Goal: Task Accomplishment & Management: Complete application form

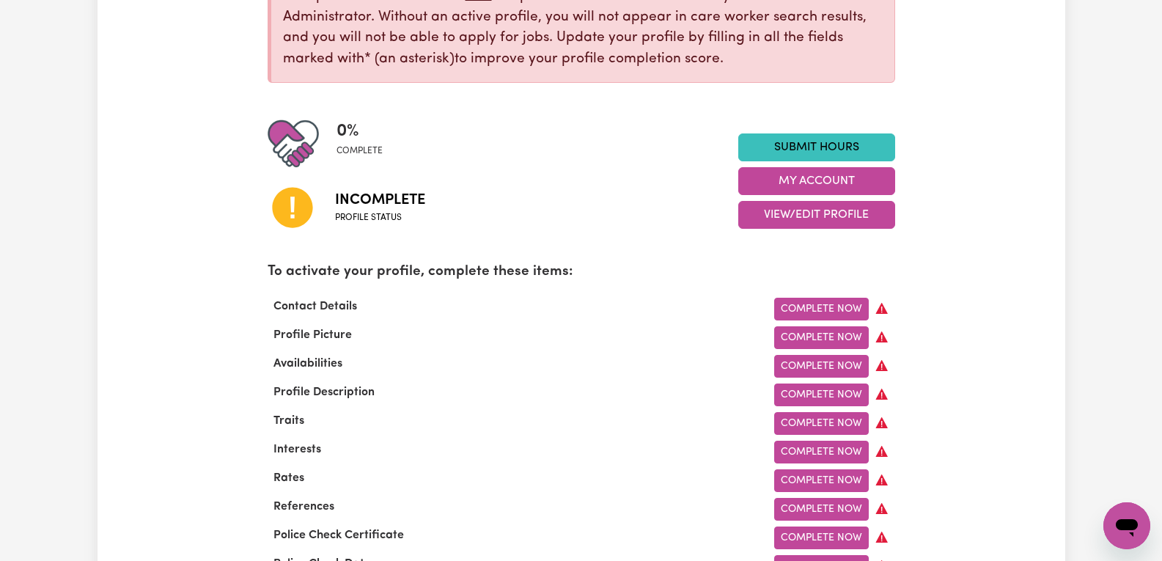
scroll to position [220, 0]
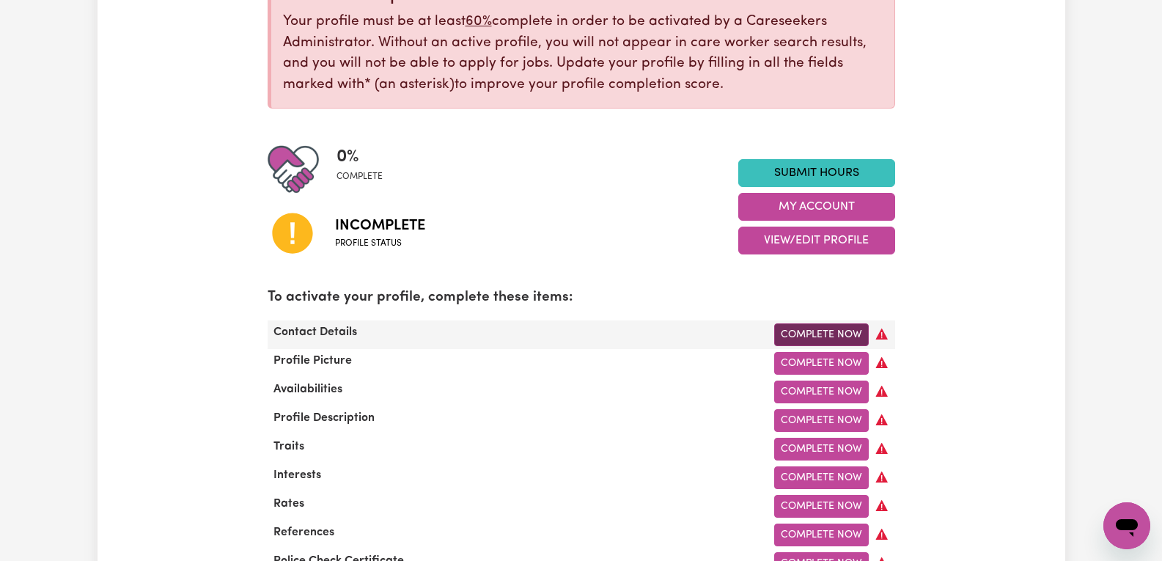
click at [856, 332] on link "Complete Now" at bounding box center [821, 334] width 95 height 23
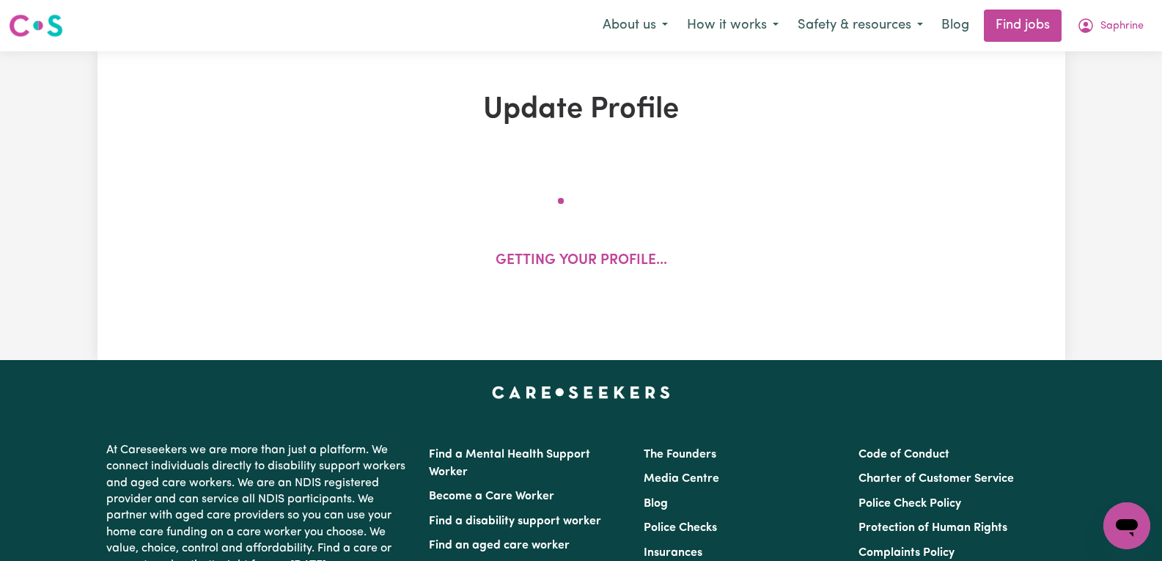
select select "Studying a healthcare related degree or qualification"
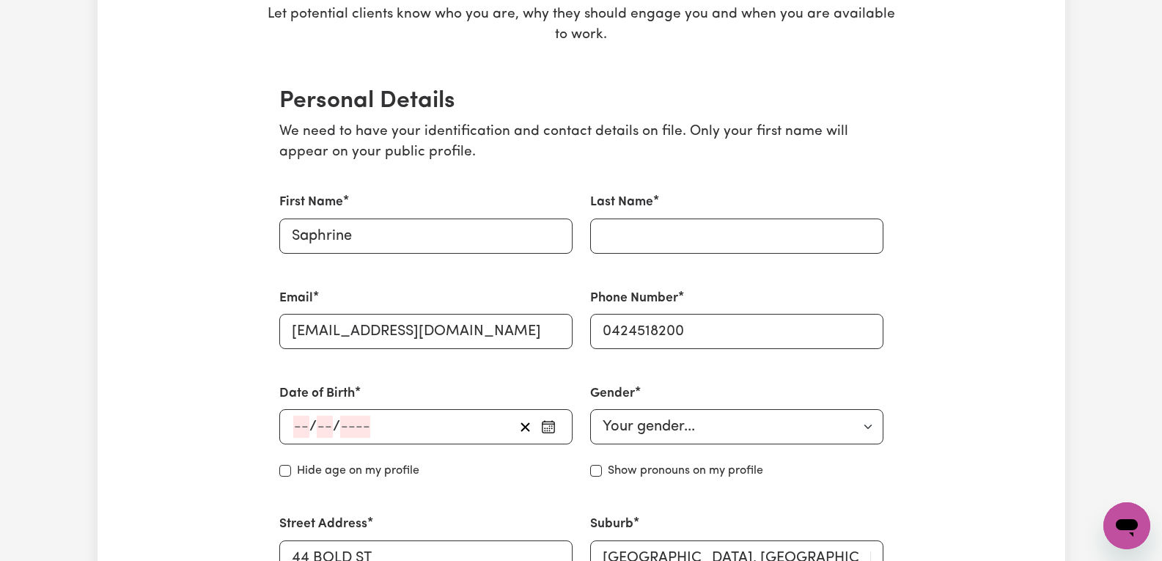
scroll to position [293, 0]
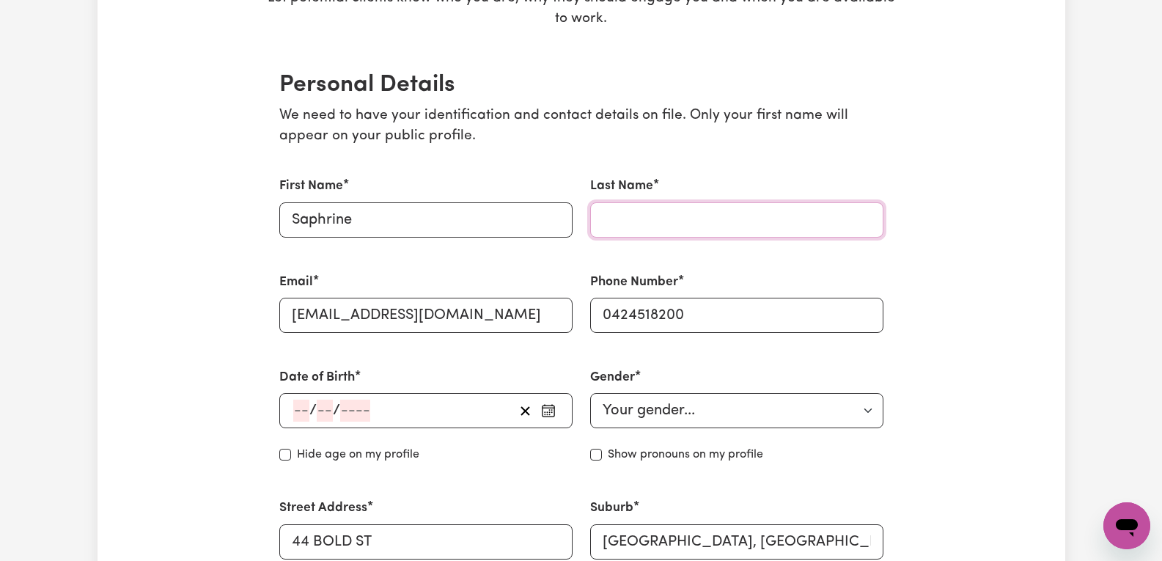
click at [693, 213] on input "Last Name" at bounding box center [736, 219] width 293 height 35
type input "Petit-[PERSON_NAME]"
click at [869, 261] on div "Phone Number [PHONE_NUMBER]" at bounding box center [736, 302] width 311 height 95
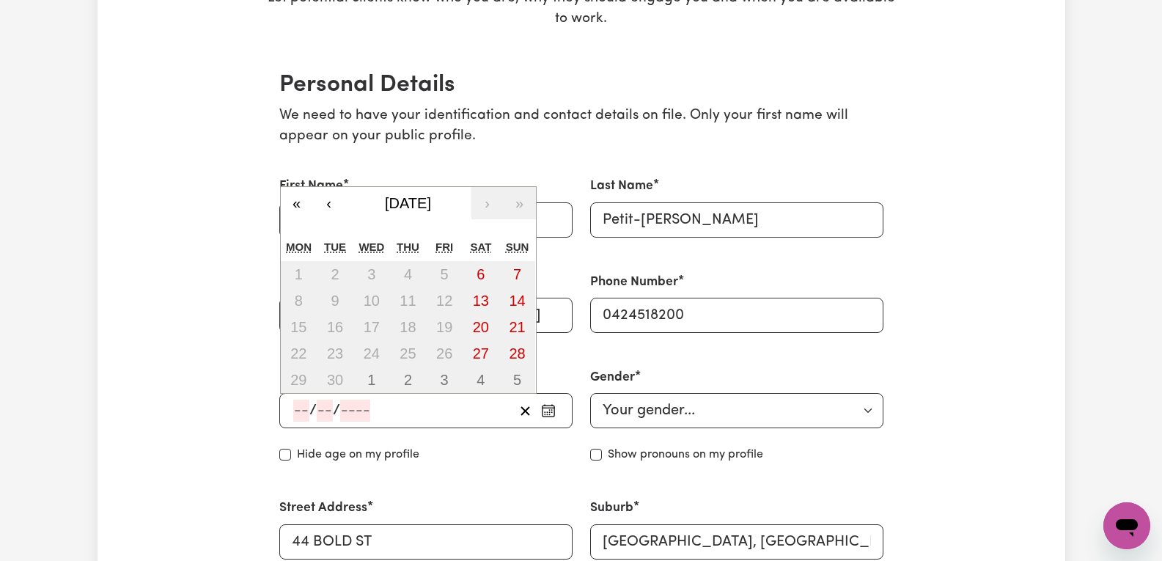
click at [304, 408] on input "number" at bounding box center [301, 411] width 16 height 22
type input "24"
type input "09"
type input "197"
type input "[DATE]"
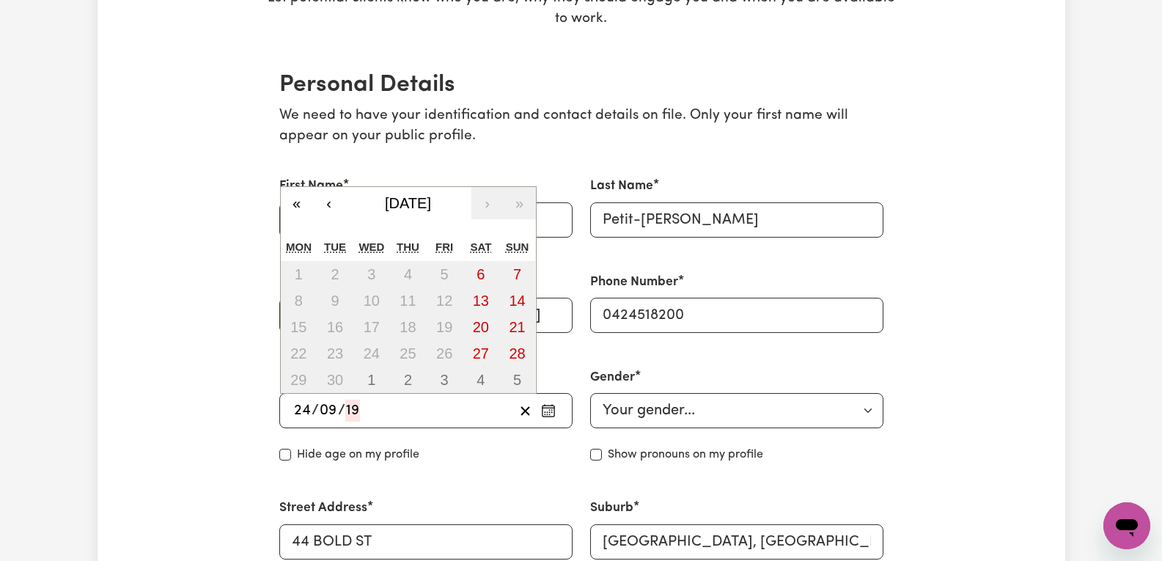
type input "9"
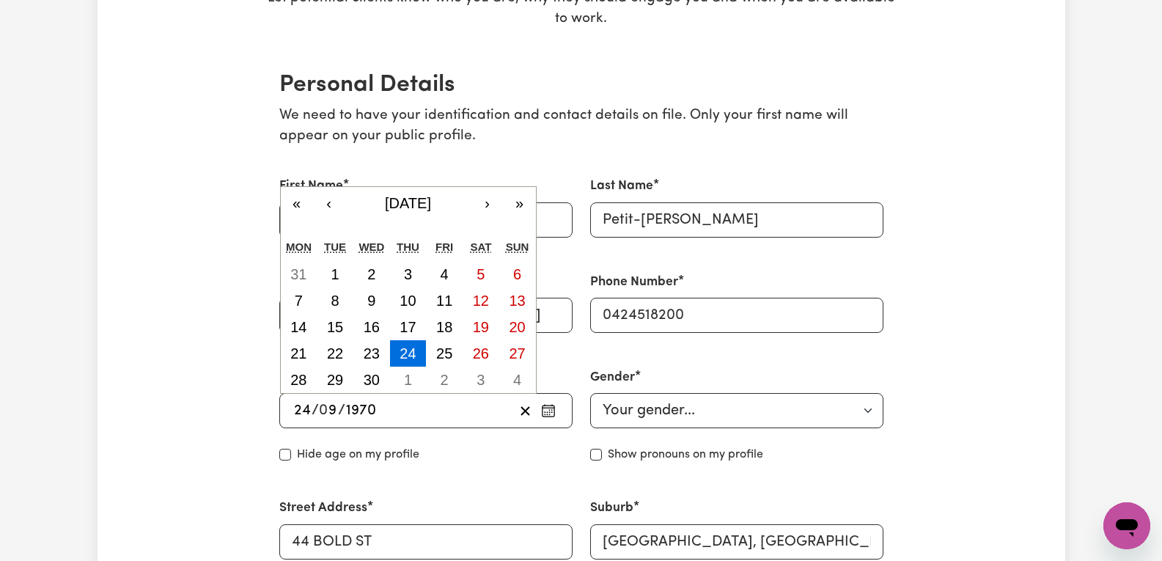
type input "1970"
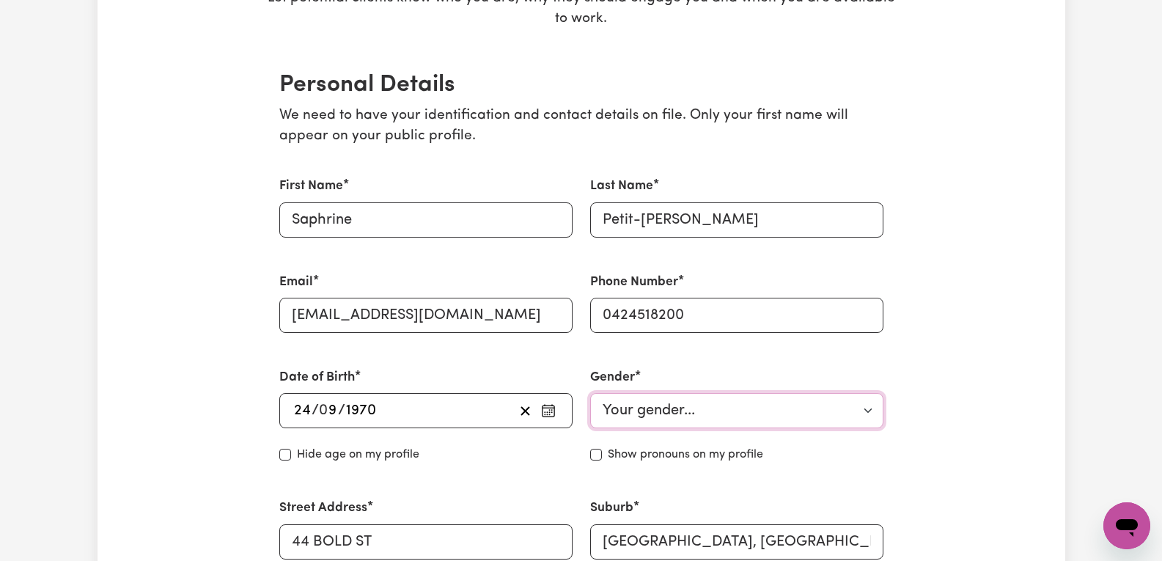
click at [676, 408] on select "Your gender... [DEMOGRAPHIC_DATA] [DEMOGRAPHIC_DATA] [DEMOGRAPHIC_DATA] Other P…" at bounding box center [736, 410] width 293 height 35
select select "[DEMOGRAPHIC_DATA]"
click at [590, 393] on select "Your gender... [DEMOGRAPHIC_DATA] [DEMOGRAPHIC_DATA] [DEMOGRAPHIC_DATA] Other P…" at bounding box center [736, 410] width 293 height 35
click at [495, 479] on div "Date of Birth [DEMOGRAPHIC_DATA] 24 / 0 9 / [DEMOGRAPHIC_DATA] « ‹ [DATE] › » M…" at bounding box center [425, 415] width 311 height 130
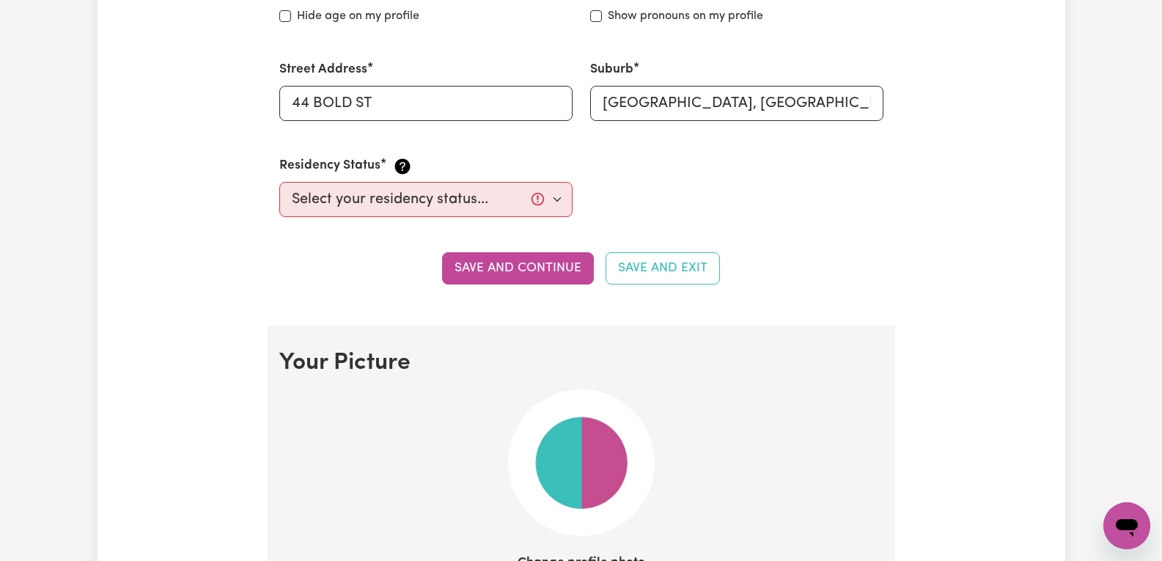
scroll to position [733, 0]
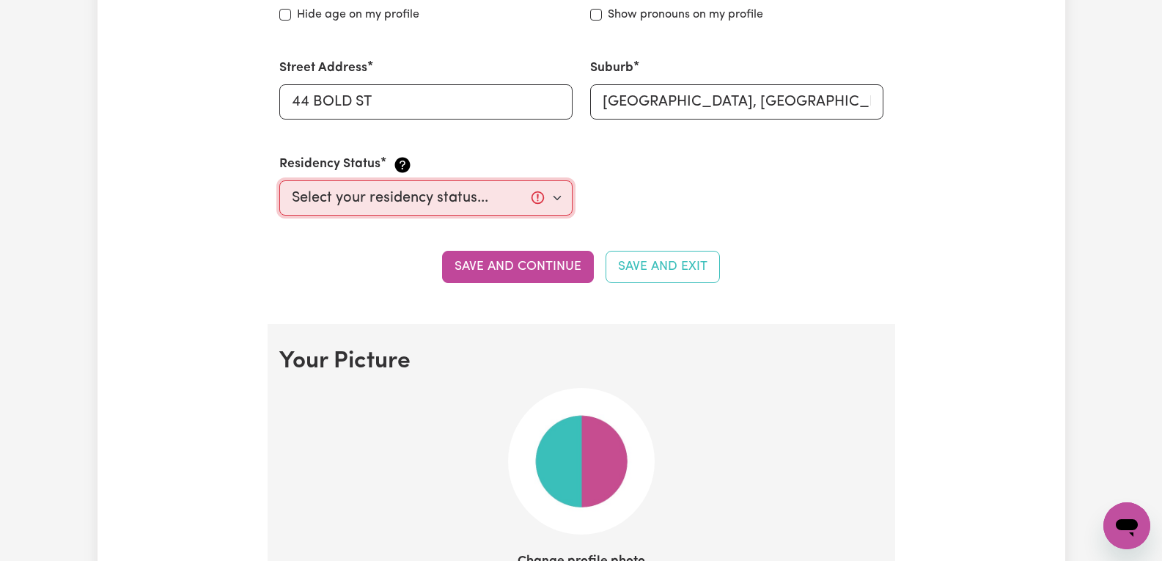
click at [558, 200] on select "Select your residency status... [DEMOGRAPHIC_DATA] citizen Australian PR [DEMOG…" at bounding box center [425, 197] width 293 height 35
select select "[DEMOGRAPHIC_DATA] Citizen"
click at [279, 180] on select "Select your residency status... [DEMOGRAPHIC_DATA] citizen Australian PR [DEMOG…" at bounding box center [425, 197] width 293 height 35
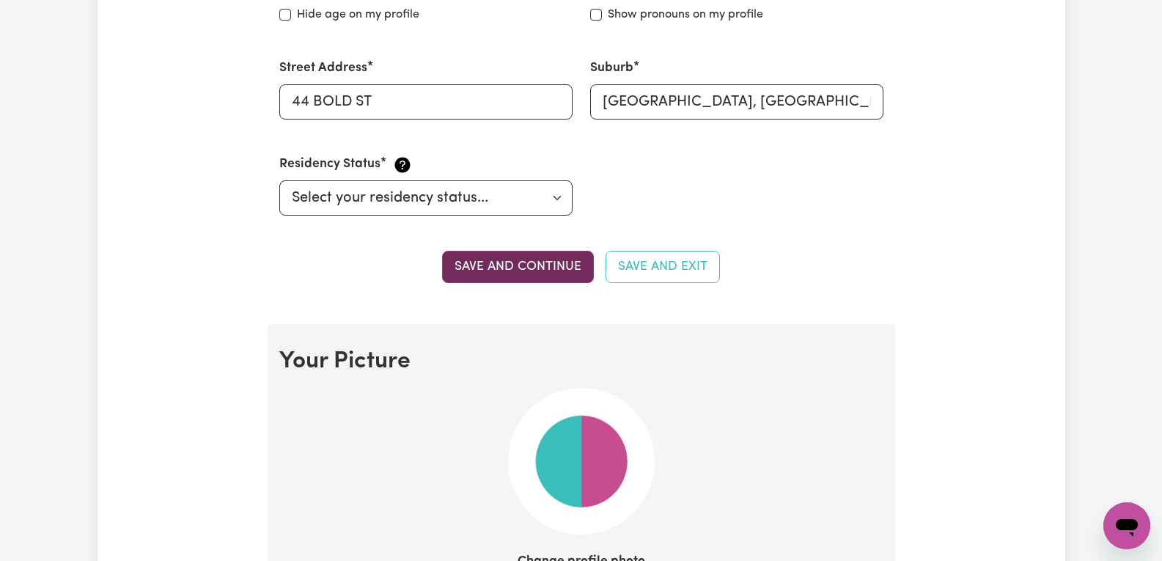
click at [536, 268] on button "Save and continue" at bounding box center [518, 267] width 152 height 32
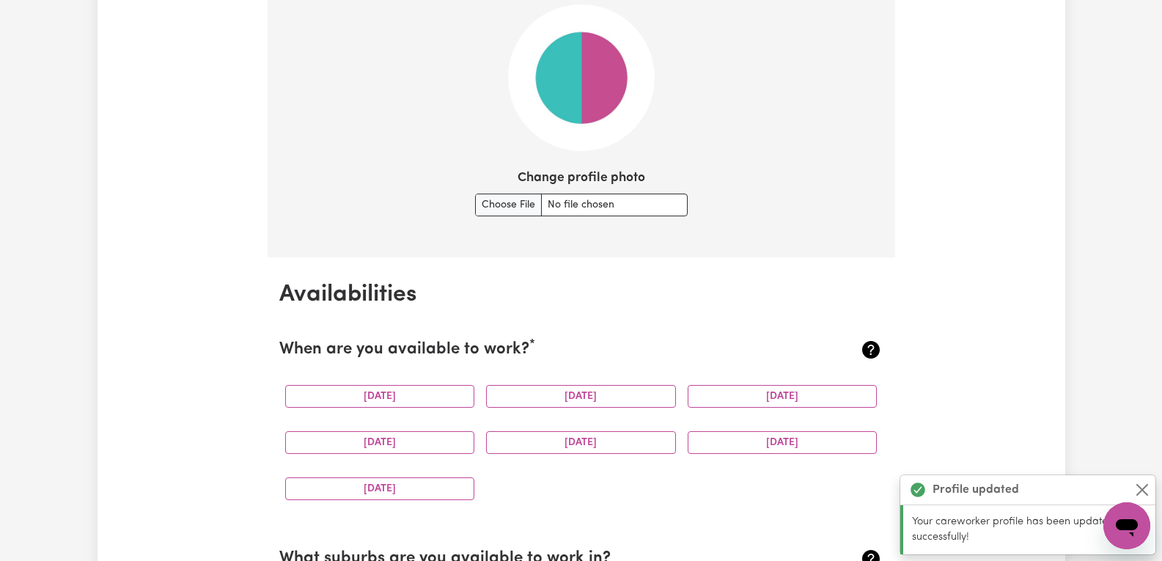
scroll to position [1126, 0]
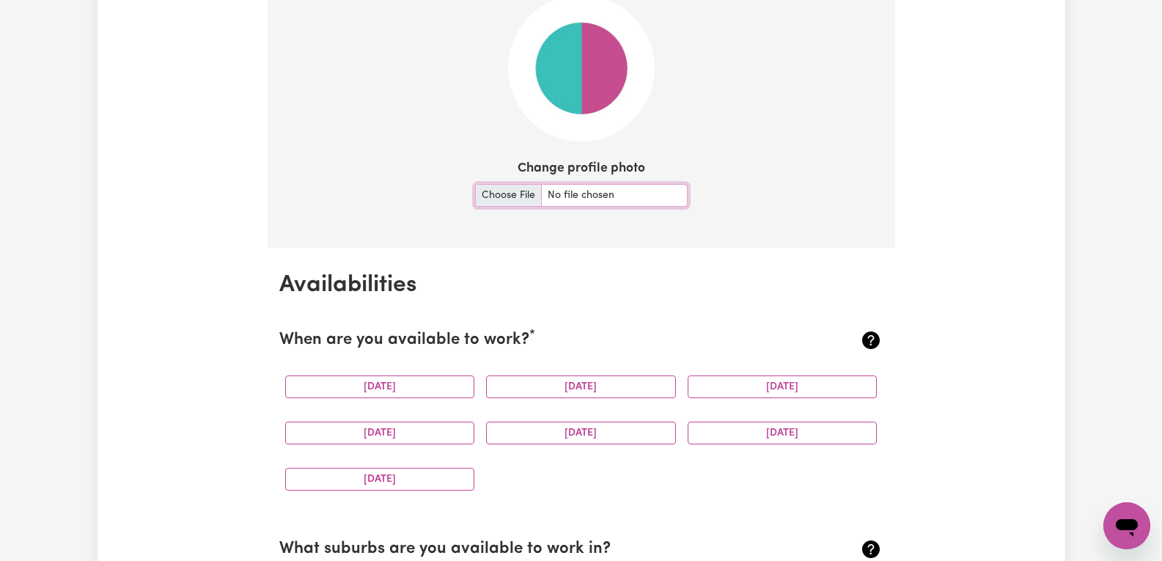
click at [504, 198] on input "Change profile photo" at bounding box center [581, 195] width 213 height 23
type input "C:\fakepath\Screenshot_2025-07-23-15-43-55-89.jpg"
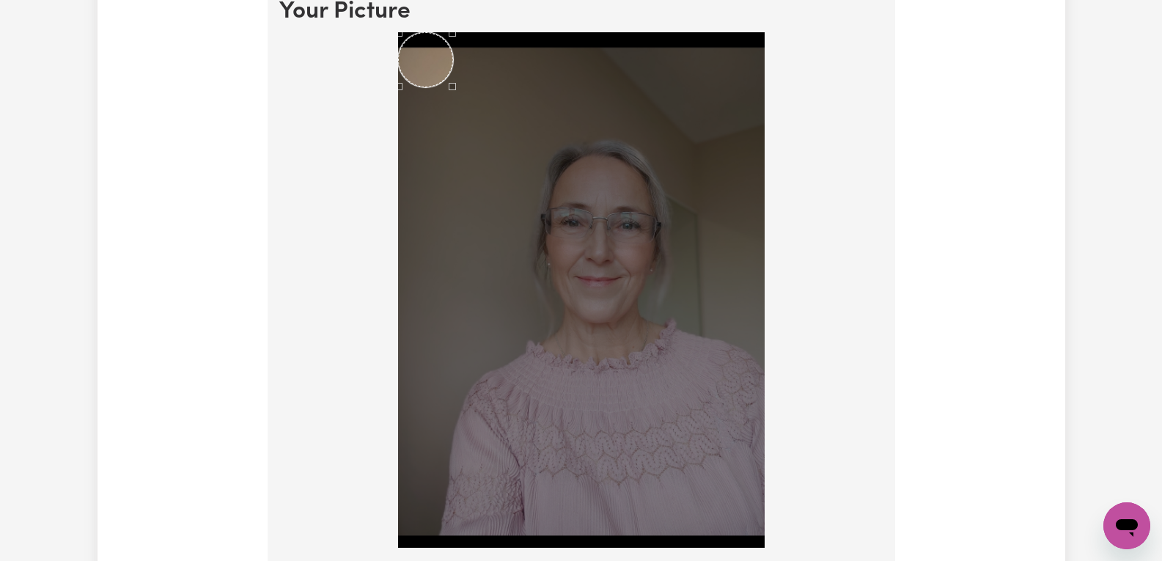
scroll to position [1054, 0]
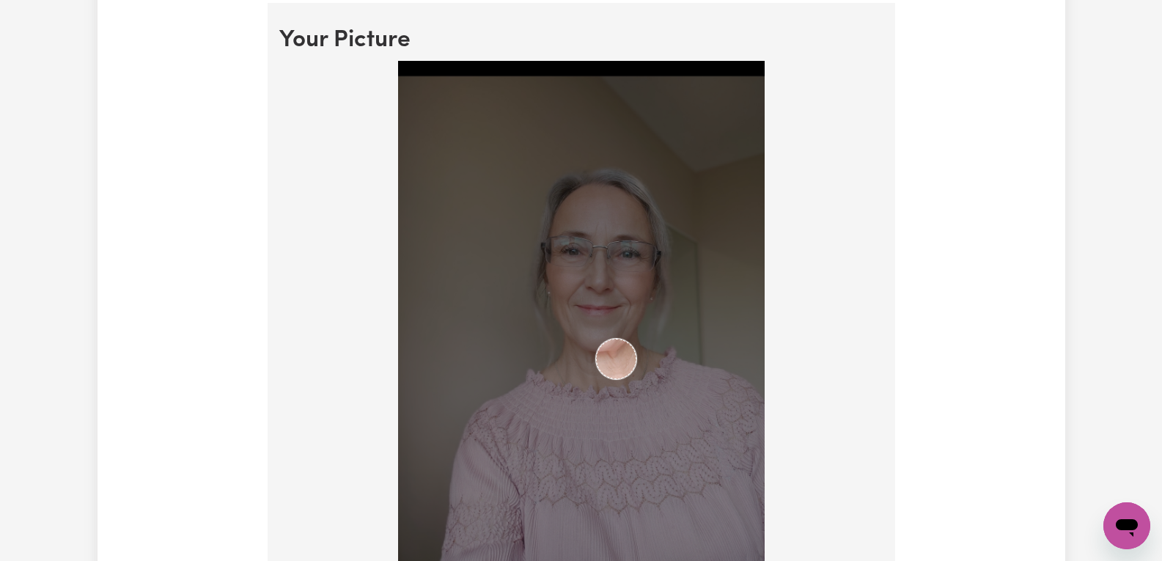
click at [596, 342] on img at bounding box center [581, 319] width 367 height 516
click at [807, 325] on div at bounding box center [581, 322] width 604 height 522
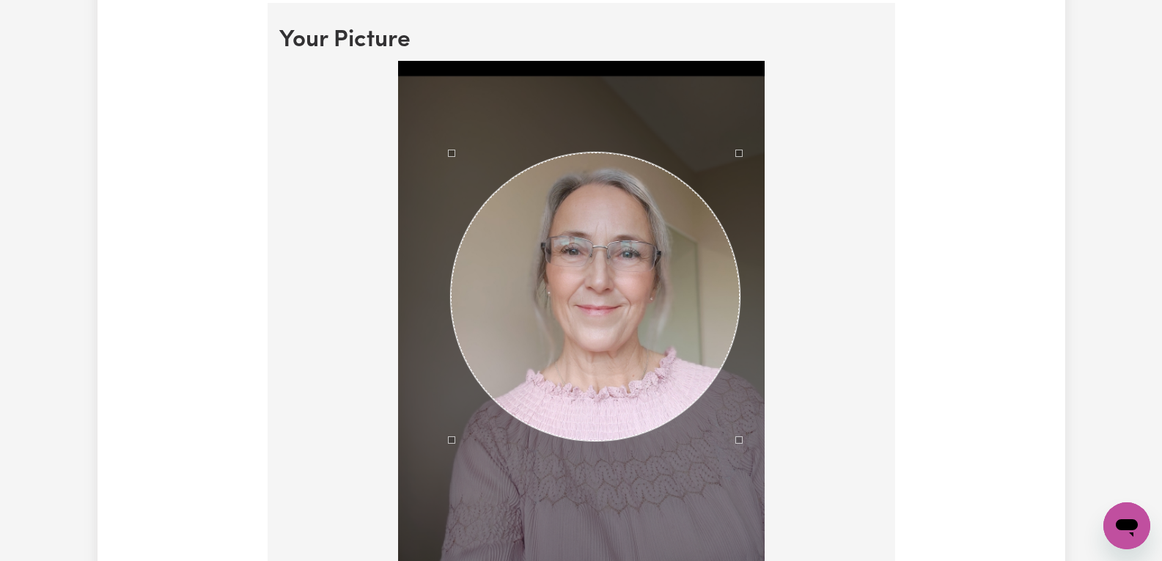
click at [634, 291] on div "Use the arrow keys to move the crop selection area" at bounding box center [595, 296] width 289 height 289
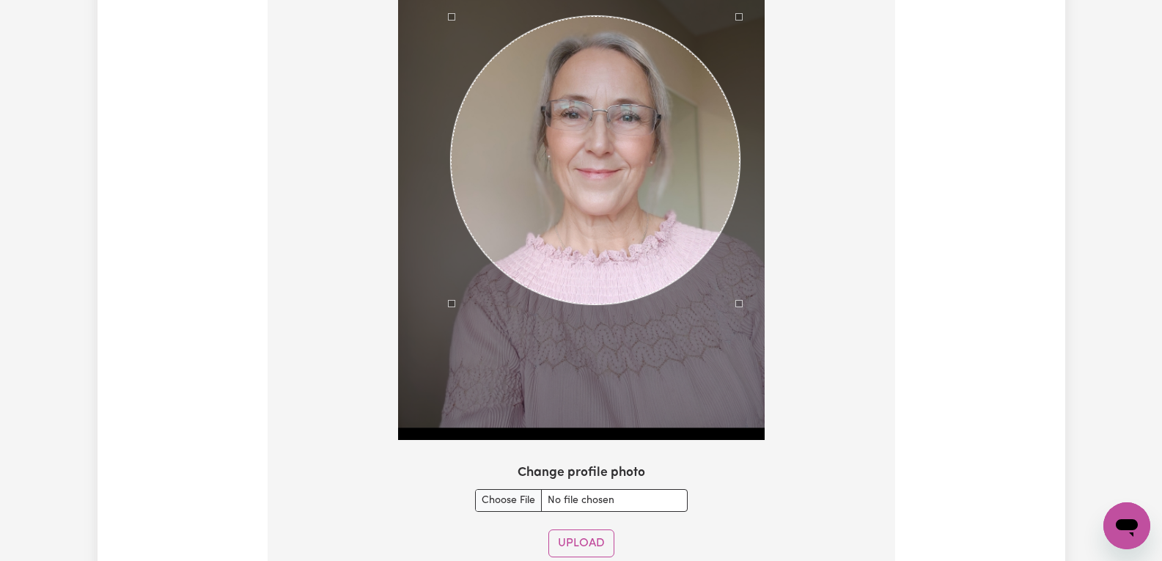
scroll to position [1274, 0]
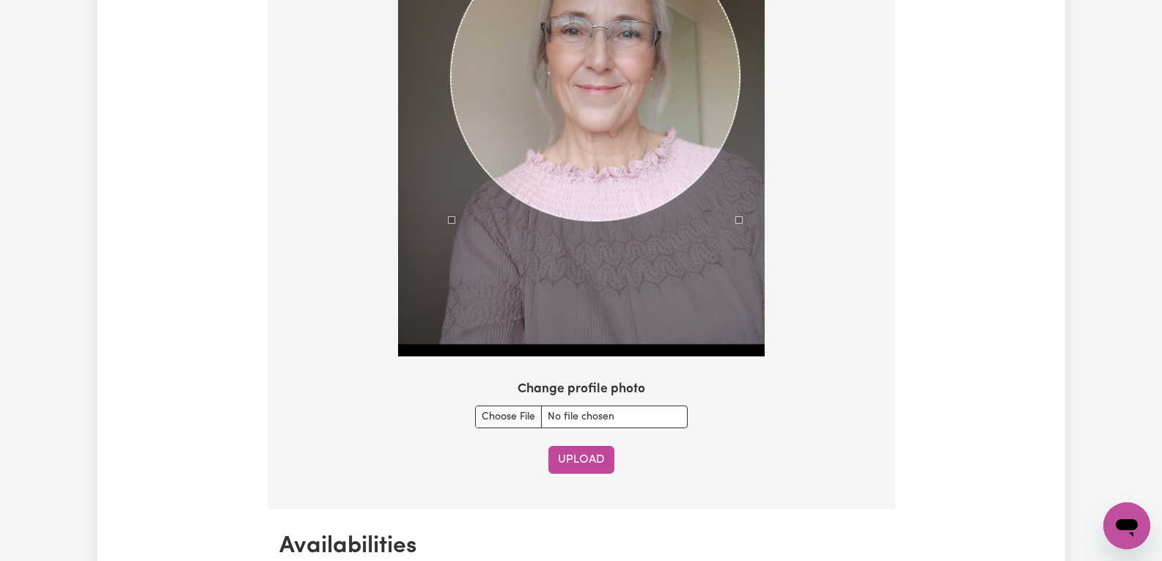
click at [600, 463] on button "Upload" at bounding box center [581, 460] width 66 height 28
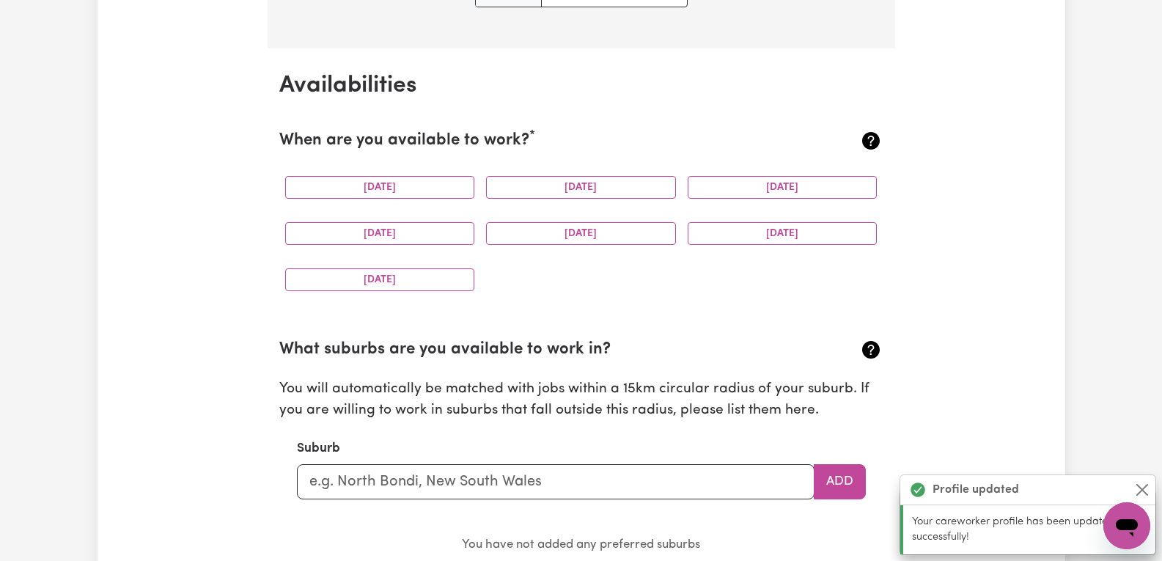
scroll to position [1373, 0]
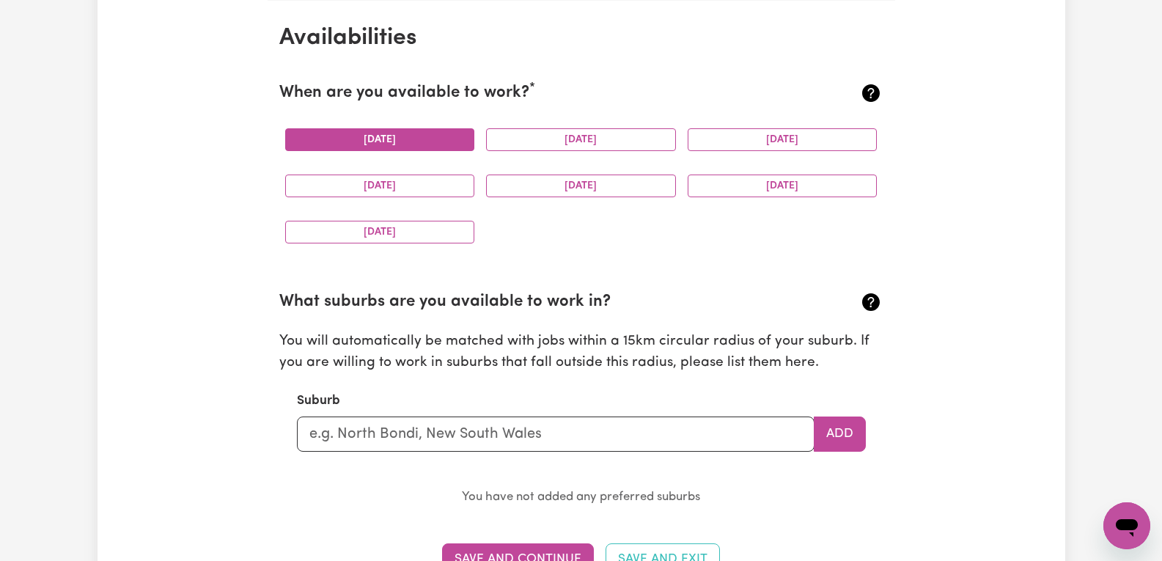
click at [446, 144] on button "[DATE]" at bounding box center [380, 139] width 190 height 23
click at [544, 141] on button "[DATE]" at bounding box center [581, 139] width 190 height 23
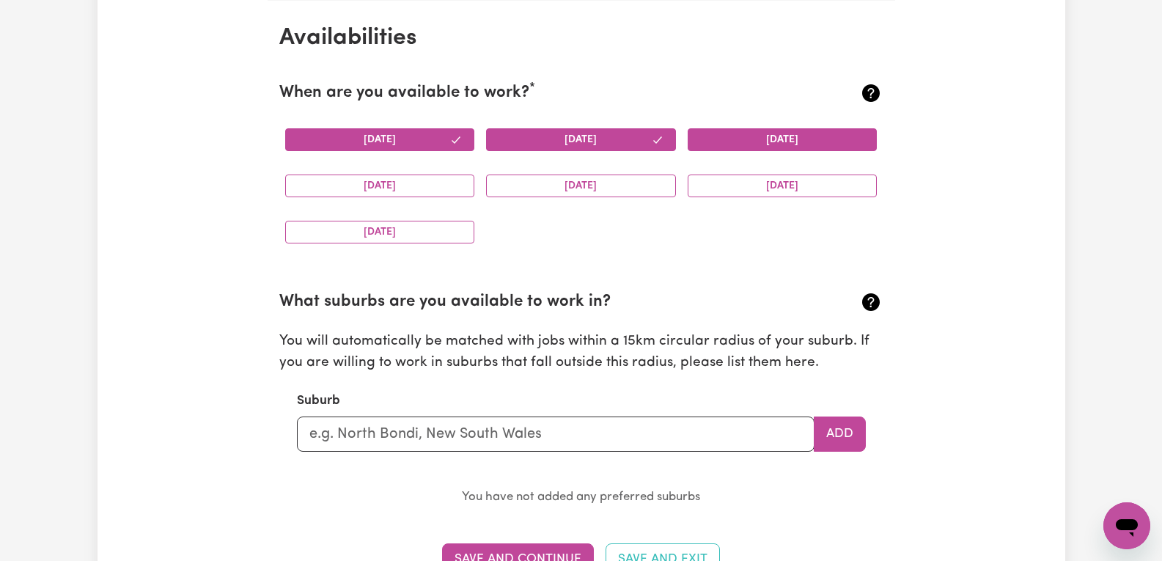
click at [742, 139] on button "[DATE]" at bounding box center [783, 139] width 190 height 23
click at [608, 188] on button "[DATE]" at bounding box center [581, 185] width 190 height 23
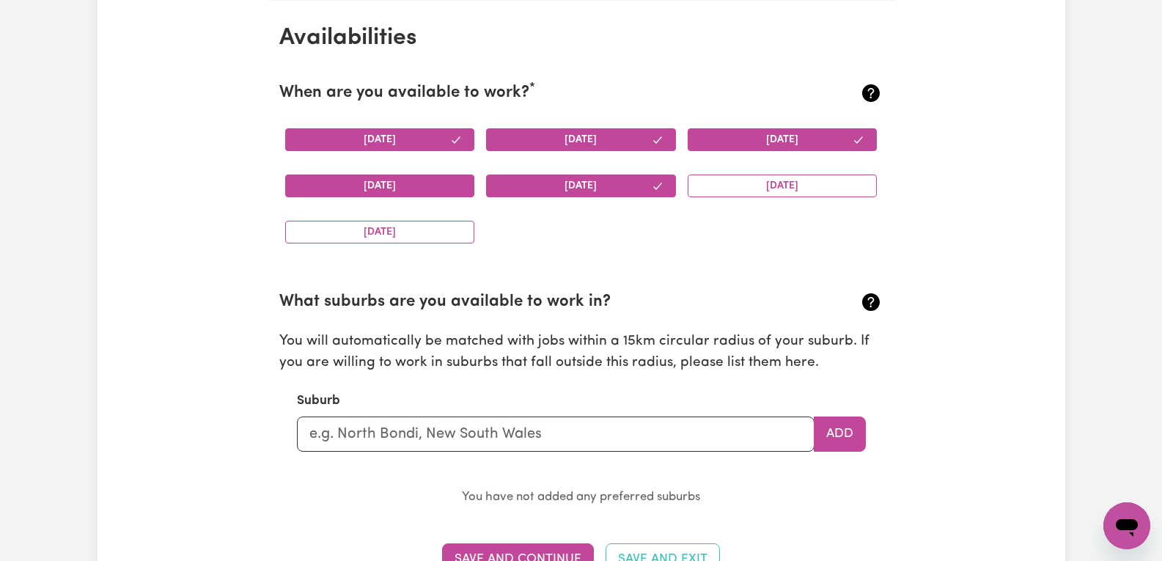
click at [407, 190] on button "[DATE]" at bounding box center [380, 185] width 190 height 23
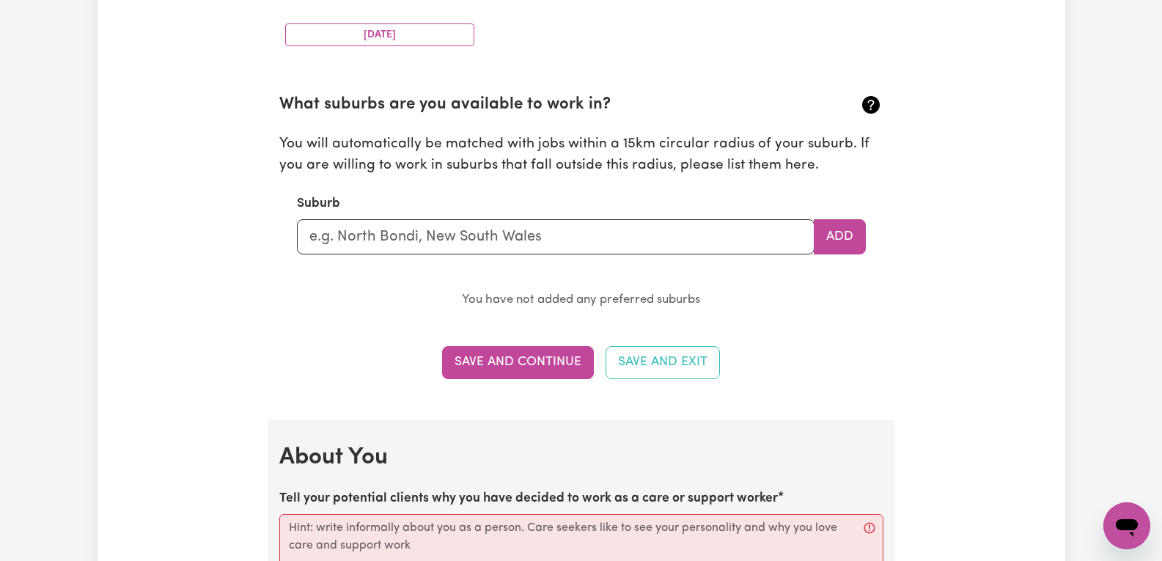
scroll to position [1593, 0]
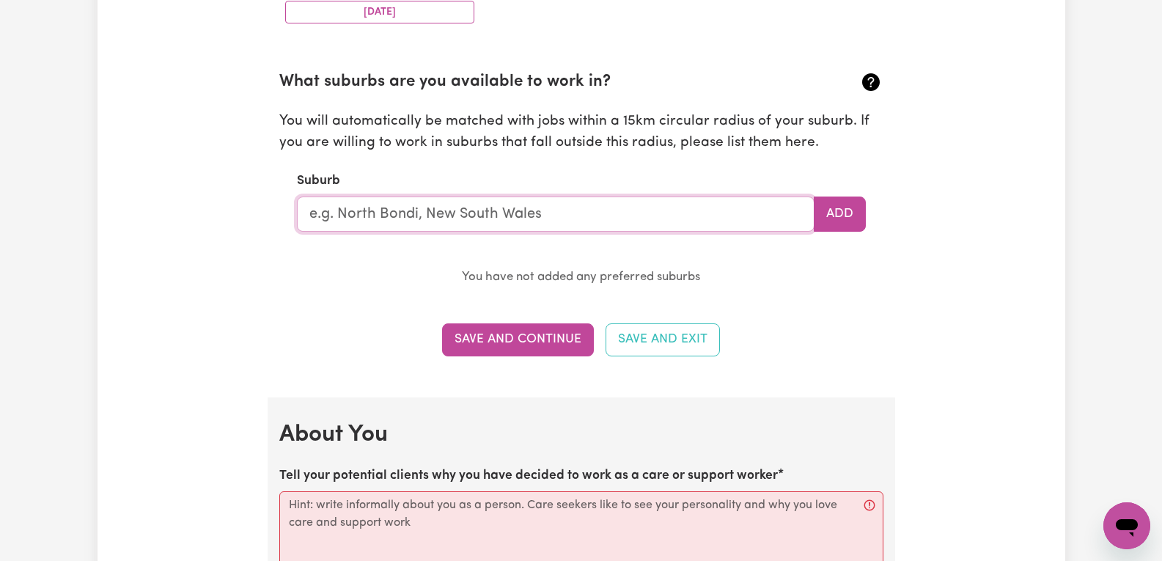
click at [600, 216] on input "text" at bounding box center [556, 213] width 518 height 35
type input "LAURIETON"
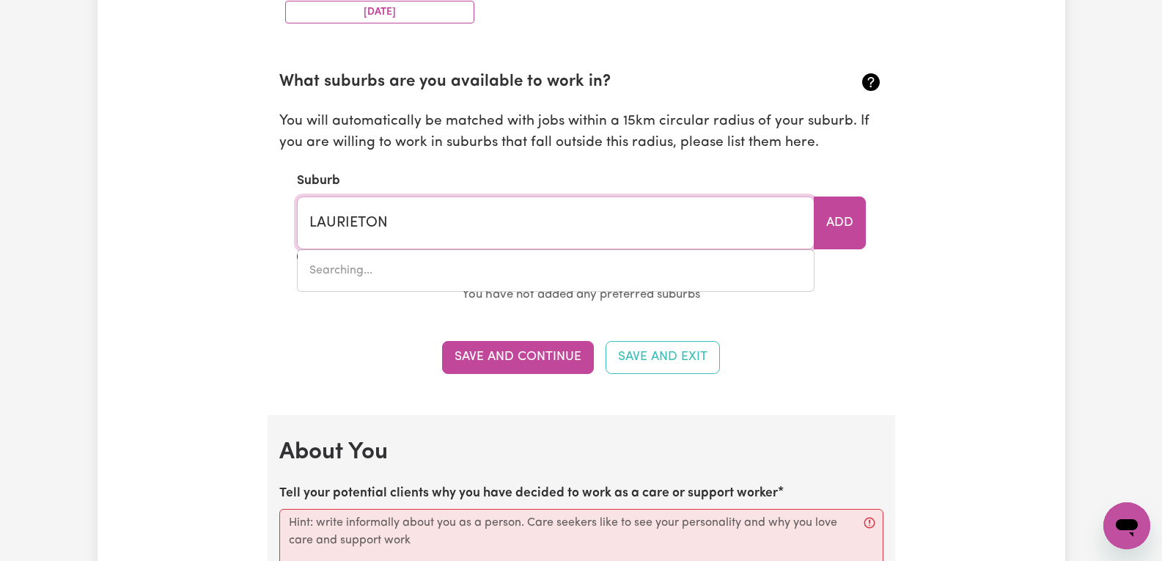
type input "[GEOGRAPHIC_DATA], [GEOGRAPHIC_DATA], 2443"
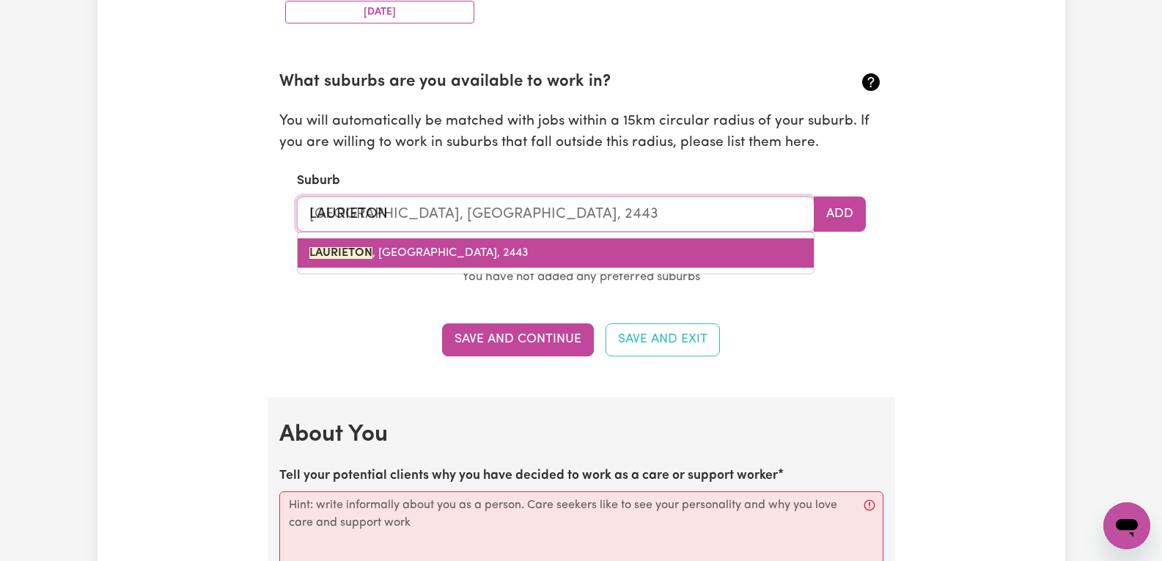
click at [490, 257] on span "[GEOGRAPHIC_DATA] , [GEOGRAPHIC_DATA], 2443" at bounding box center [418, 253] width 219 height 12
type input "[GEOGRAPHIC_DATA], [GEOGRAPHIC_DATA], 2443"
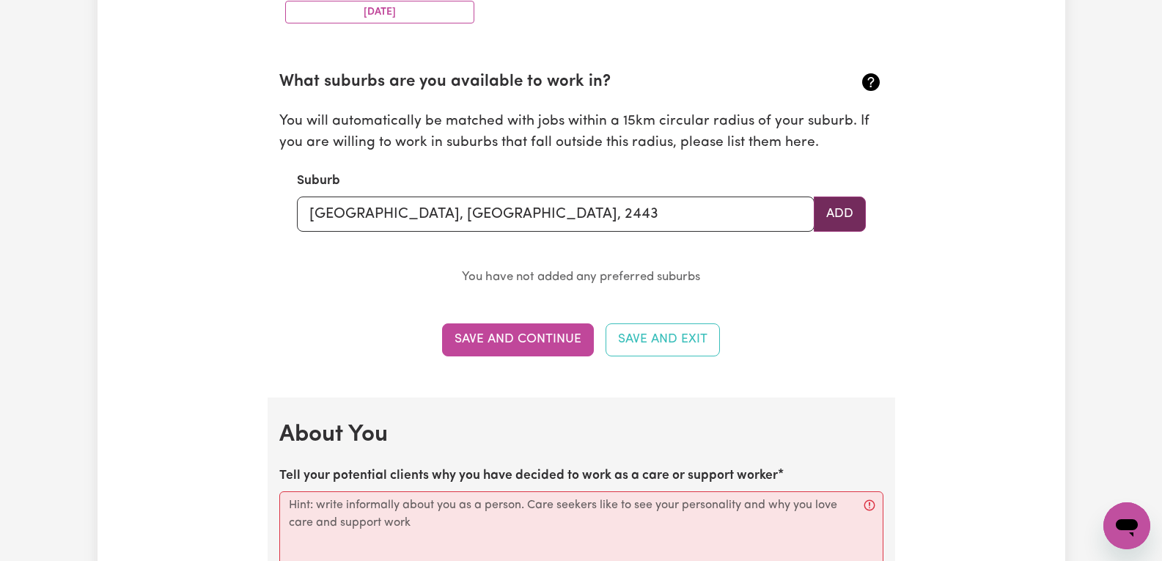
click at [845, 210] on button "Add" at bounding box center [840, 213] width 52 height 35
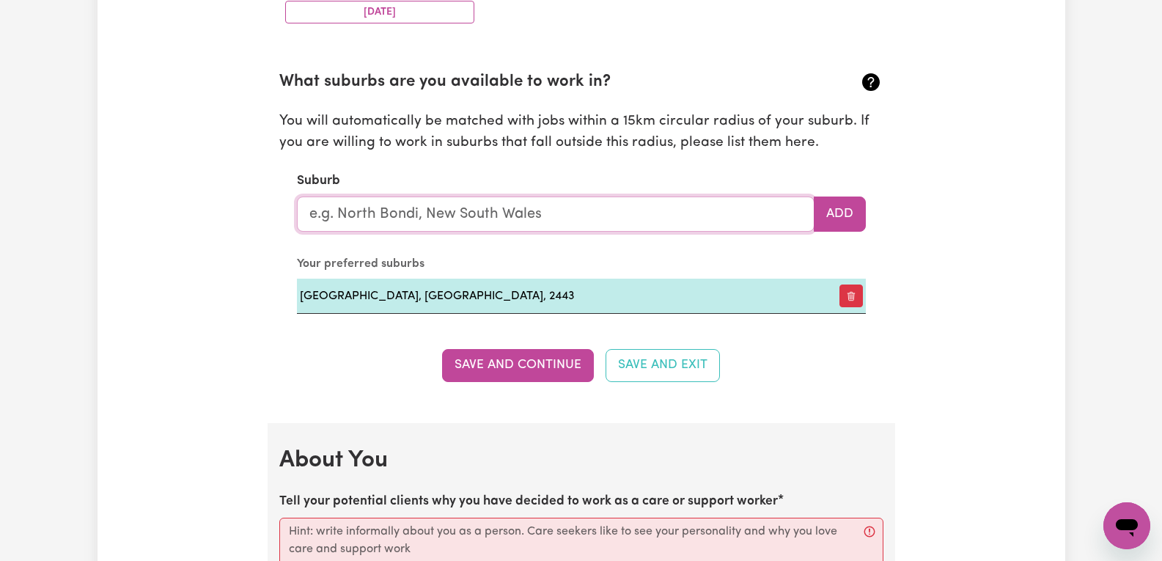
click at [499, 209] on input "text" at bounding box center [556, 213] width 518 height 35
type input "lake"
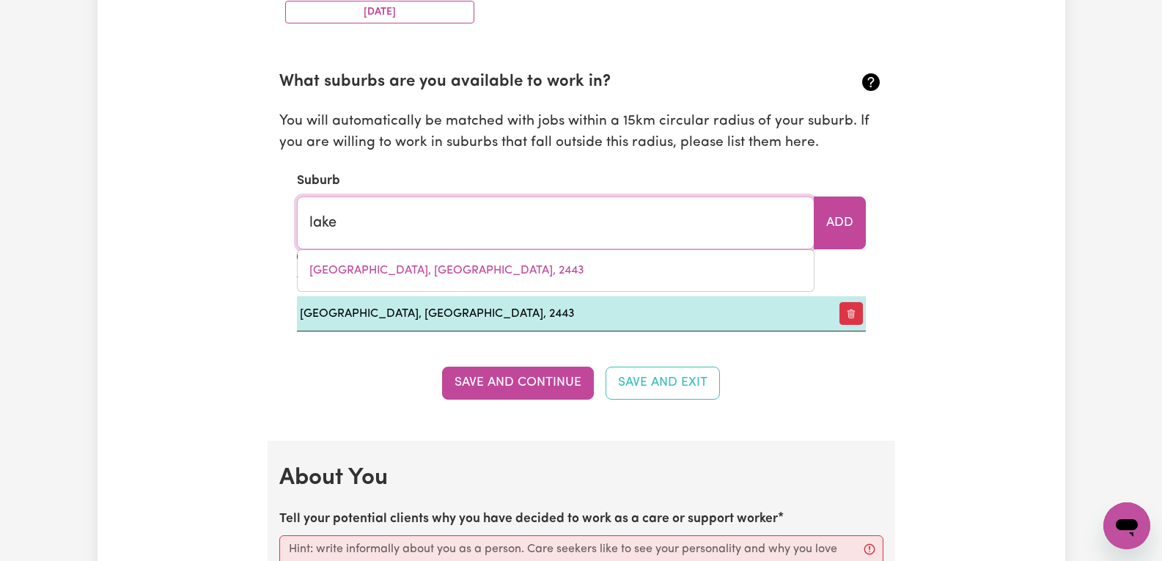
type input "[PERSON_NAME], [GEOGRAPHIC_DATA], 2650"
type input "[PERSON_NAME]"
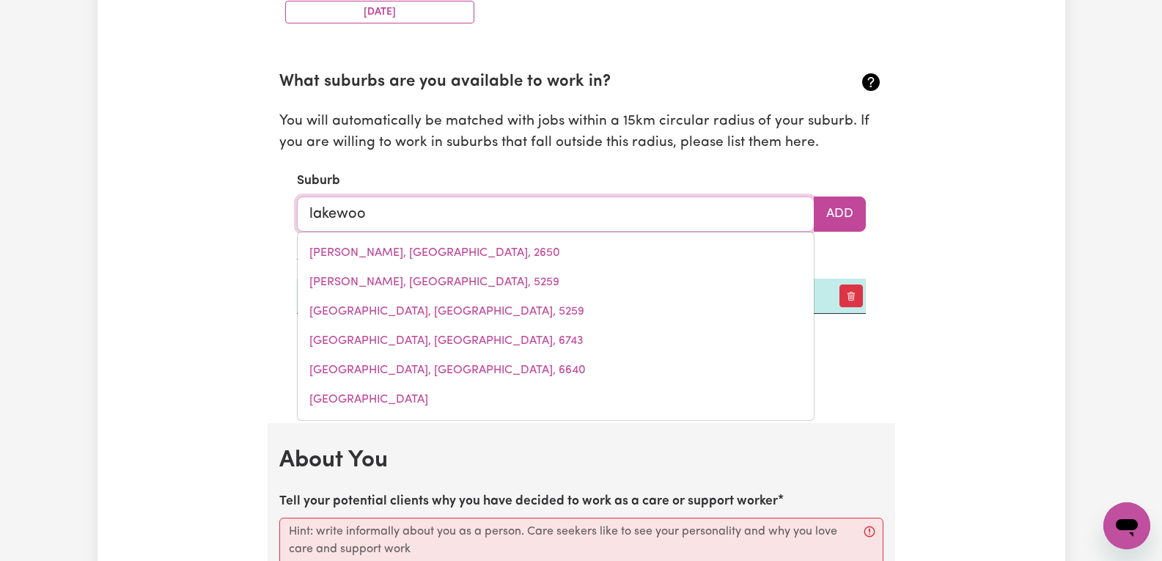
type input "lakewood"
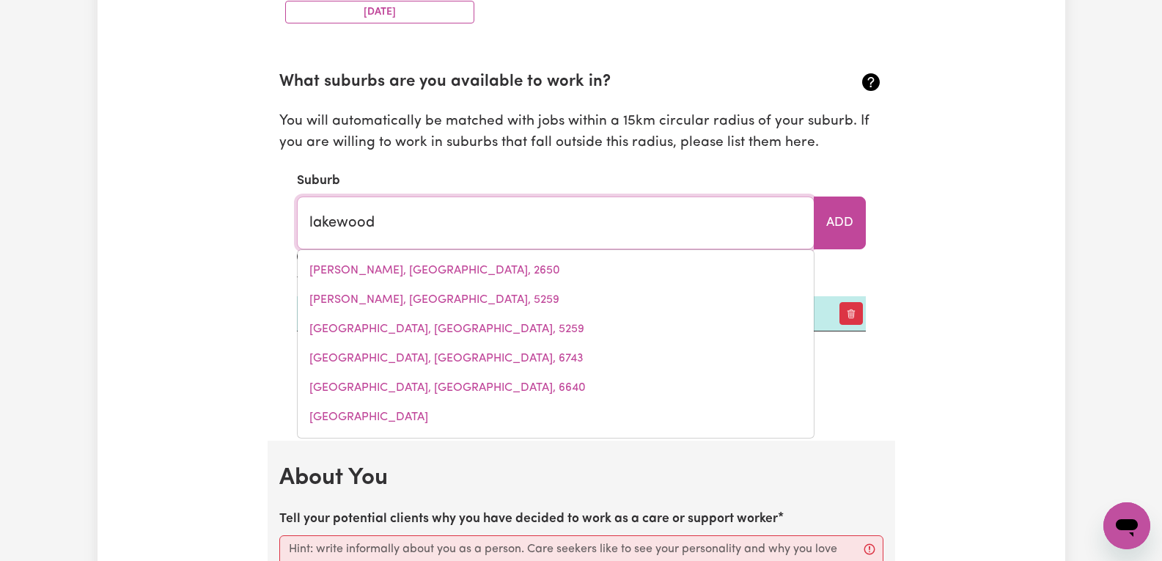
type input "[GEOGRAPHIC_DATA], [GEOGRAPHIC_DATA], 2443"
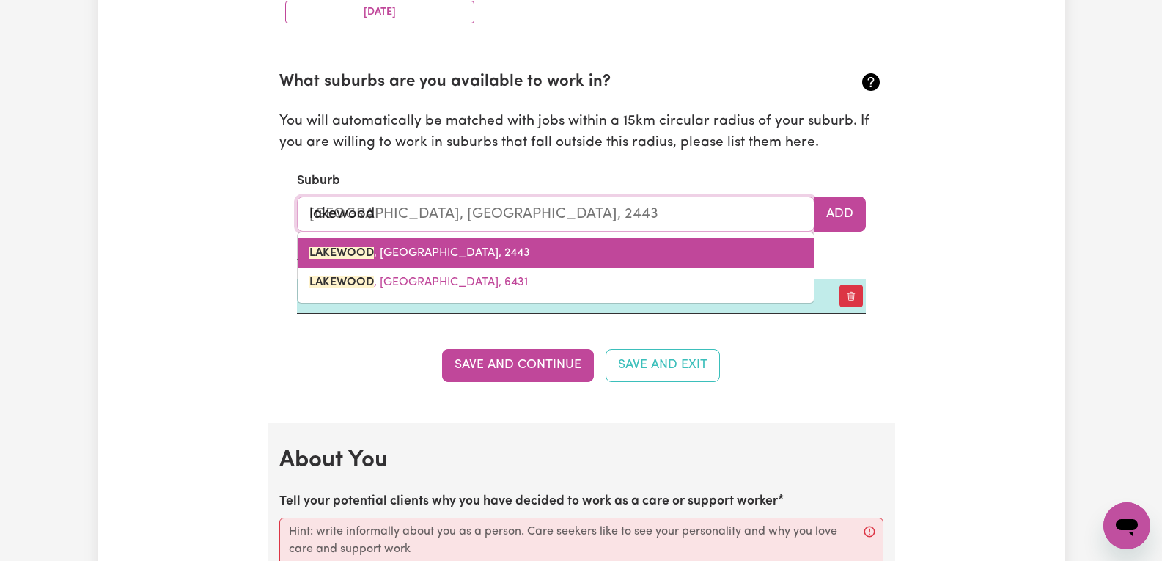
click at [491, 260] on link "[GEOGRAPHIC_DATA] , [GEOGRAPHIC_DATA], 2443" at bounding box center [556, 252] width 516 height 29
type input "[GEOGRAPHIC_DATA], [GEOGRAPHIC_DATA], 2443"
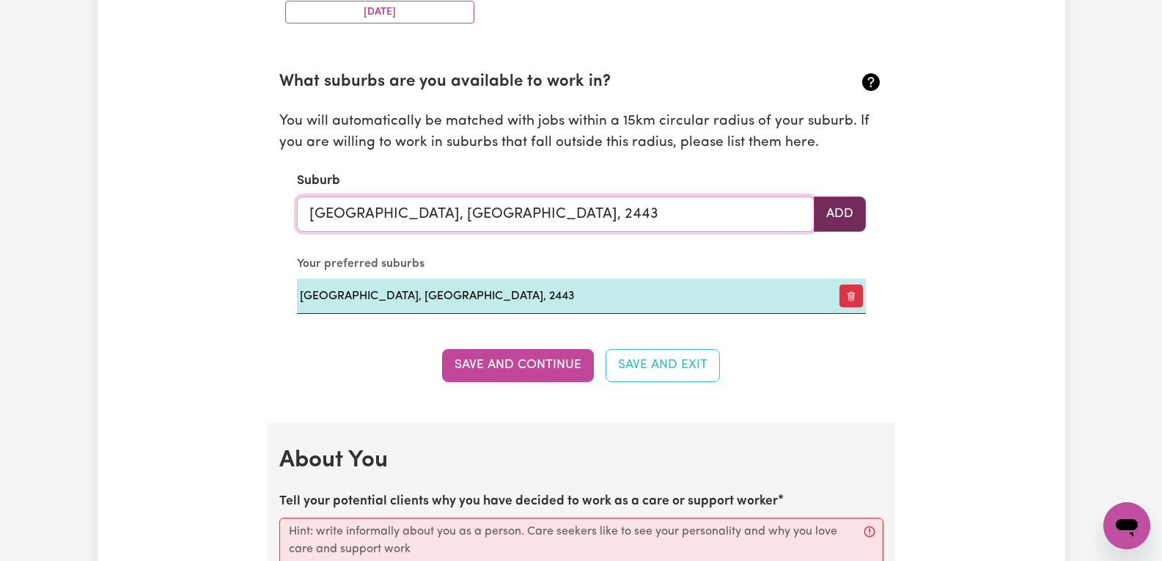
type input "[GEOGRAPHIC_DATA], [GEOGRAPHIC_DATA], 2443"
click at [847, 214] on button "Add" at bounding box center [840, 213] width 52 height 35
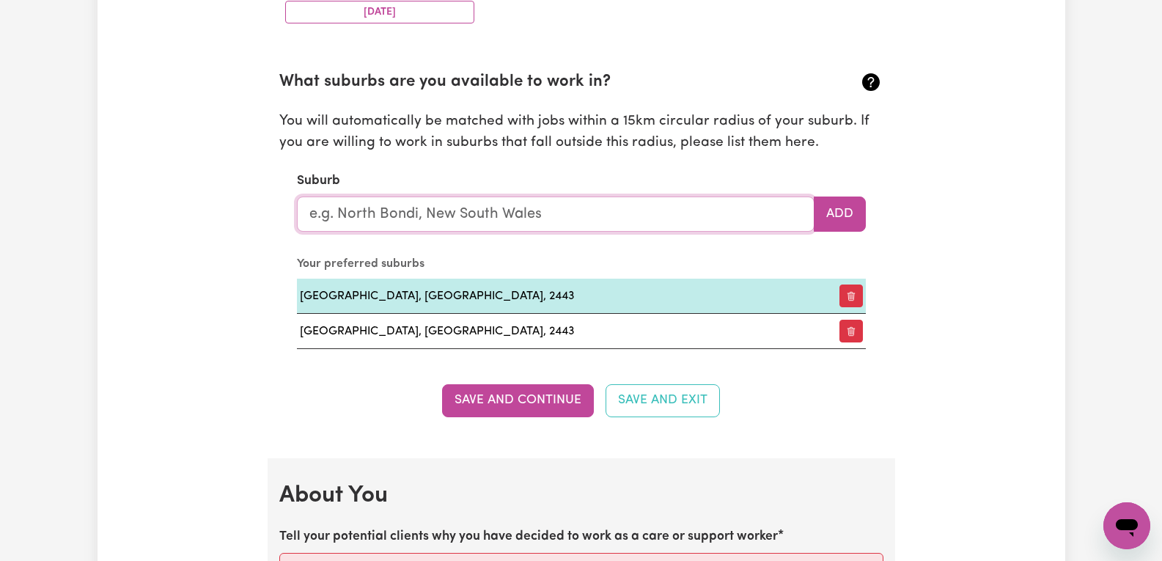
click at [560, 204] on input "text" at bounding box center [556, 213] width 518 height 35
type input "[PERSON_NAME]"
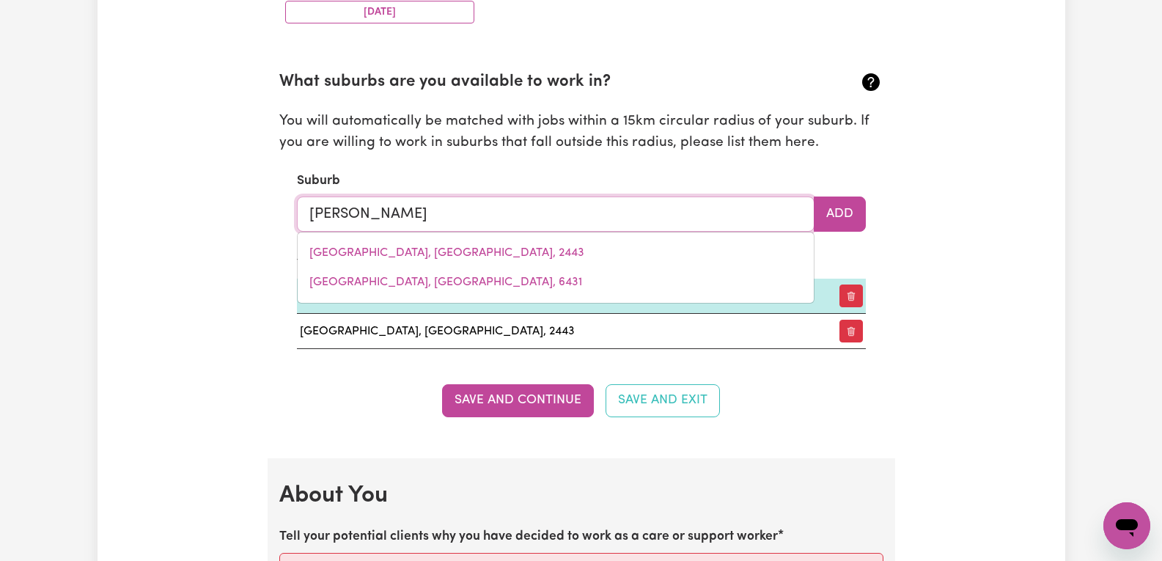
type input "[PERSON_NAME], [GEOGRAPHIC_DATA], 2439"
type input "kend"
type input "[PERSON_NAME], [GEOGRAPHIC_DATA], 2439"
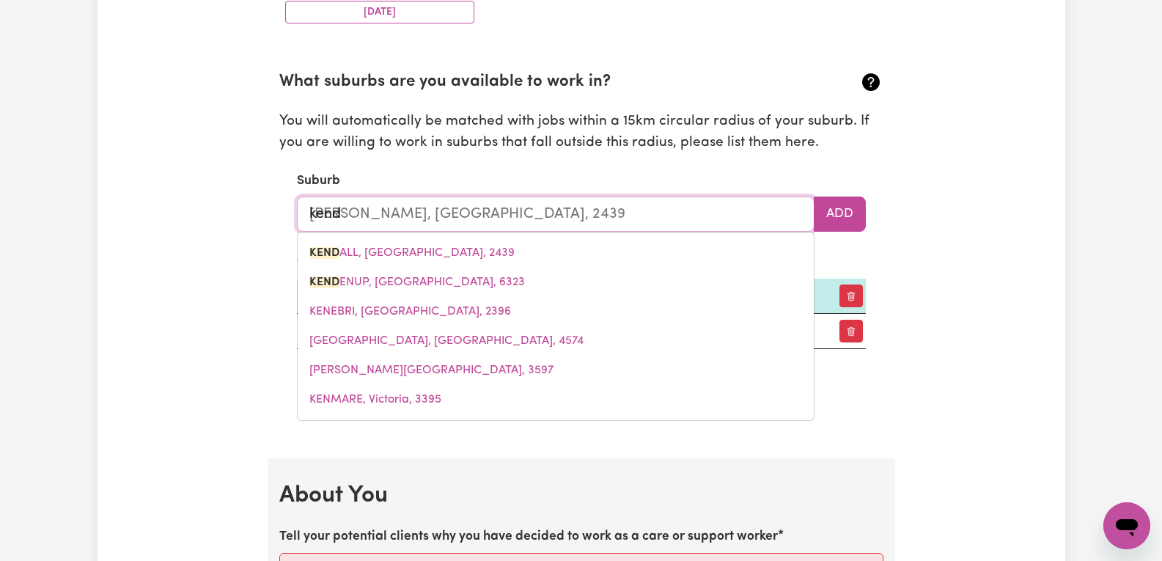
type input "kenda"
type input "[PERSON_NAME], [GEOGRAPHIC_DATA], 2439"
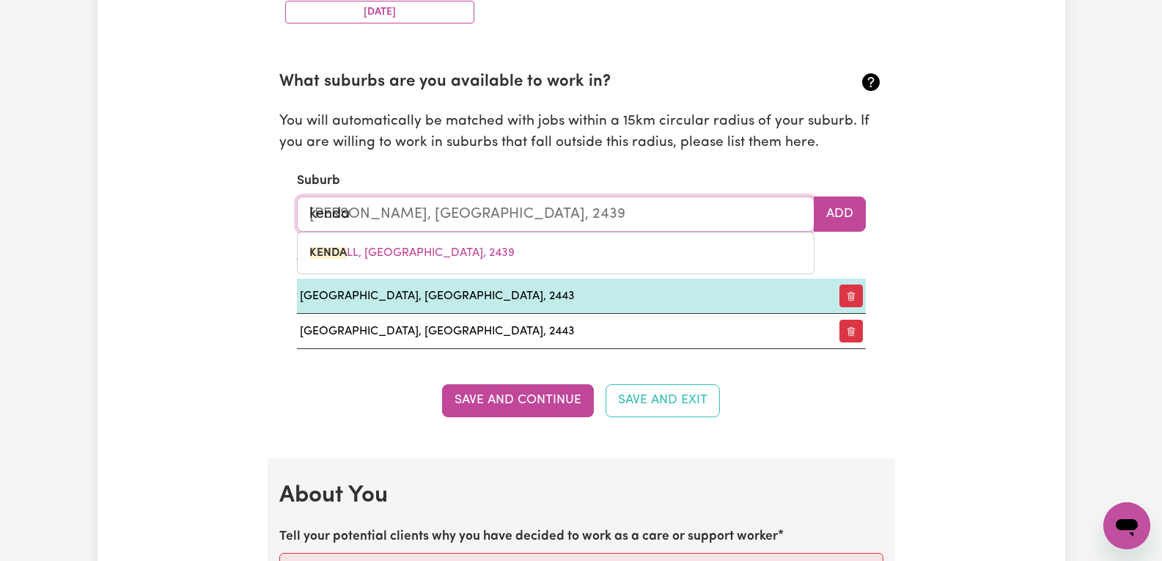
type input "kendal"
type input "[PERSON_NAME], [GEOGRAPHIC_DATA], 2439"
type input "[PERSON_NAME]"
type input "[PERSON_NAME], [GEOGRAPHIC_DATA], 2439"
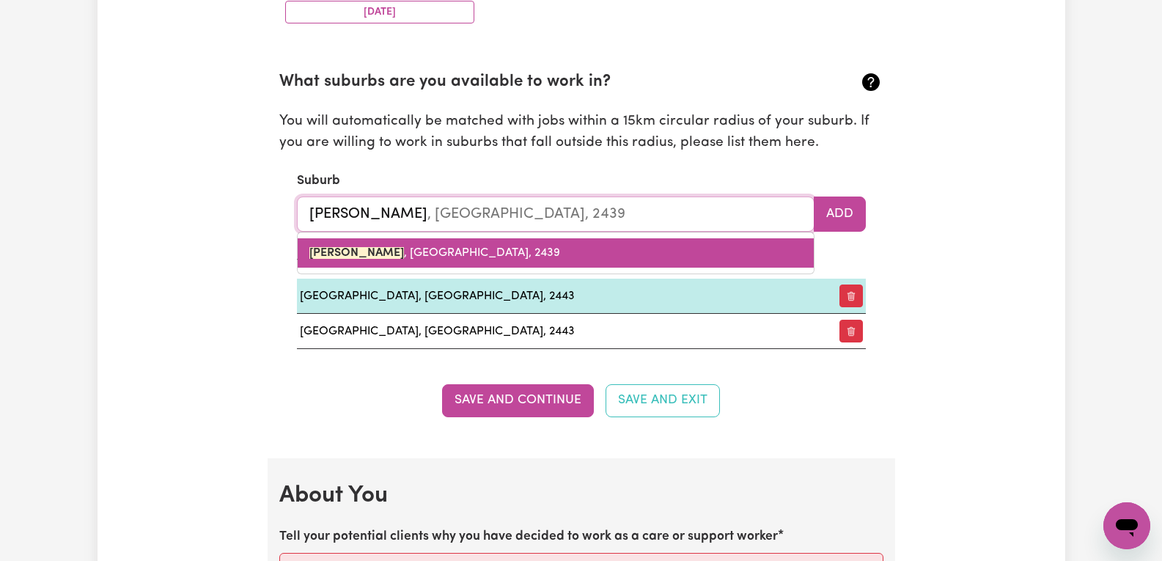
click at [558, 254] on link "[PERSON_NAME] , [GEOGRAPHIC_DATA], 2439" at bounding box center [556, 252] width 516 height 29
type input "[PERSON_NAME], [GEOGRAPHIC_DATA], 2439"
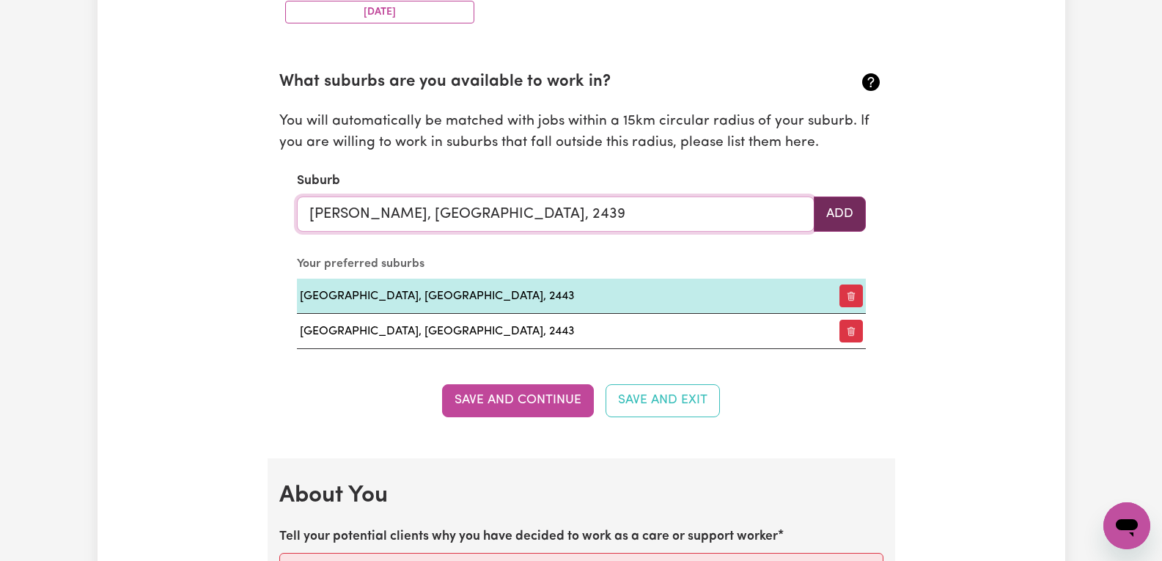
type input "[PERSON_NAME], [GEOGRAPHIC_DATA], 2439"
click at [828, 214] on button "Add" at bounding box center [840, 213] width 52 height 35
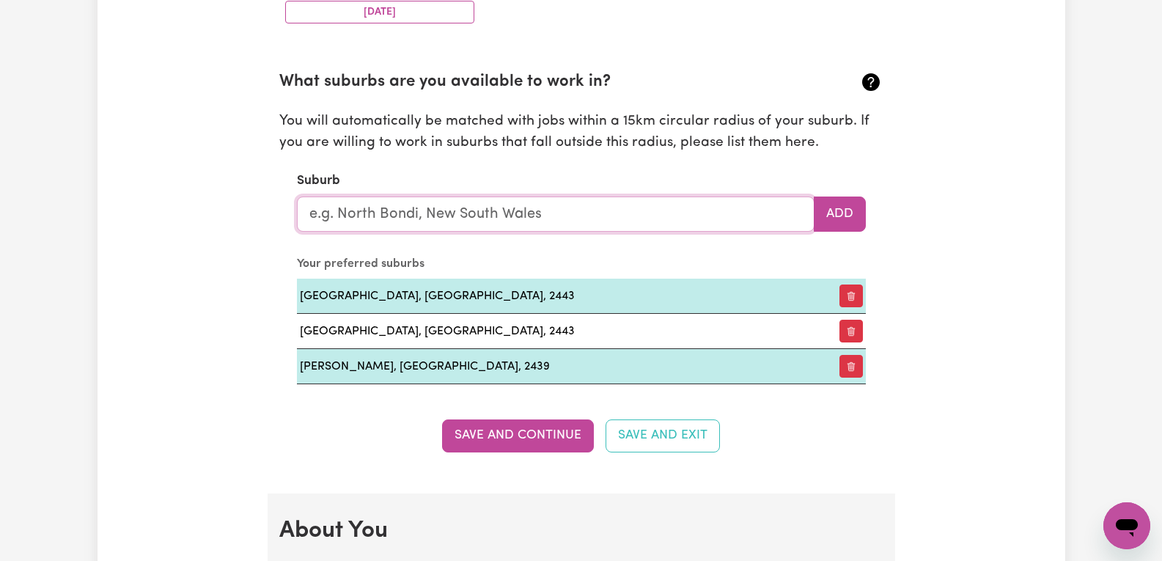
click at [570, 216] on input "text" at bounding box center [556, 213] width 518 height 35
type input "kew"
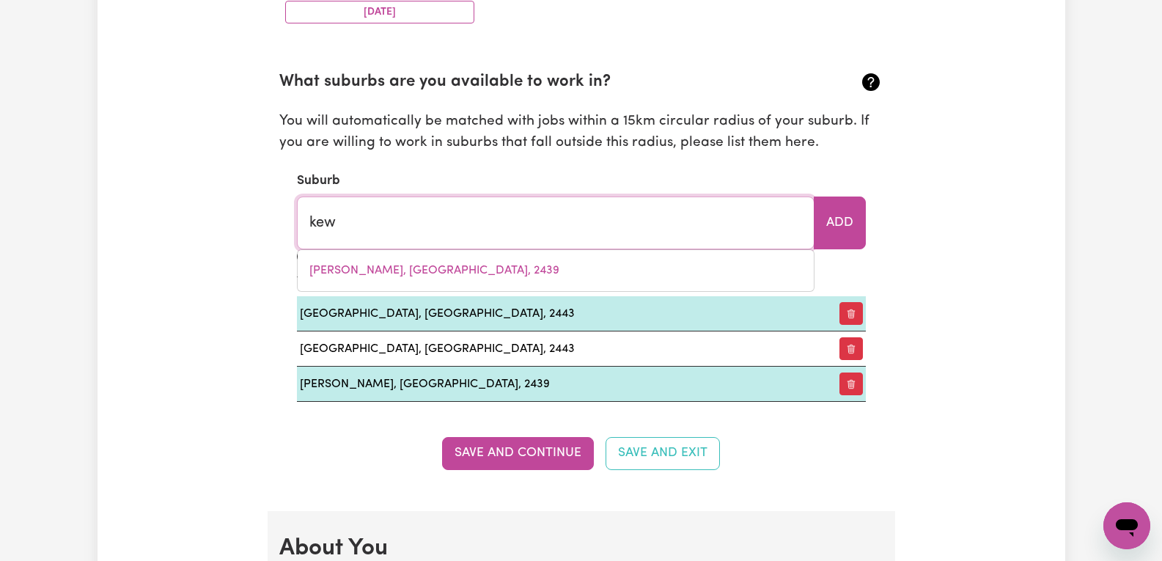
type input "[GEOGRAPHIC_DATA], [GEOGRAPHIC_DATA], 2439"
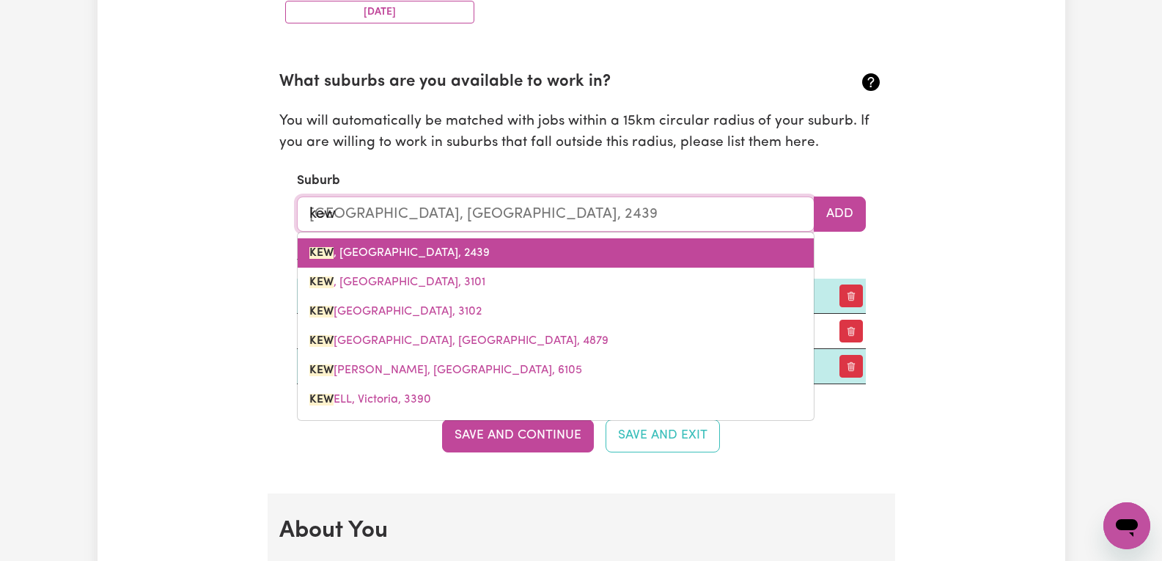
click at [446, 256] on span "[GEOGRAPHIC_DATA] , [GEOGRAPHIC_DATA], 2439" at bounding box center [399, 253] width 180 height 12
type input "[GEOGRAPHIC_DATA], [GEOGRAPHIC_DATA], 2439"
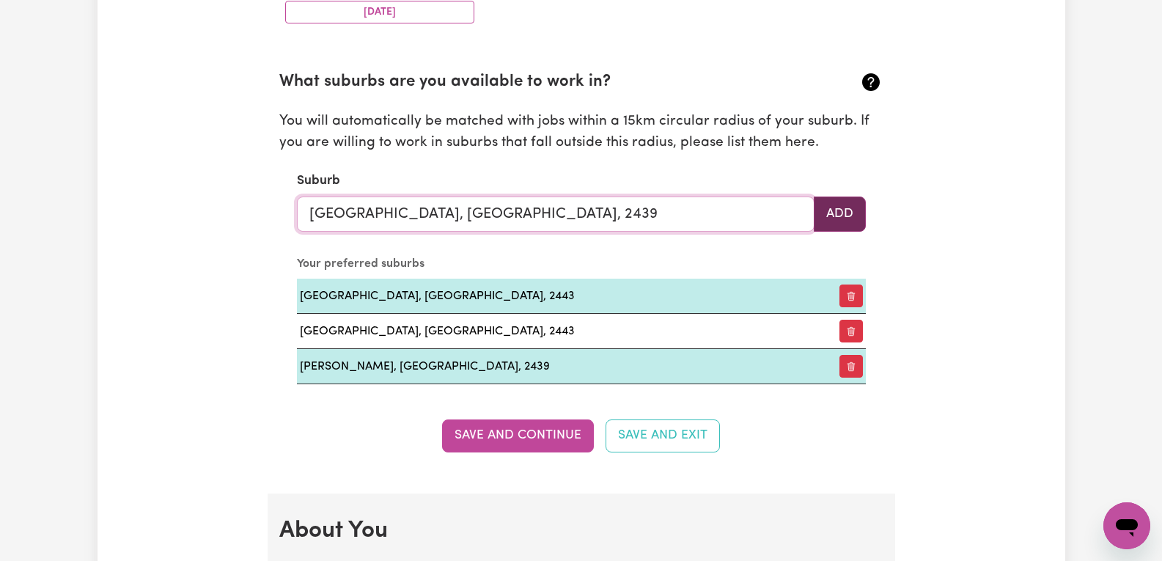
type input "[GEOGRAPHIC_DATA], [GEOGRAPHIC_DATA], 2439"
click at [830, 215] on button "Add" at bounding box center [840, 213] width 52 height 35
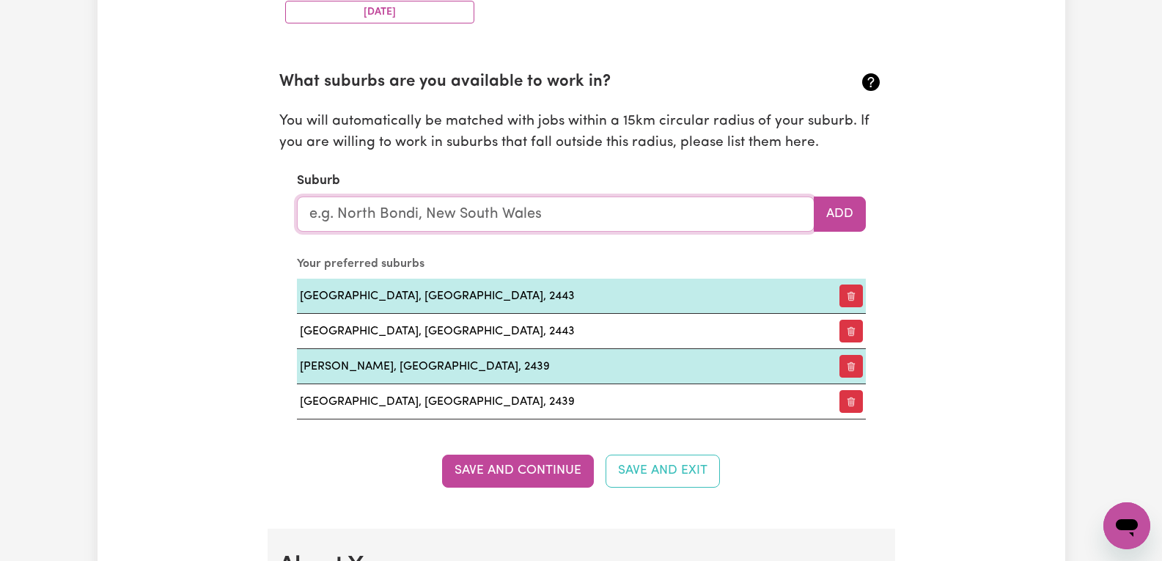
click at [570, 218] on input "text" at bounding box center [556, 213] width 518 height 35
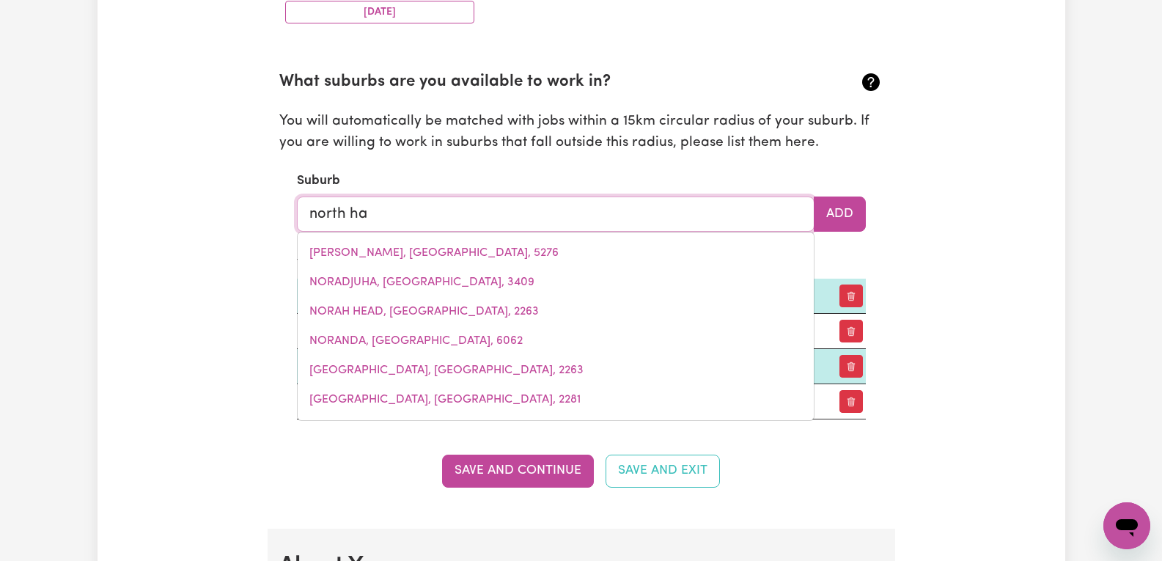
type input "[GEOGRAPHIC_DATA]"
type input "[GEOGRAPHIC_DATA], [GEOGRAPHIC_DATA], 2443"
type input "north have"
type input "north haveN, [GEOGRAPHIC_DATA], 2443"
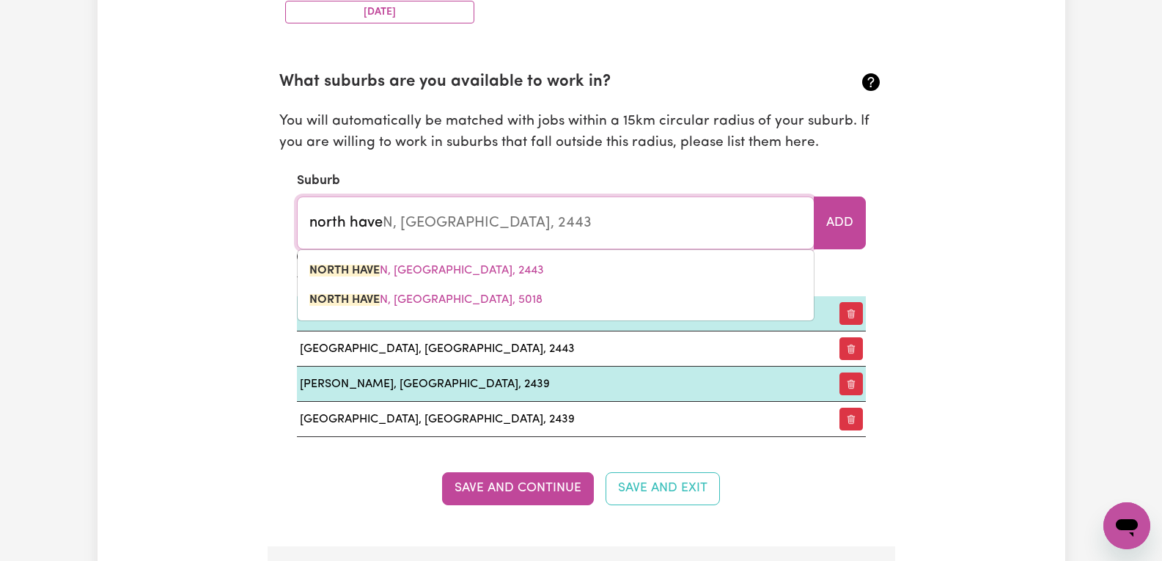
type input "[GEOGRAPHIC_DATA]"
type input "[GEOGRAPHIC_DATA], [GEOGRAPHIC_DATA], 2443"
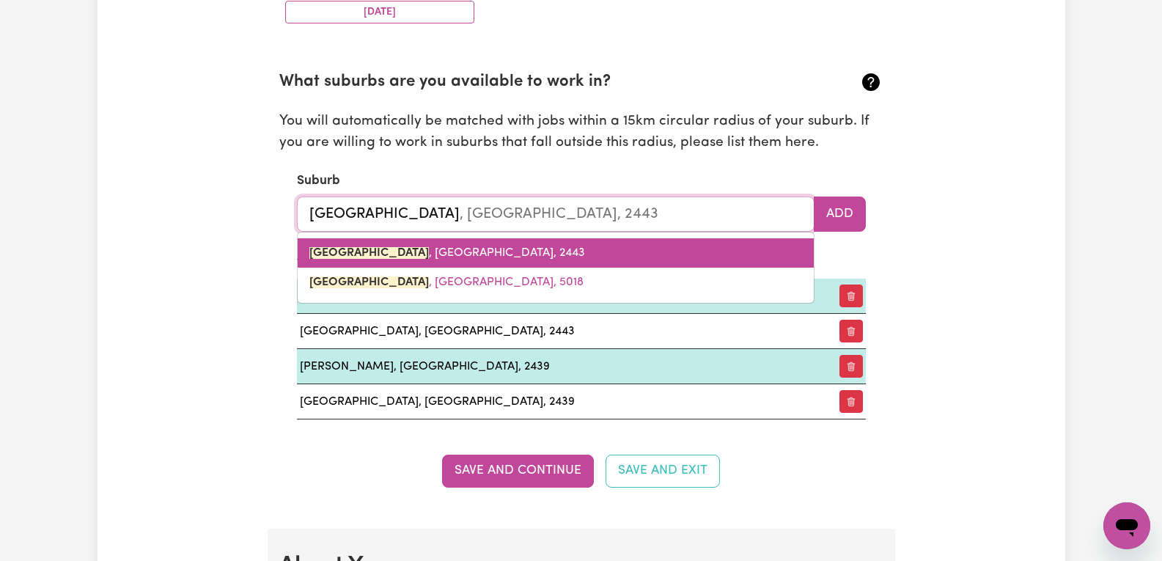
click at [516, 251] on span "[GEOGRAPHIC_DATA] , [GEOGRAPHIC_DATA], 2443" at bounding box center [447, 253] width 276 height 12
type input "[GEOGRAPHIC_DATA], [GEOGRAPHIC_DATA], 2443"
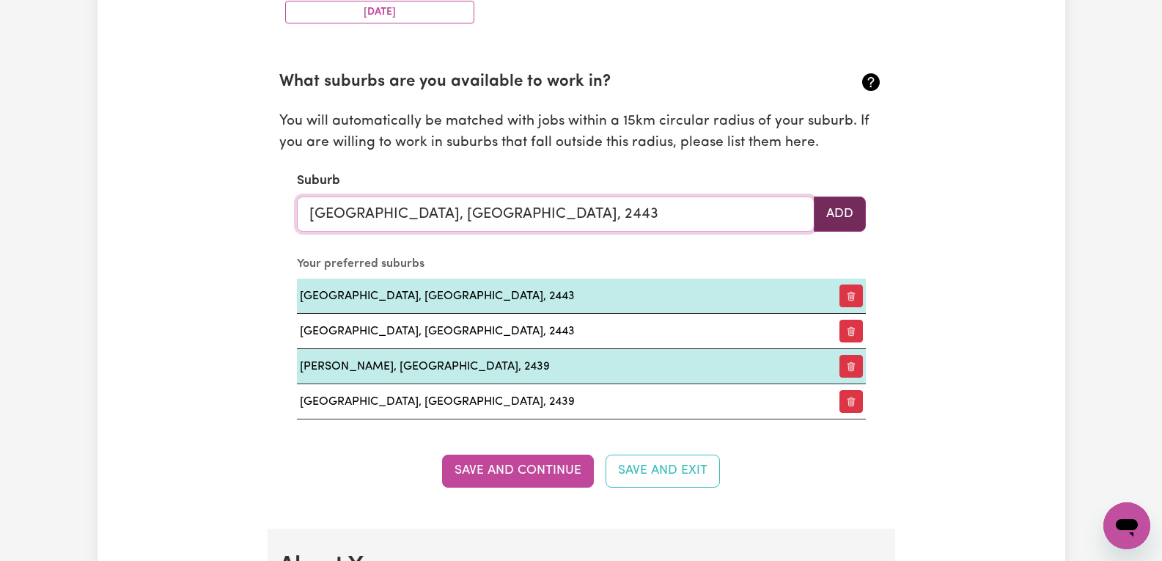
type input "[GEOGRAPHIC_DATA], [GEOGRAPHIC_DATA], 2443"
click at [839, 214] on button "Add" at bounding box center [840, 213] width 52 height 35
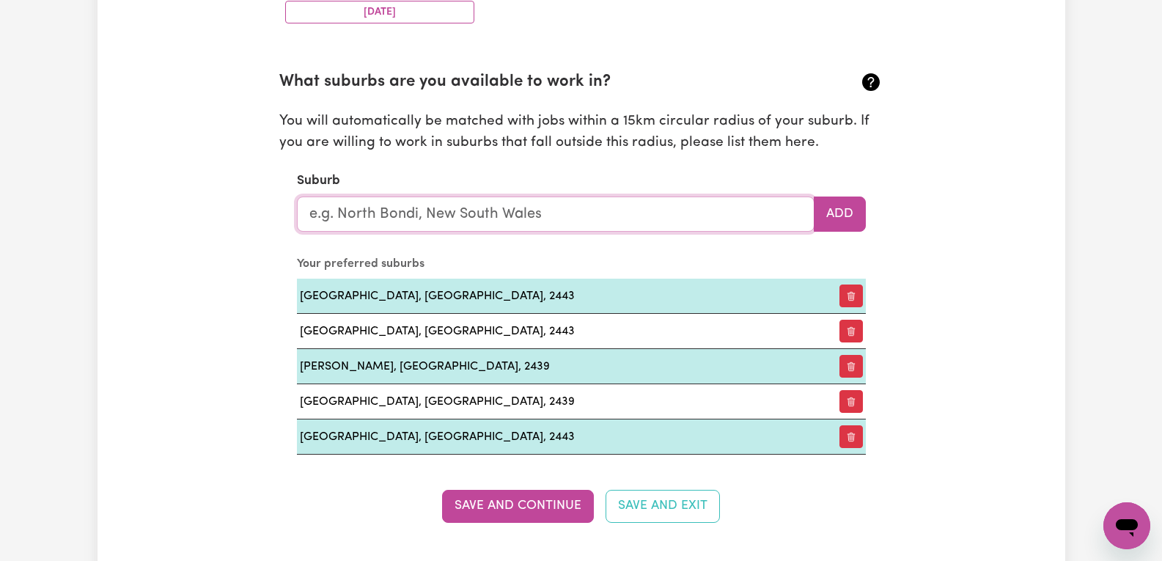
click at [606, 222] on input "text" at bounding box center [556, 213] width 518 height 35
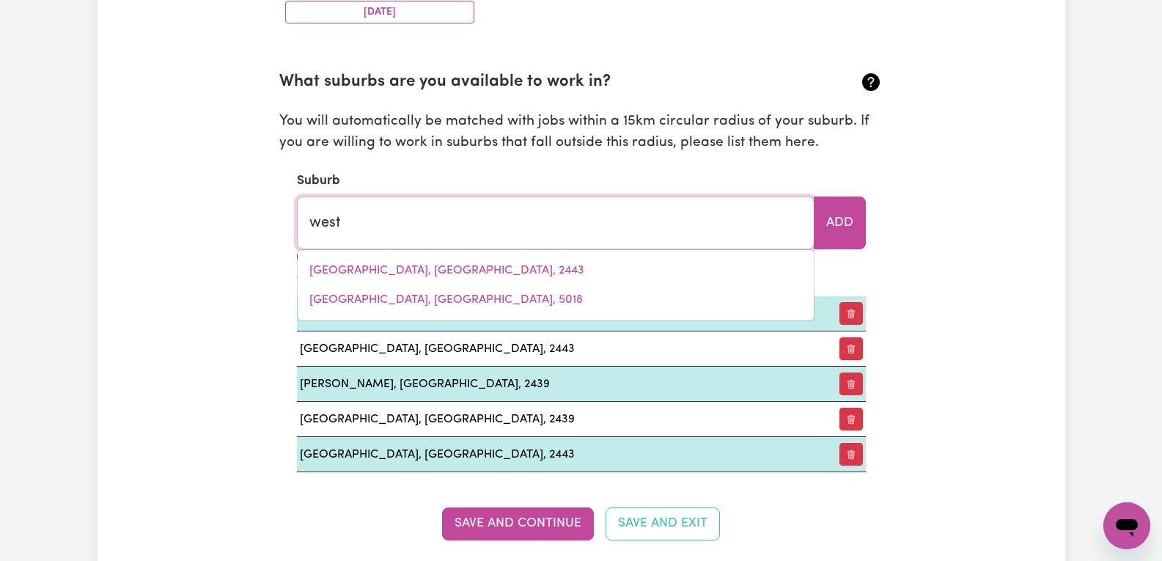
type input "west"
type input "[GEOGRAPHIC_DATA], [GEOGRAPHIC_DATA], 2640"
type input "west h"
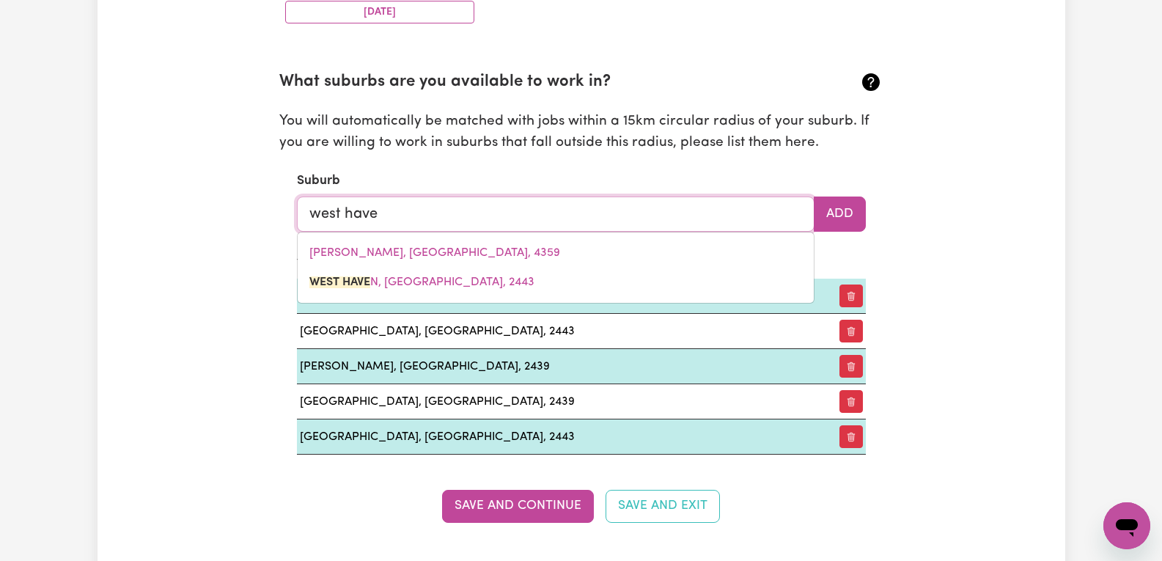
type input "[GEOGRAPHIC_DATA]"
type input "[GEOGRAPHIC_DATA], [GEOGRAPHIC_DATA], 2443"
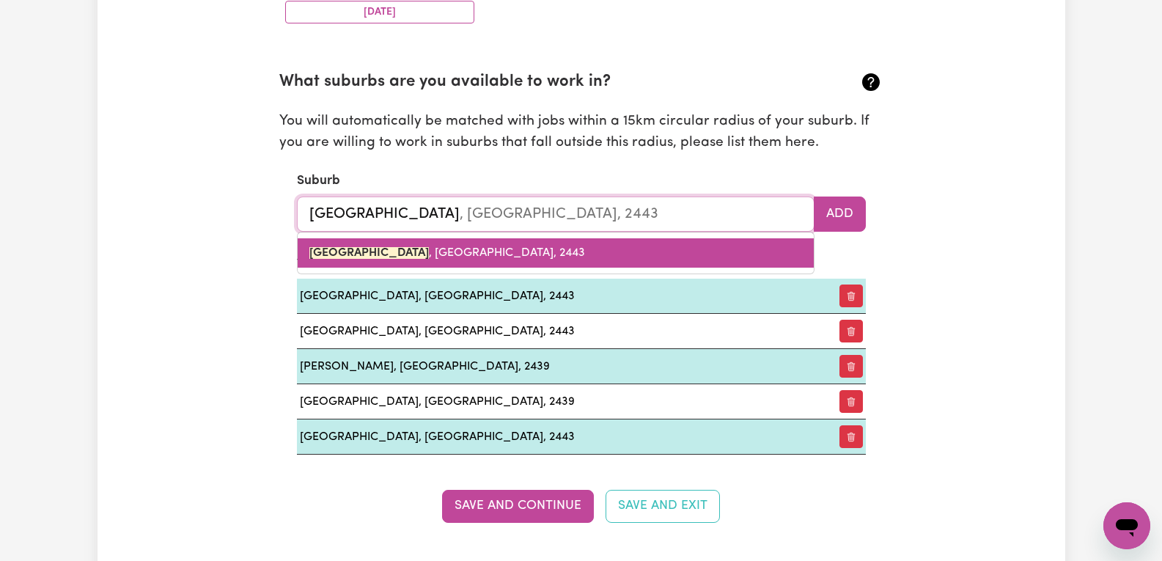
click at [522, 248] on link "[GEOGRAPHIC_DATA] , [GEOGRAPHIC_DATA], 2443" at bounding box center [556, 252] width 516 height 29
type input "[GEOGRAPHIC_DATA], [GEOGRAPHIC_DATA], 2443"
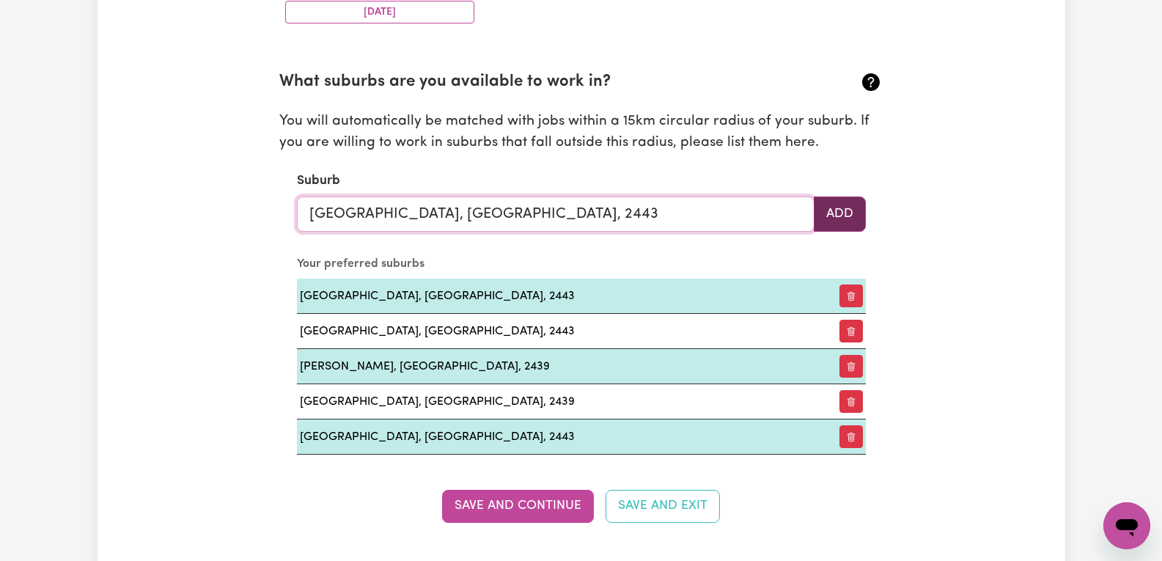
type input "[GEOGRAPHIC_DATA], [GEOGRAPHIC_DATA], 2443"
click at [839, 201] on button "Add" at bounding box center [840, 213] width 52 height 35
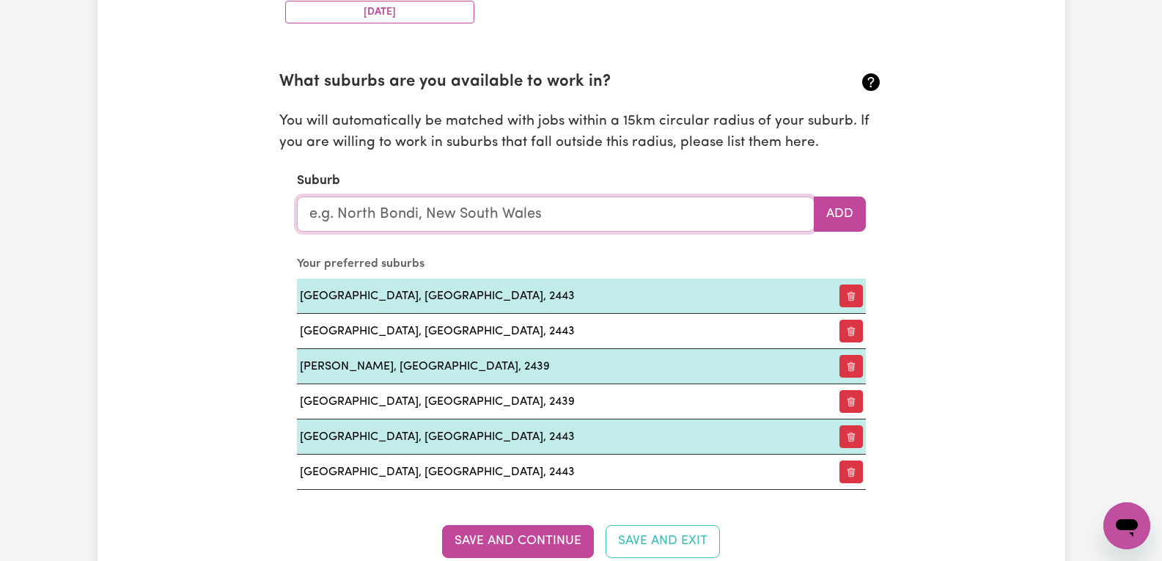
click at [553, 220] on input "text" at bounding box center [556, 213] width 518 height 35
type input "dun"
type input "dunACH, Victoria, 3371"
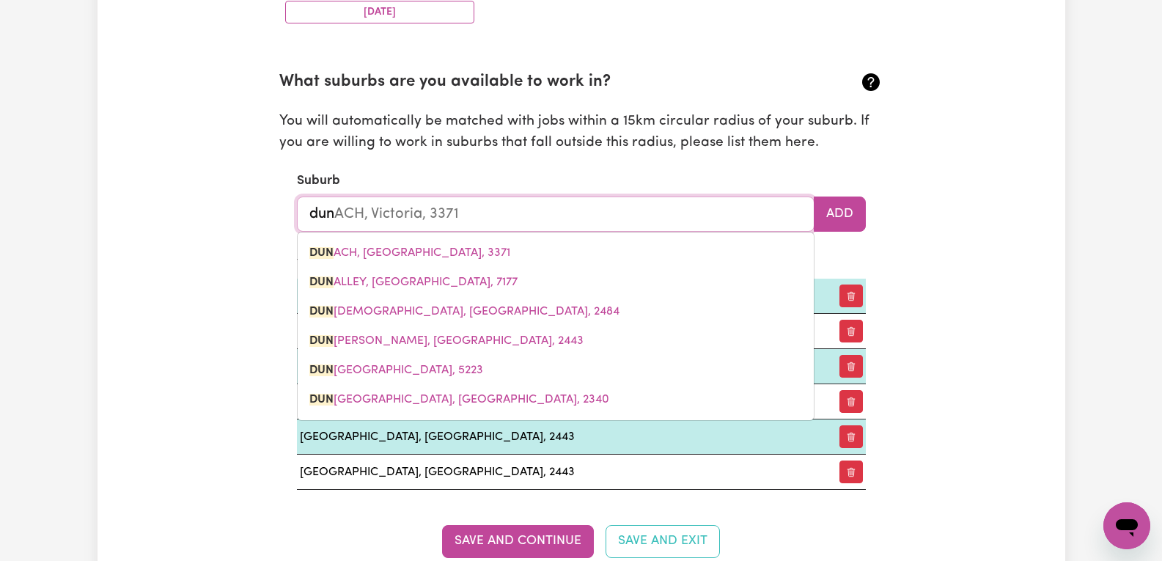
type input "dunb"
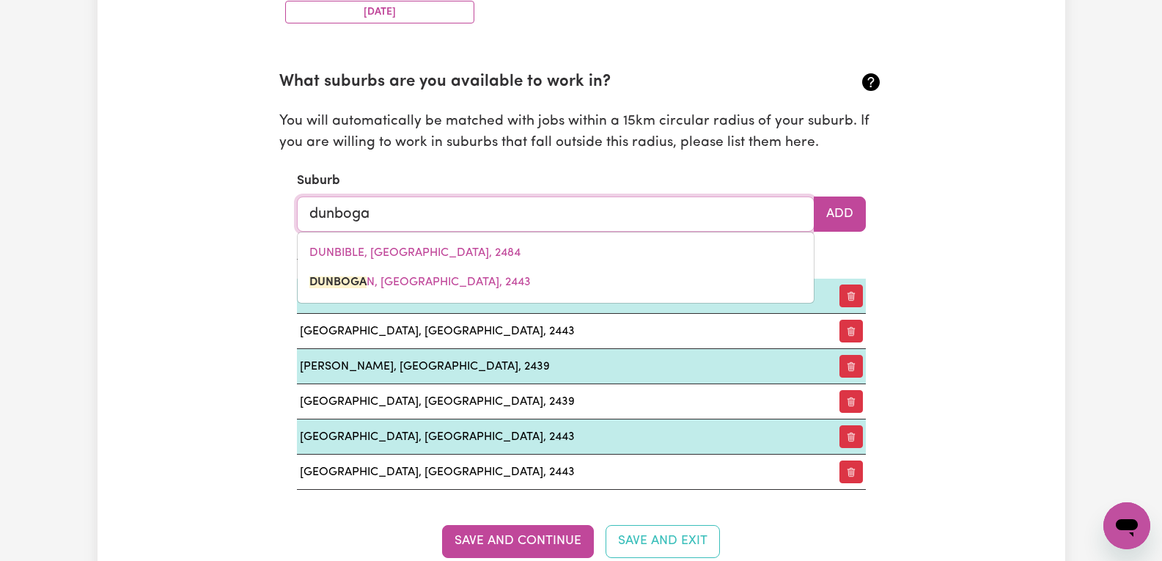
type input "dunbogan"
type input "dunbogan, [GEOGRAPHIC_DATA], 2443"
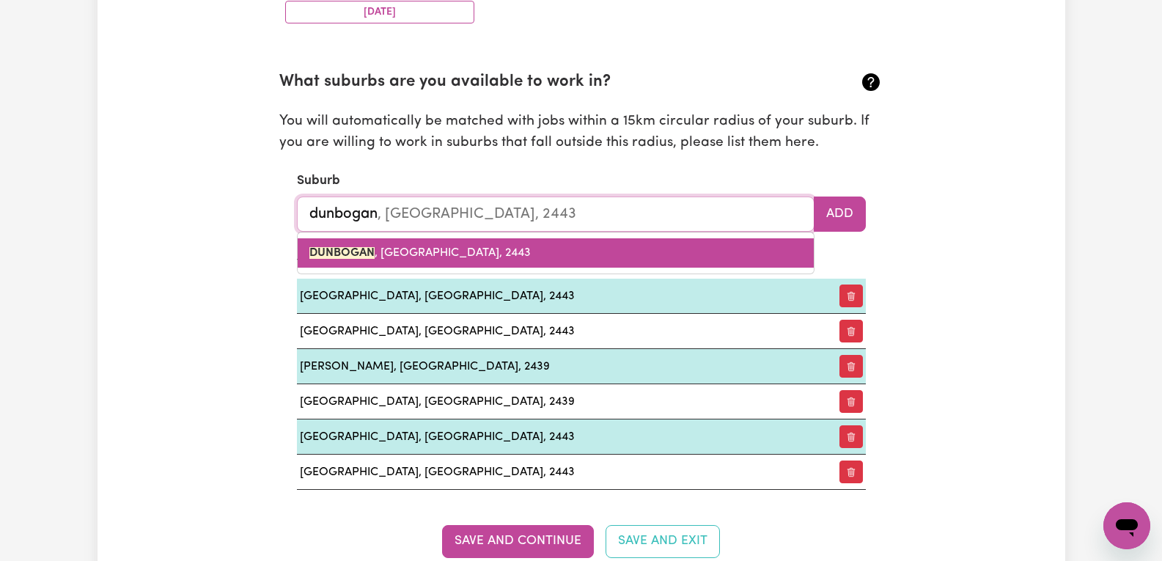
click at [542, 259] on link "DUNBOGAN , [GEOGRAPHIC_DATA], 2443" at bounding box center [556, 252] width 516 height 29
type input "DUNBOGAN, [GEOGRAPHIC_DATA], 2443"
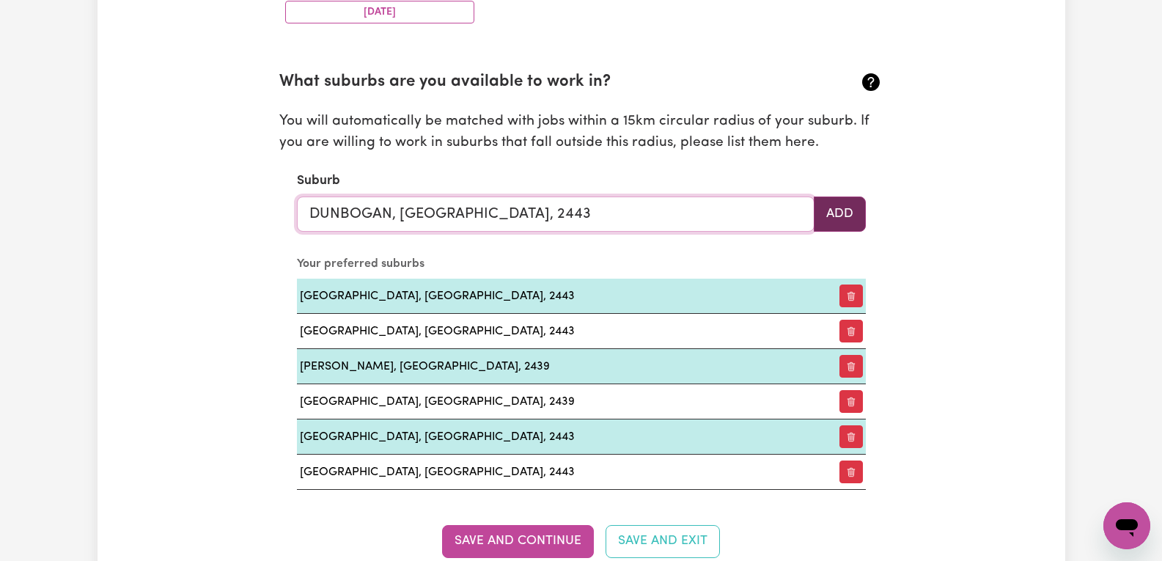
type input "DUNBOGAN, [GEOGRAPHIC_DATA], 2443"
click at [851, 205] on button "Add" at bounding box center [840, 213] width 52 height 35
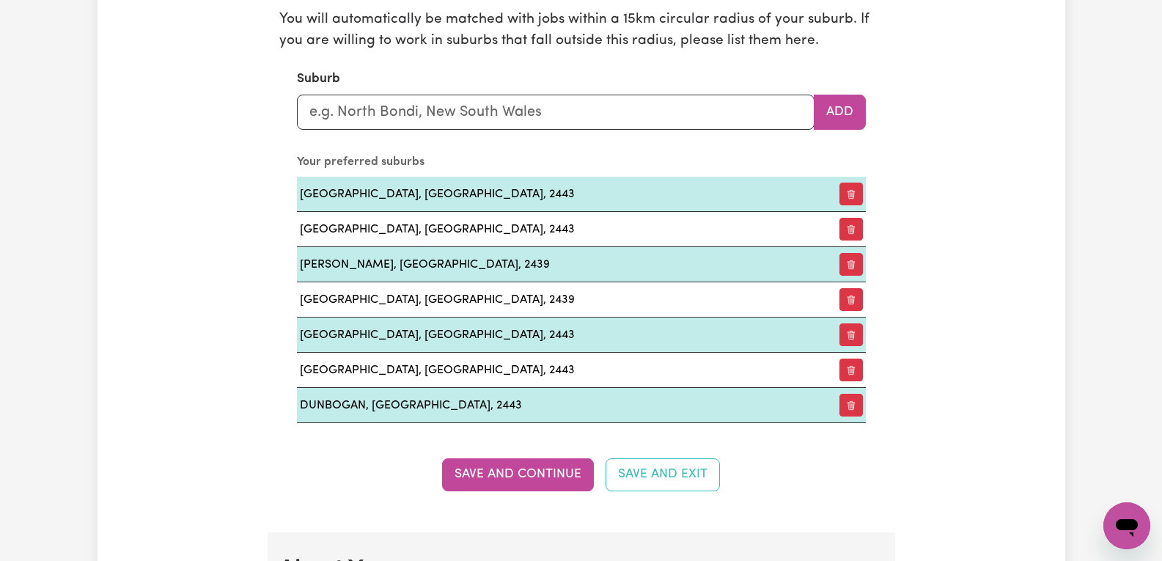
scroll to position [1739, 0]
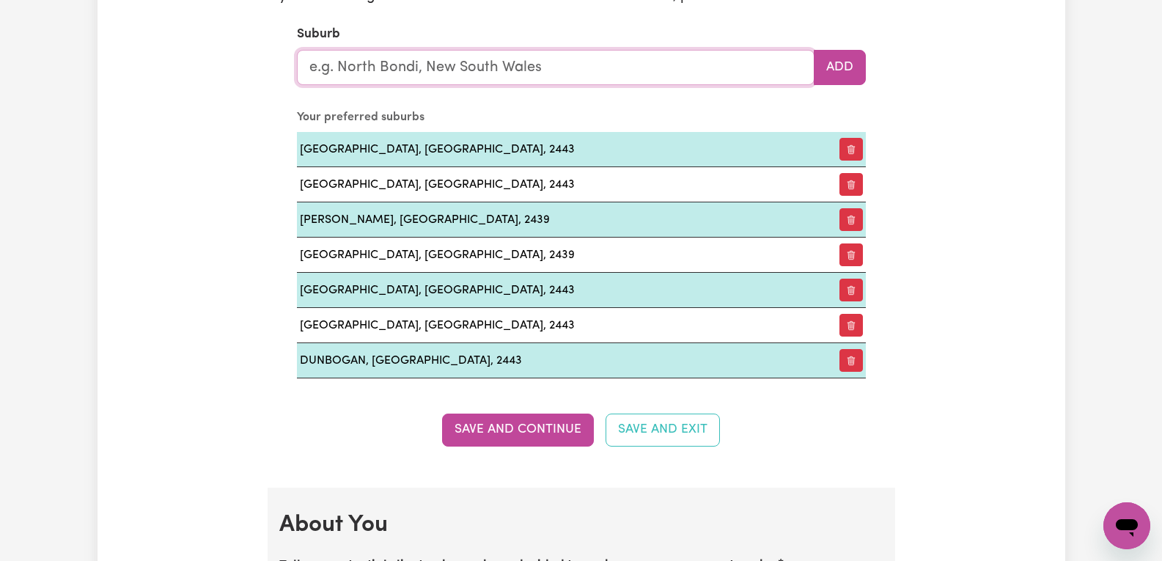
click at [452, 77] on input "text" at bounding box center [556, 67] width 518 height 35
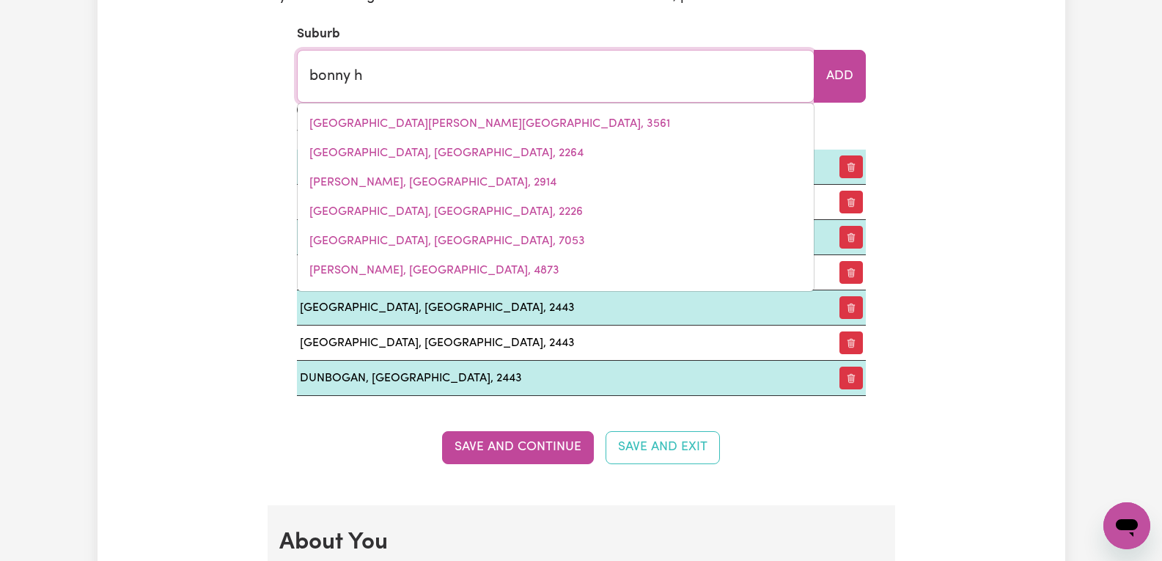
type input "bonny hi"
type input "bonny hiLLS, [GEOGRAPHIC_DATA], 2445"
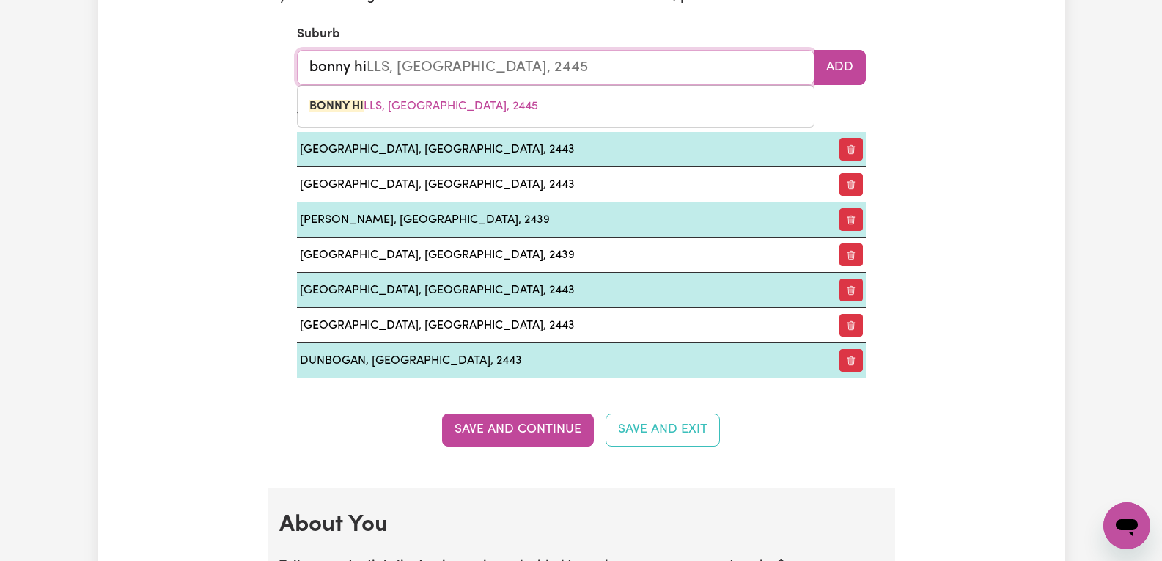
type input "[PERSON_NAME]"
type input "bonny hilLS, [GEOGRAPHIC_DATA], 2445"
type input "[PERSON_NAME]"
type input "[GEOGRAPHIC_DATA], [GEOGRAPHIC_DATA], 2445"
type input "[GEOGRAPHIC_DATA]"
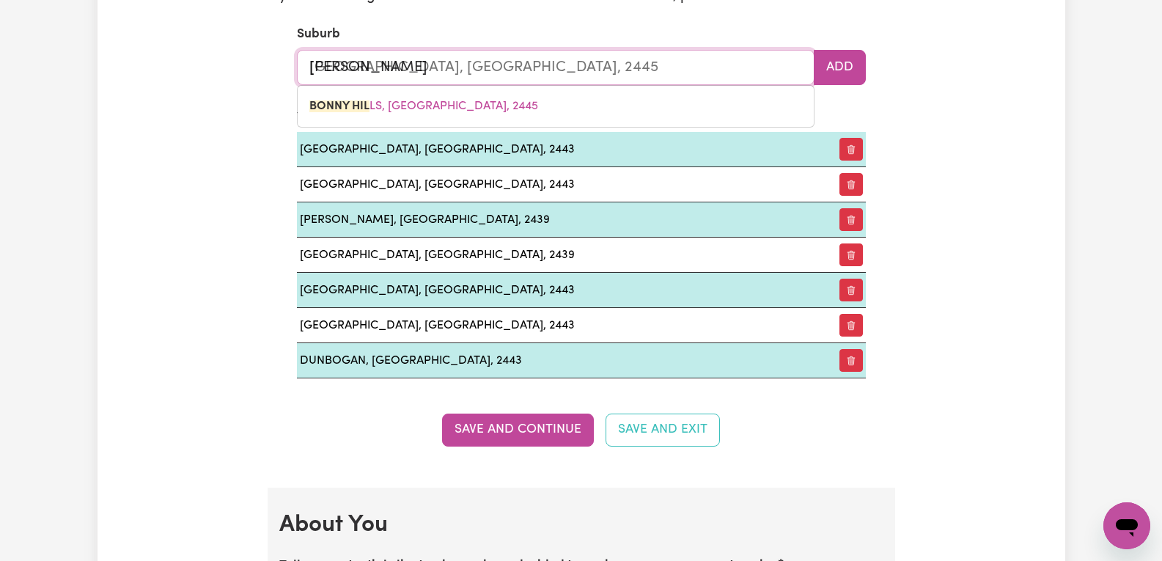
type input "[GEOGRAPHIC_DATA], [GEOGRAPHIC_DATA], 2445"
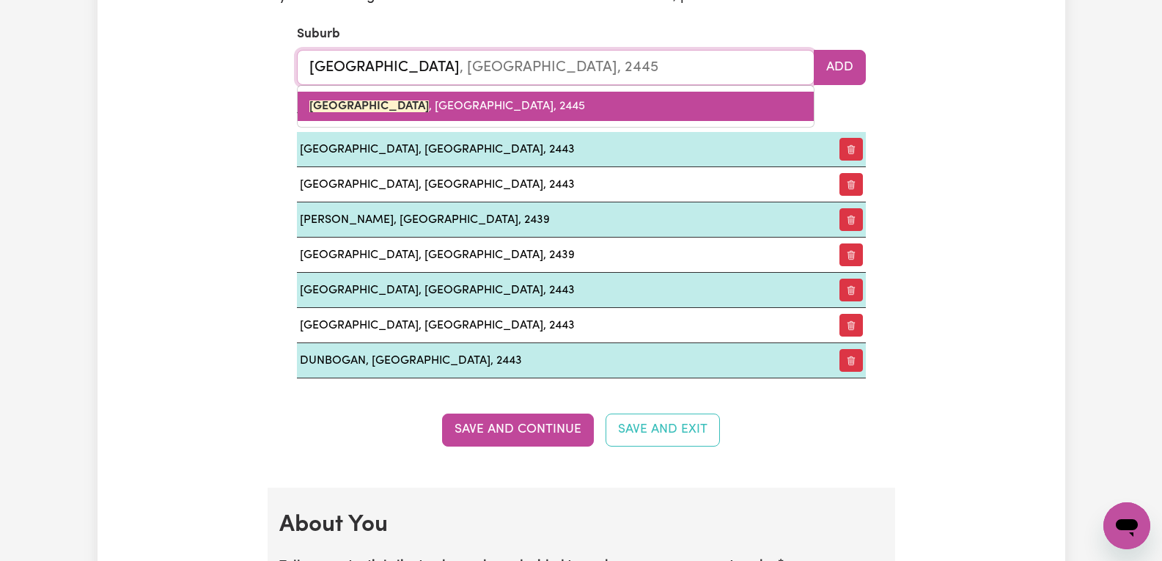
click at [476, 104] on span "[GEOGRAPHIC_DATA] , [GEOGRAPHIC_DATA], 2445" at bounding box center [447, 106] width 276 height 12
type input "[GEOGRAPHIC_DATA], [GEOGRAPHIC_DATA], 2445"
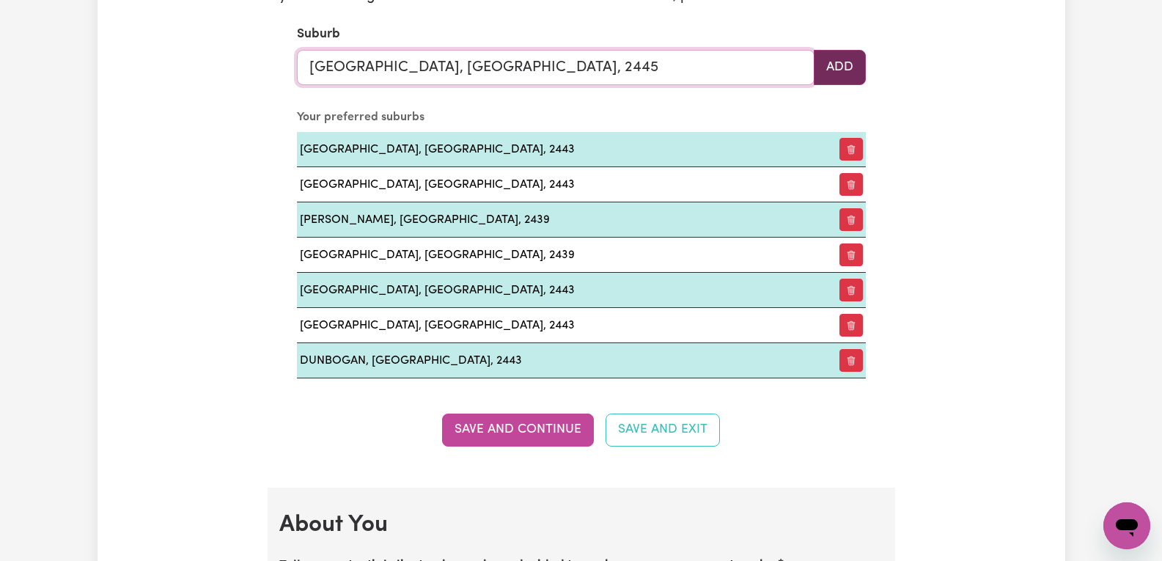
type input "[GEOGRAPHIC_DATA], [GEOGRAPHIC_DATA], 2445"
click at [837, 66] on button "Add" at bounding box center [840, 67] width 52 height 35
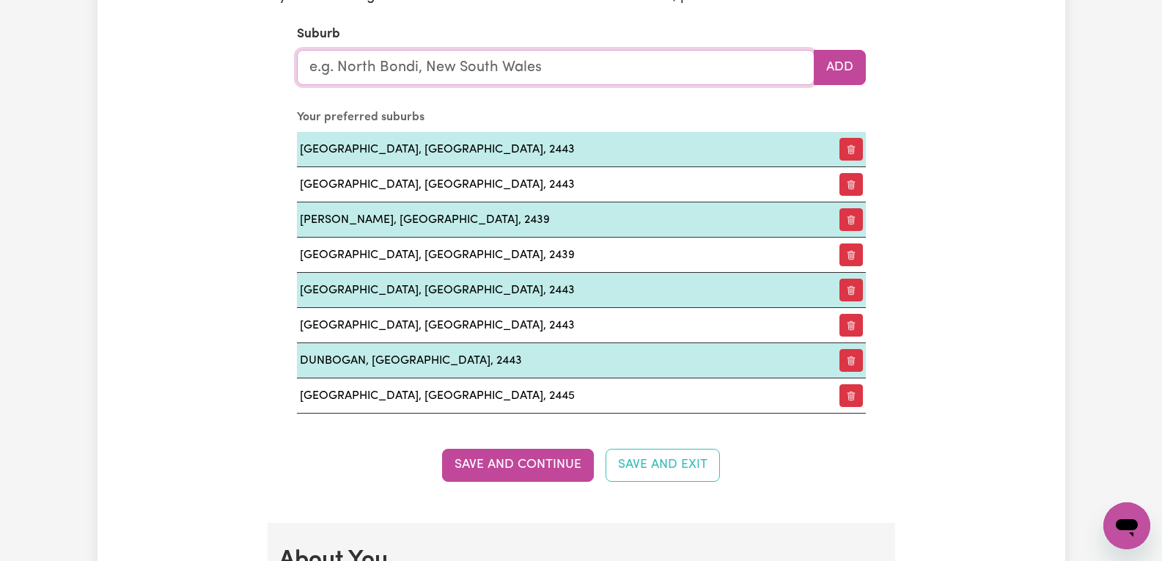
click at [576, 70] on input "text" at bounding box center [556, 67] width 518 height 35
type input "port"
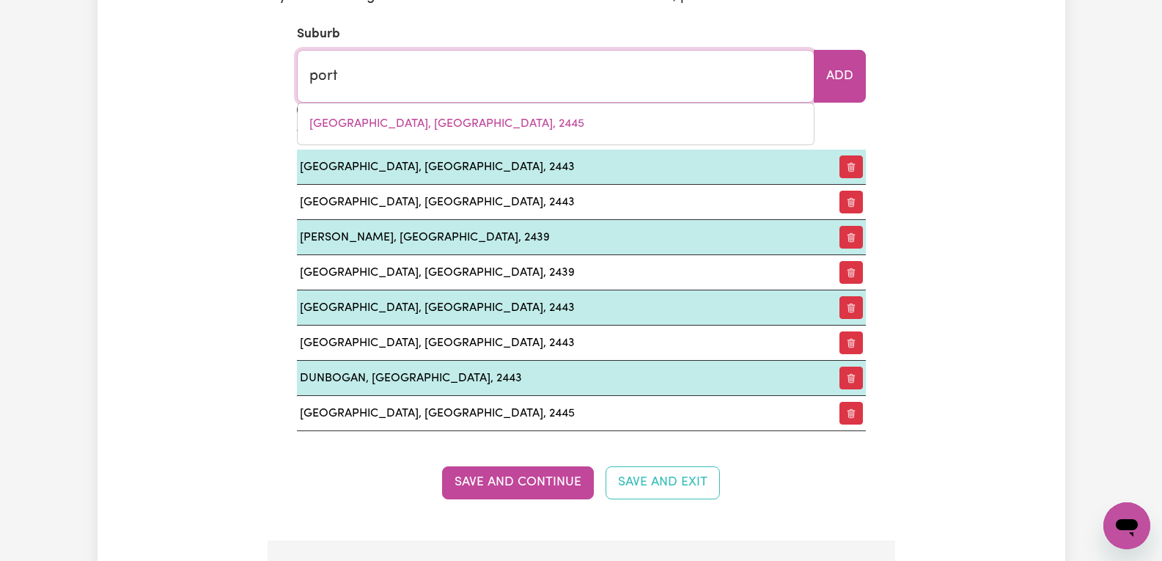
type input "[GEOGRAPHIC_DATA], [GEOGRAPHIC_DATA], 5015"
type input "port m"
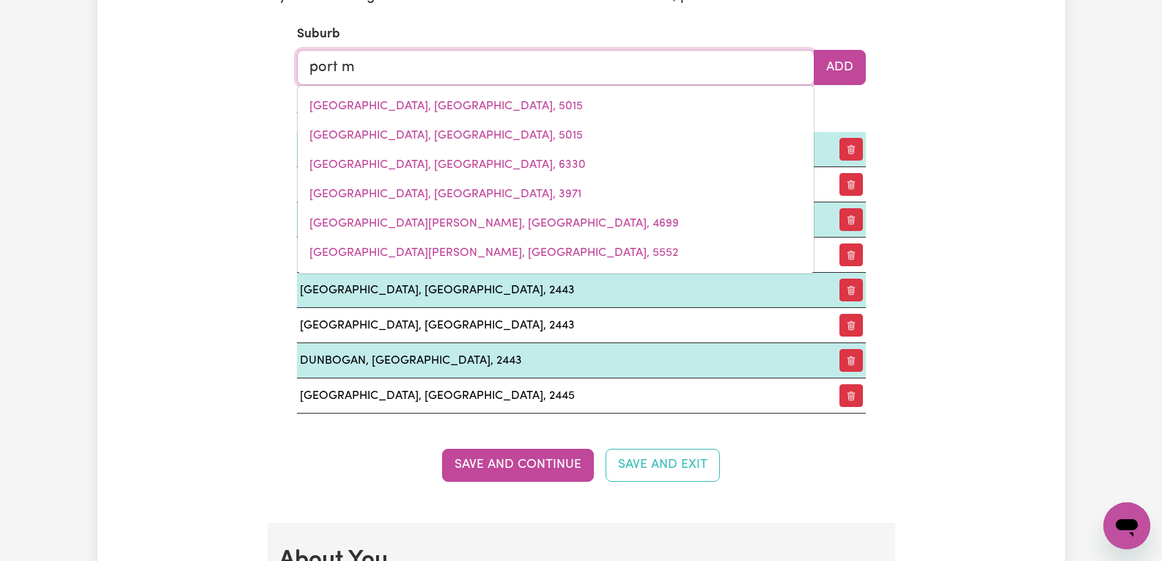
type input "port ma"
type input "port [PERSON_NAME], [GEOGRAPHIC_DATA], 5291"
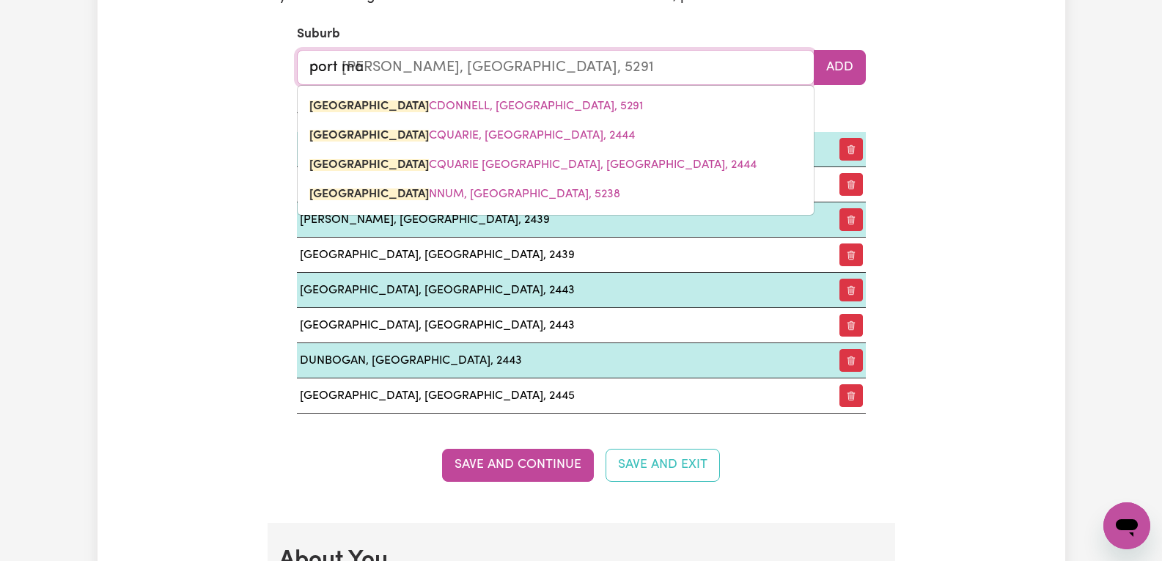
type input "port mac"
type input "[GEOGRAPHIC_DATA][PERSON_NAME], [GEOGRAPHIC_DATA], 5291"
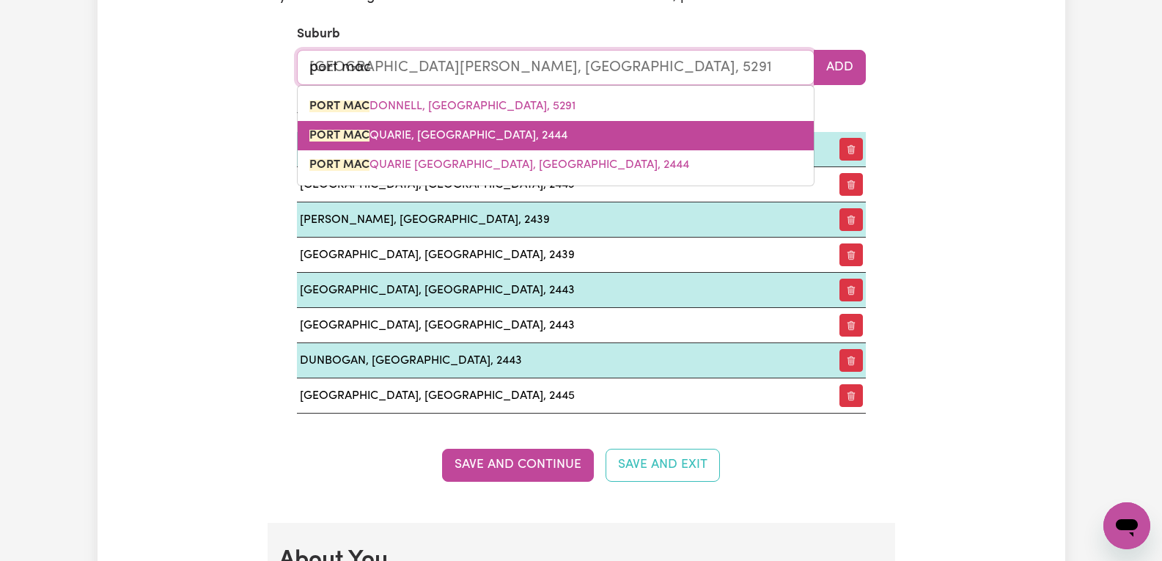
click at [513, 136] on span "PORT MAC QUARIE, [GEOGRAPHIC_DATA], 2444" at bounding box center [438, 136] width 258 height 12
type input "[GEOGRAPHIC_DATA], [GEOGRAPHIC_DATA], 2444"
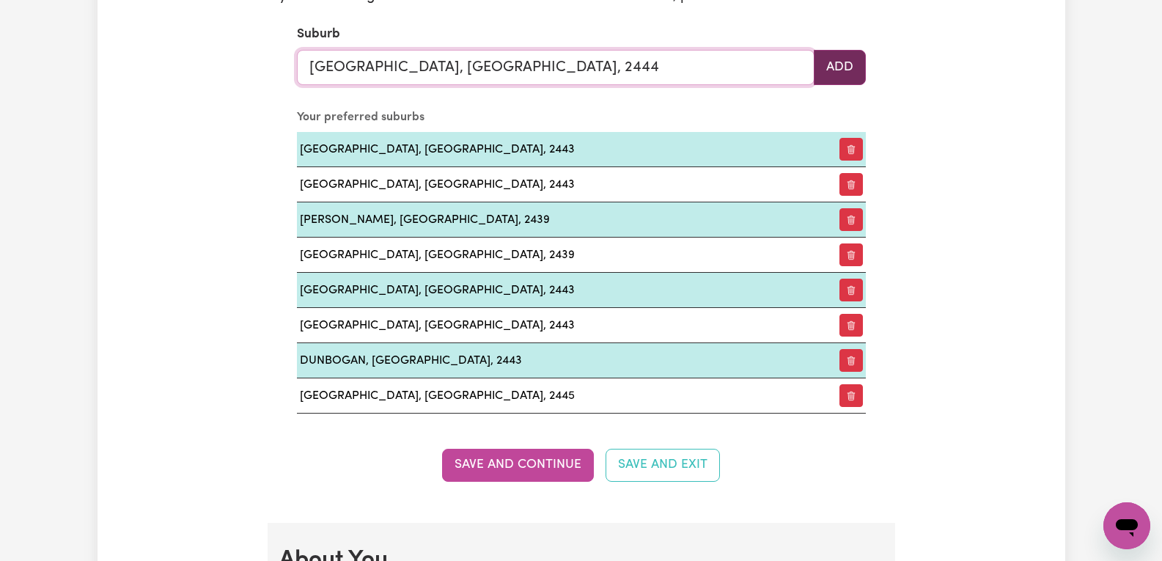
type input "[GEOGRAPHIC_DATA], [GEOGRAPHIC_DATA], 2444"
click at [857, 60] on button "Add" at bounding box center [840, 67] width 52 height 35
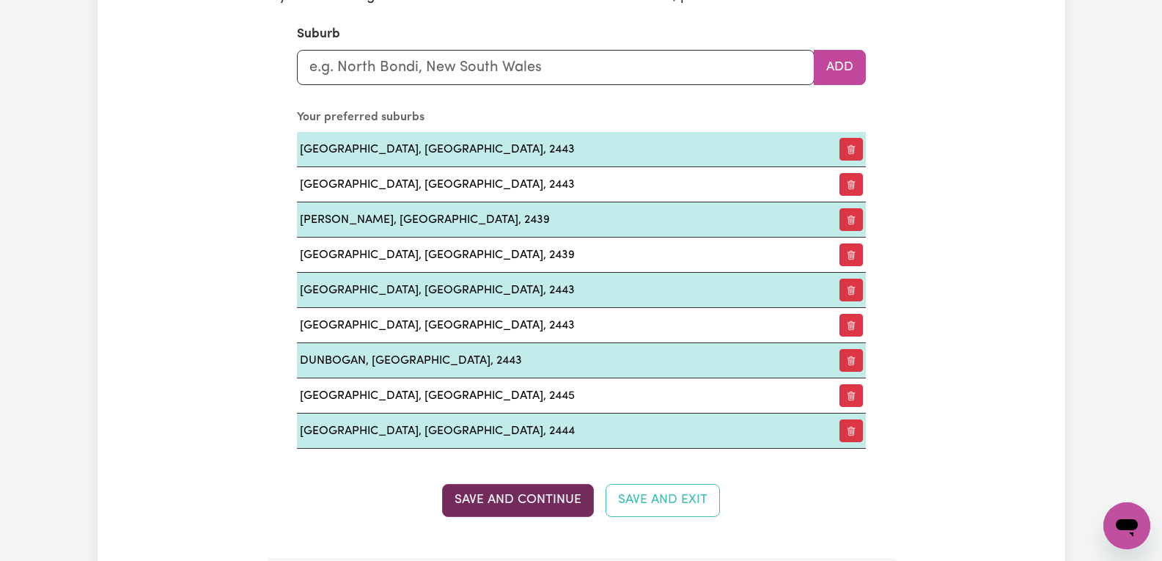
click at [560, 500] on button "Save and Continue" at bounding box center [518, 500] width 152 height 32
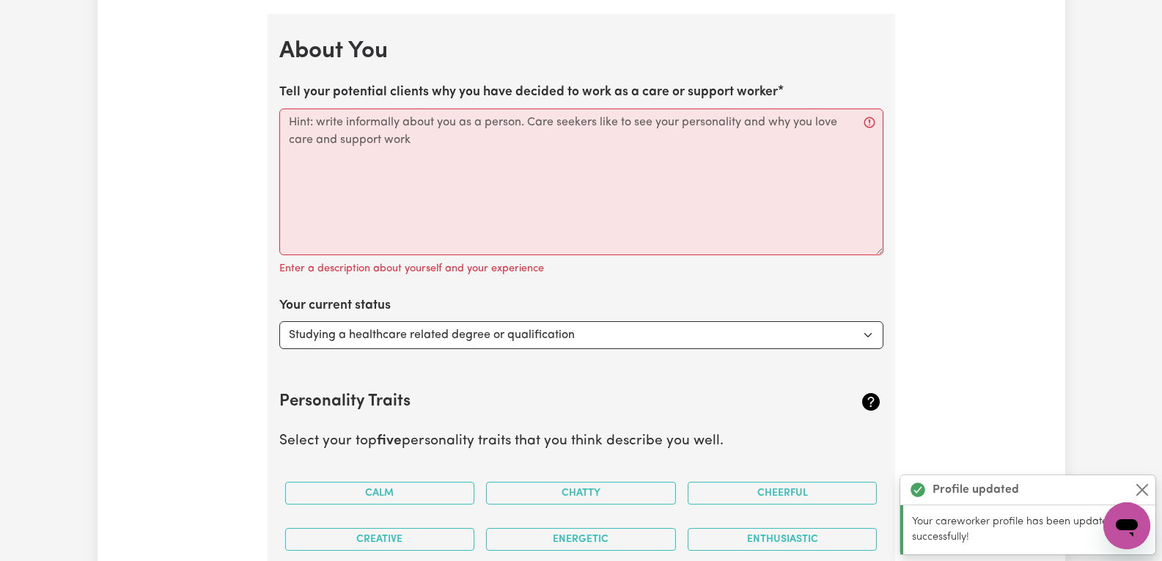
scroll to position [2297, 0]
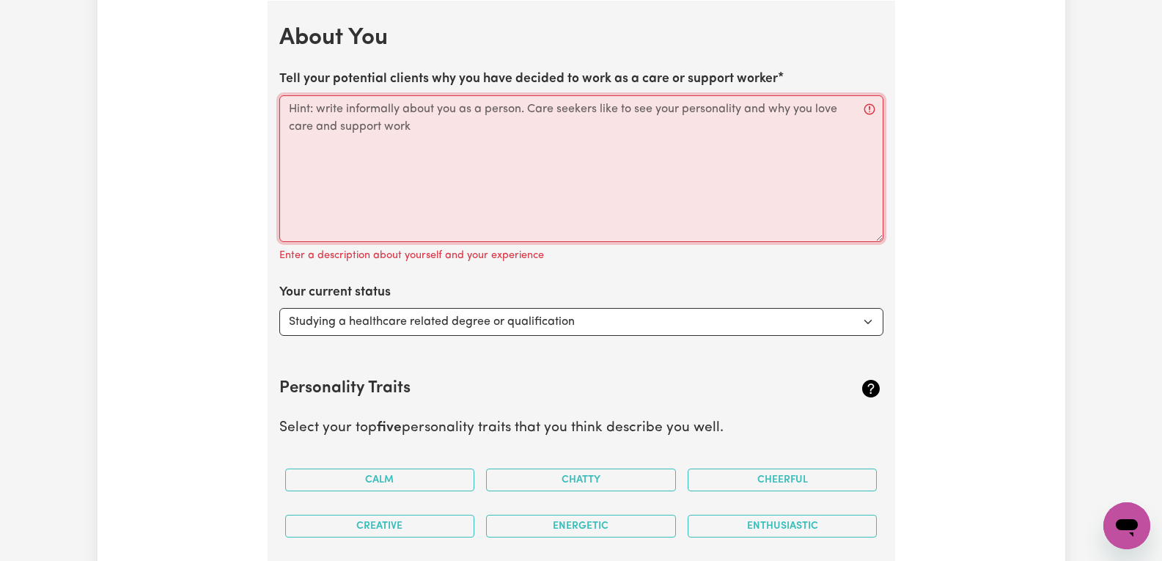
drag, startPoint x: 414, startPoint y: 131, endPoint x: 268, endPoint y: 114, distance: 146.9
drag, startPoint x: 410, startPoint y: 127, endPoint x: 347, endPoint y: 115, distance: 64.1
click at [347, 115] on textarea "Tell your potential clients why you have decided to work as a care or support w…" at bounding box center [581, 168] width 604 height 147
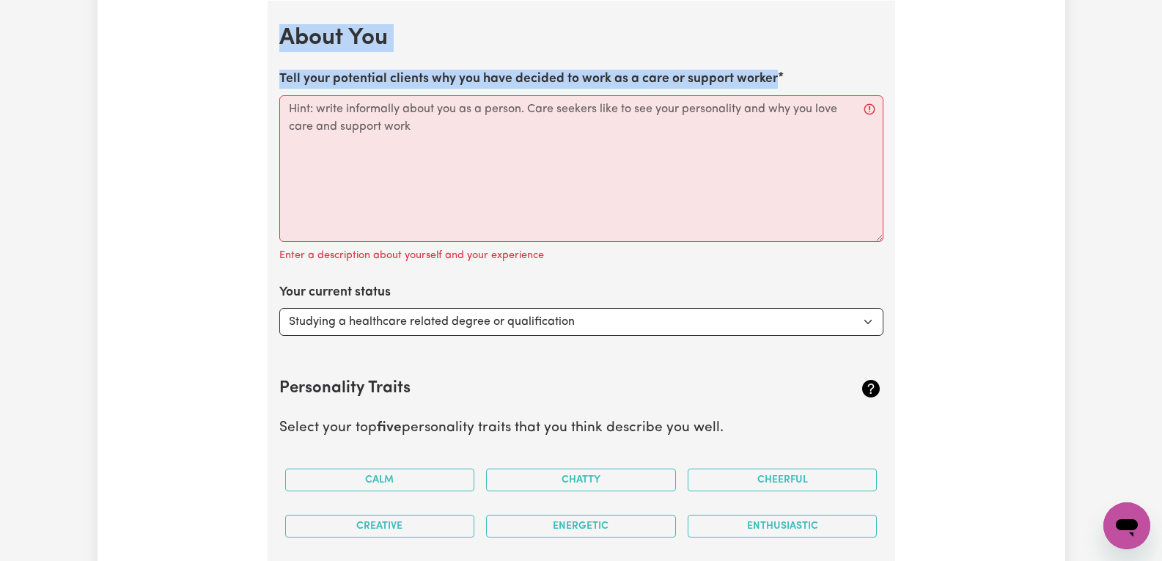
drag, startPoint x: 273, startPoint y: 29, endPoint x: 793, endPoint y: 79, distance: 522.8
copy section "About You Tell your potential clients why you have decided to work as a care or…"
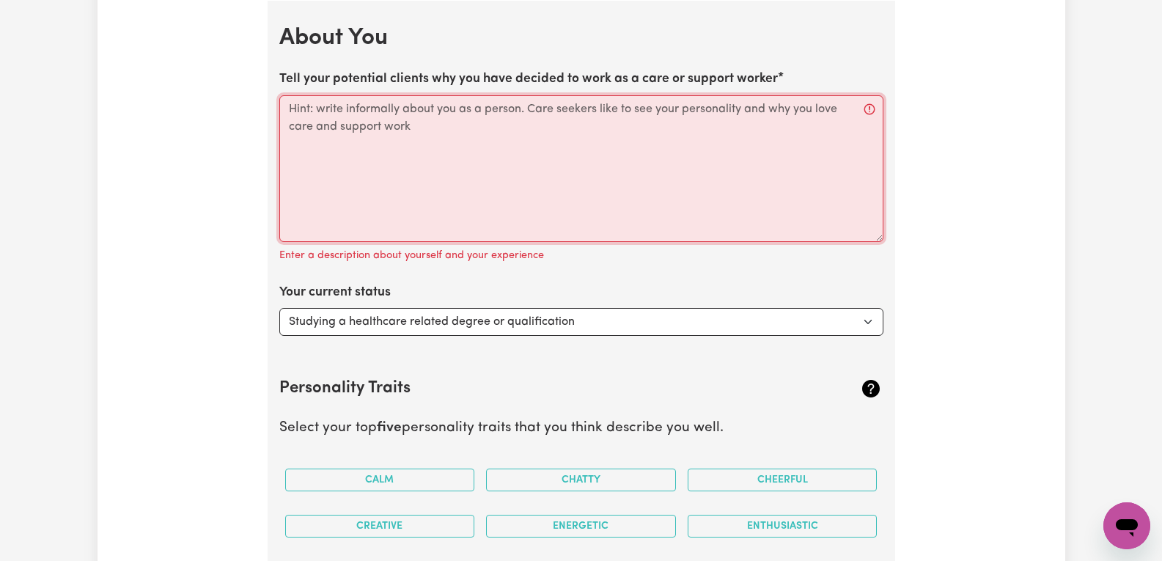
paste textarea "I decided to become a support worker because I truly enjoy helping people feel …"
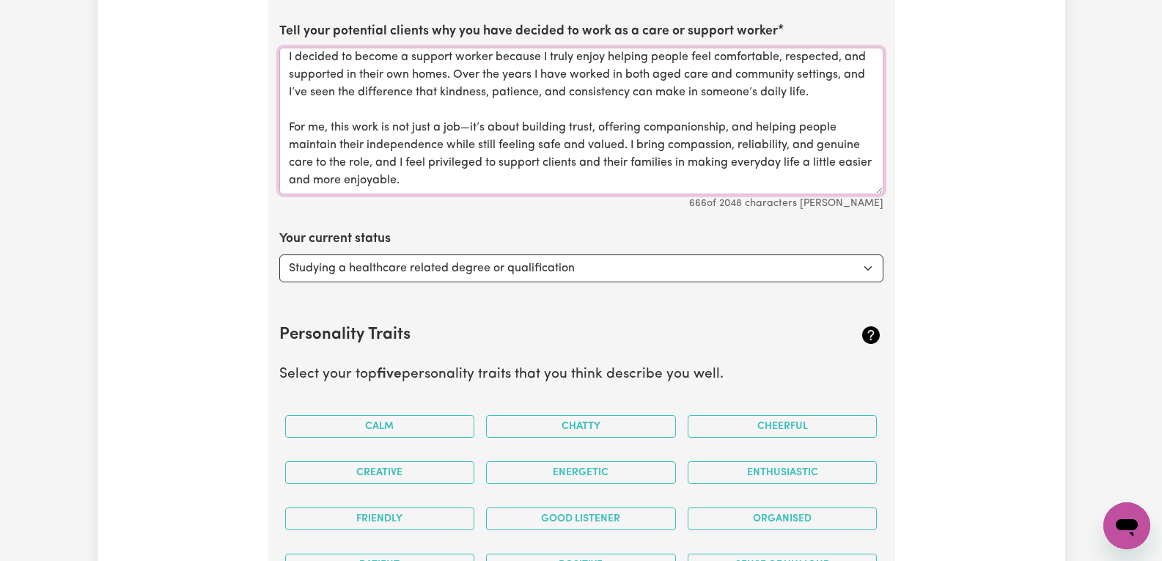
scroll to position [2370, 0]
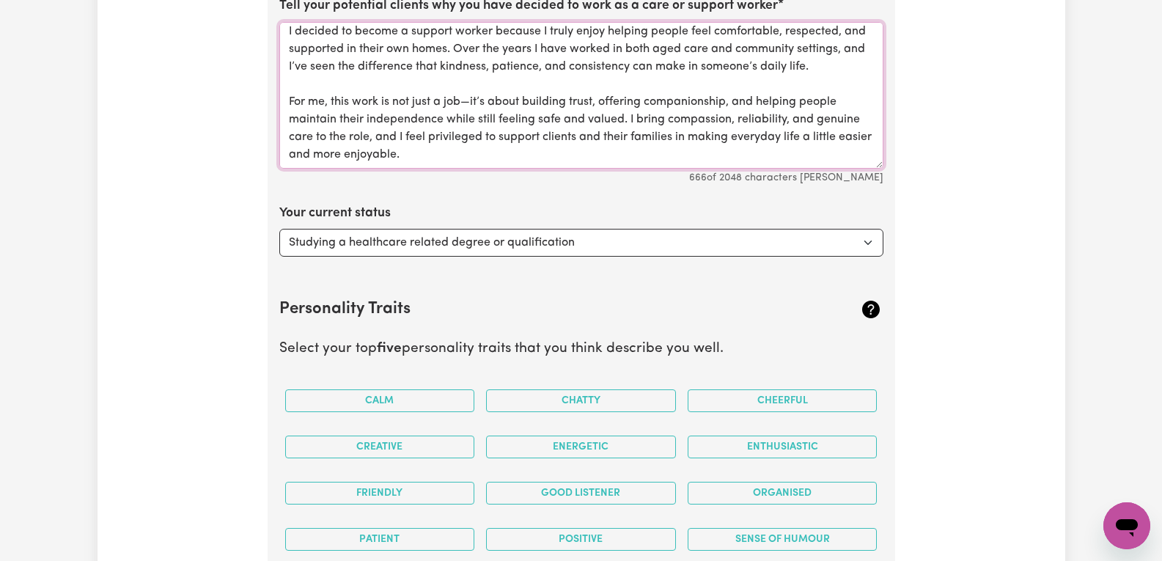
type textarea "I decided to become a support worker because I truly enjoy helping people feel …"
click at [872, 243] on select "Select... Studying a healthcare related degree or qualification Studying a non-…" at bounding box center [581, 243] width 604 height 28
click at [279, 229] on select "Select... Studying a healthcare related degree or qualification Studying a non-…" at bounding box center [581, 243] width 604 height 28
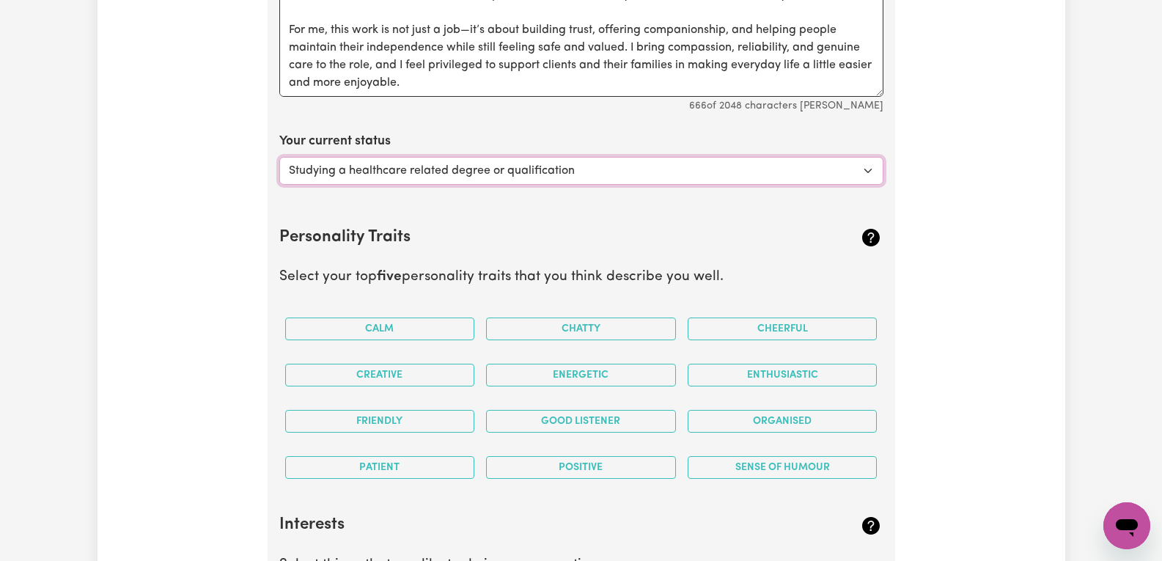
scroll to position [2590, 0]
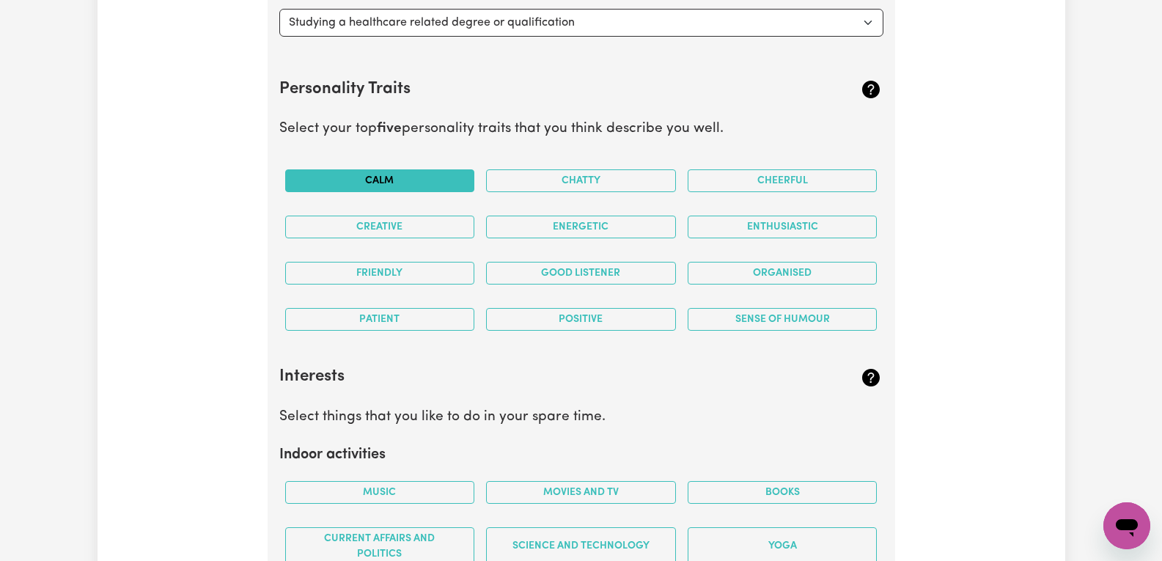
click at [412, 177] on button "Calm" at bounding box center [380, 180] width 190 height 23
click at [391, 223] on button "Creative" at bounding box center [380, 227] width 190 height 23
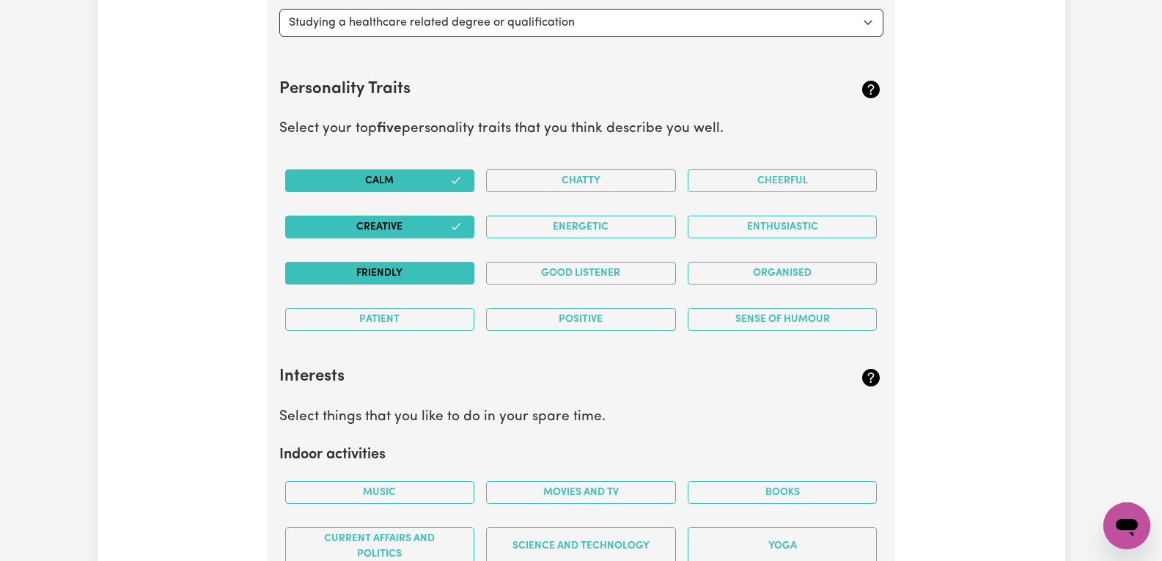
click at [417, 270] on button "Friendly" at bounding box center [380, 273] width 190 height 23
click at [424, 316] on button "Patient" at bounding box center [380, 319] width 190 height 23
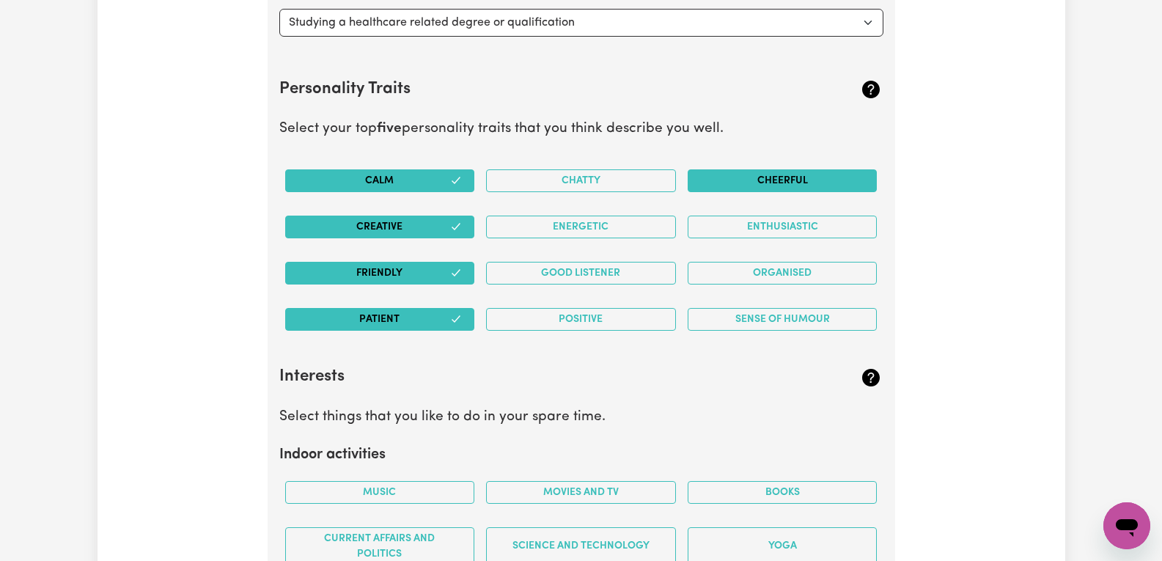
click at [832, 180] on button "Cheerful" at bounding box center [783, 180] width 190 height 23
click at [793, 323] on button "Sense of Humour" at bounding box center [783, 319] width 190 height 23
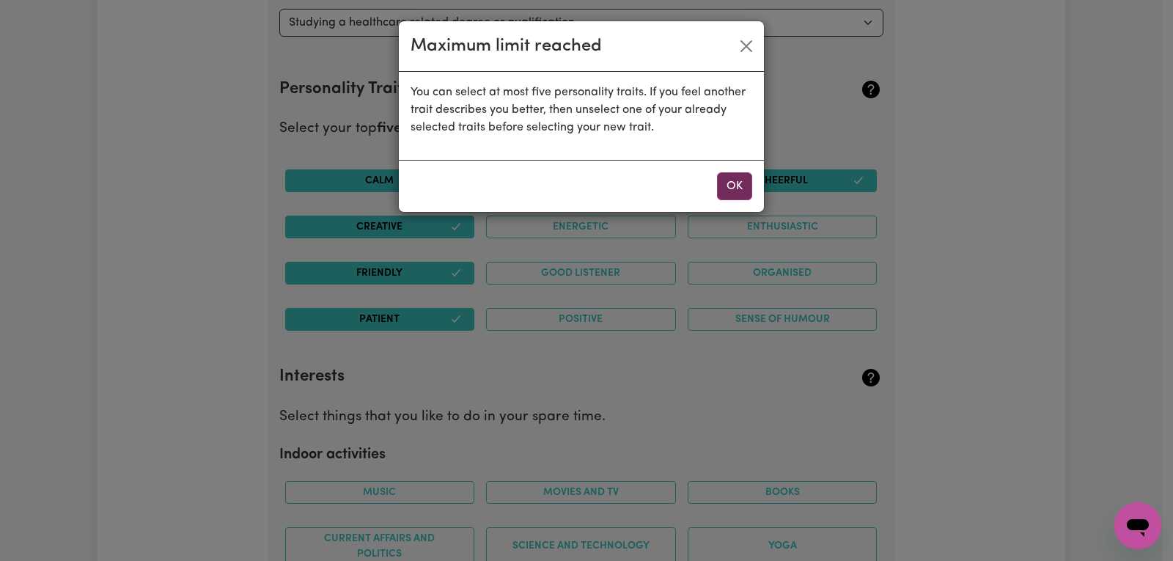
click at [732, 183] on button "OK" at bounding box center [734, 186] width 35 height 28
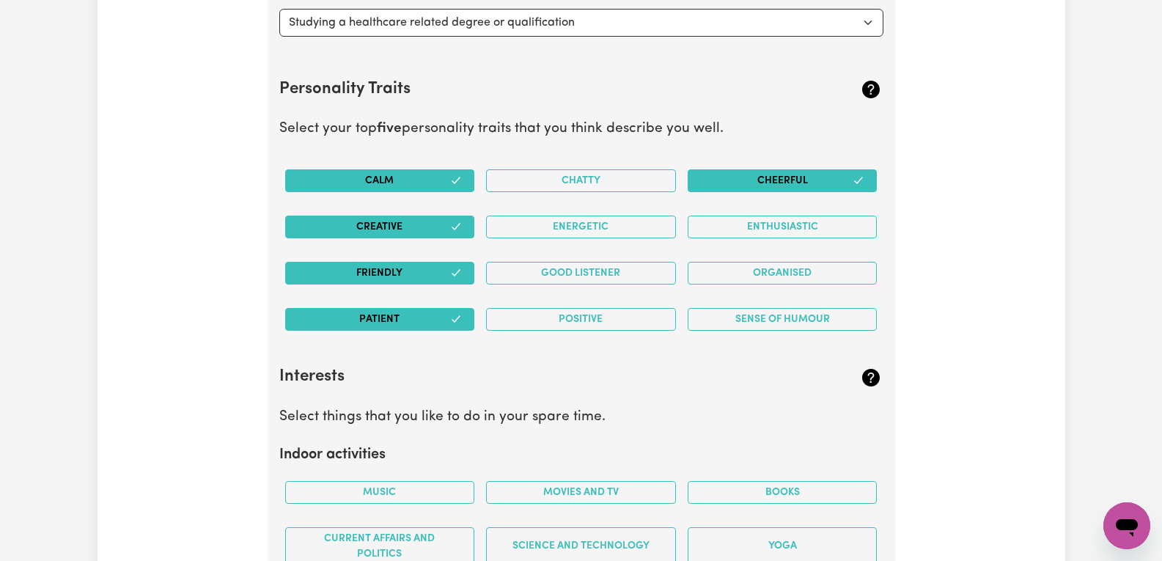
click at [831, 173] on button "Cheerful" at bounding box center [783, 180] width 190 height 23
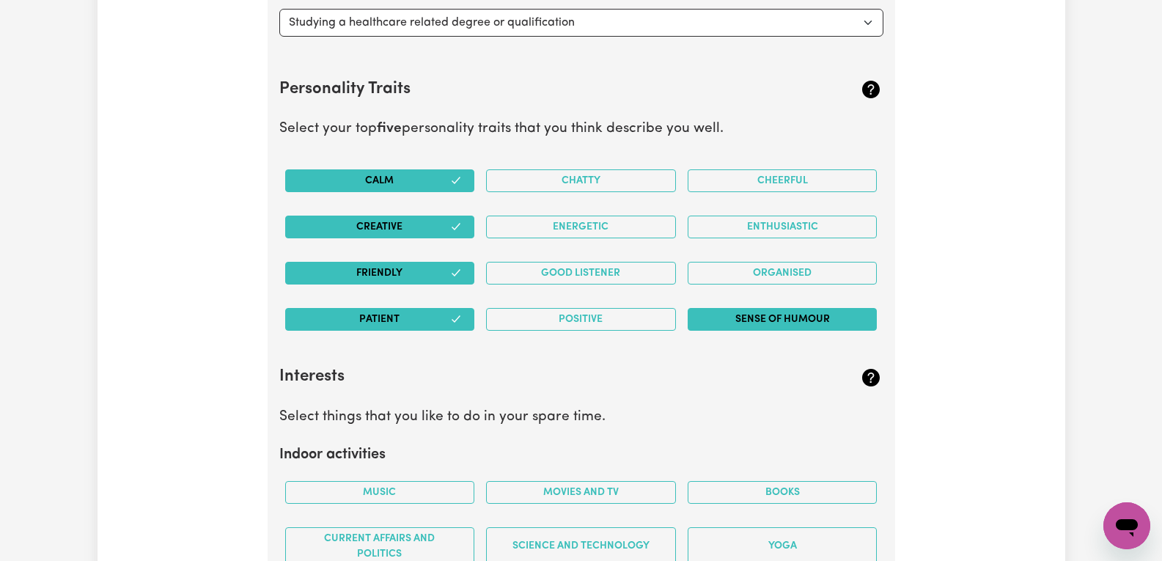
click at [781, 320] on button "Sense of Humour" at bounding box center [783, 319] width 190 height 23
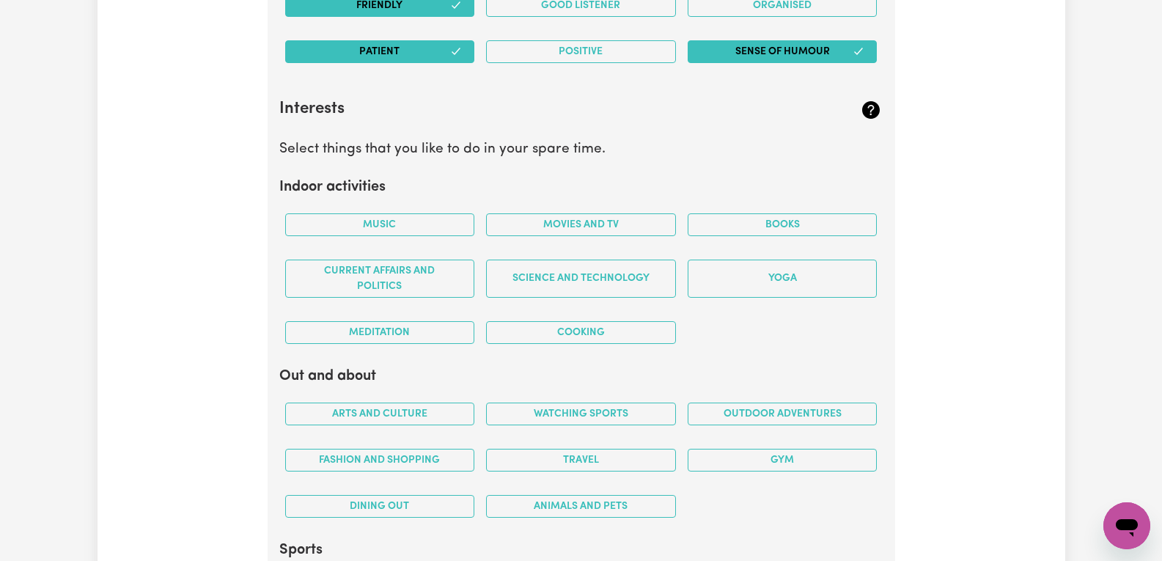
scroll to position [2883, 0]
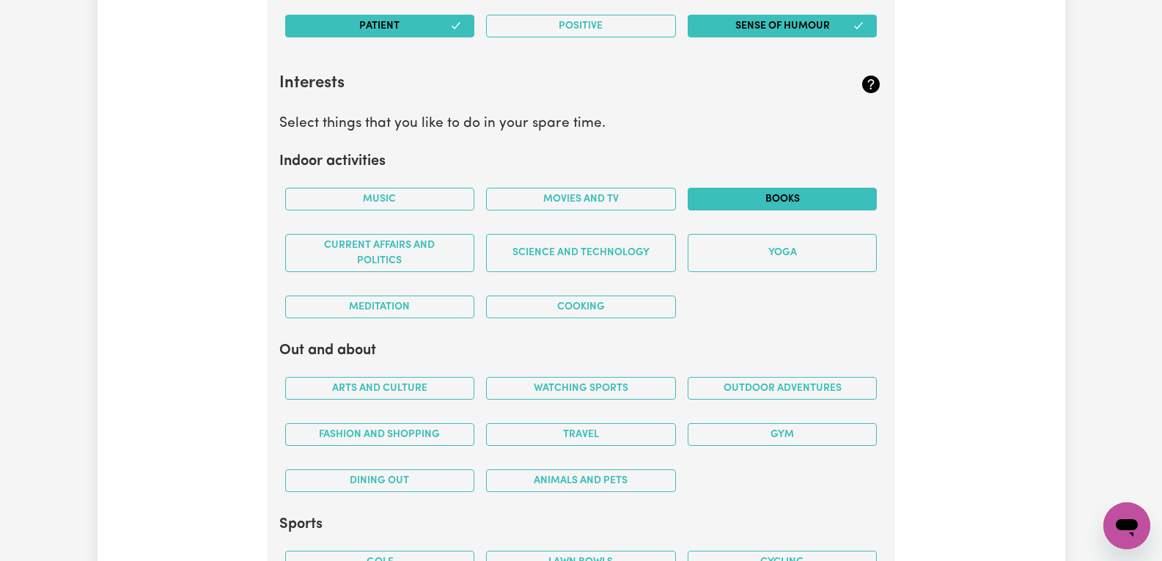
drag, startPoint x: 634, startPoint y: 201, endPoint x: 707, endPoint y: 199, distance: 72.6
click at [637, 200] on button "Movies and TV" at bounding box center [581, 199] width 190 height 23
click at [759, 199] on button "Books" at bounding box center [783, 199] width 190 height 23
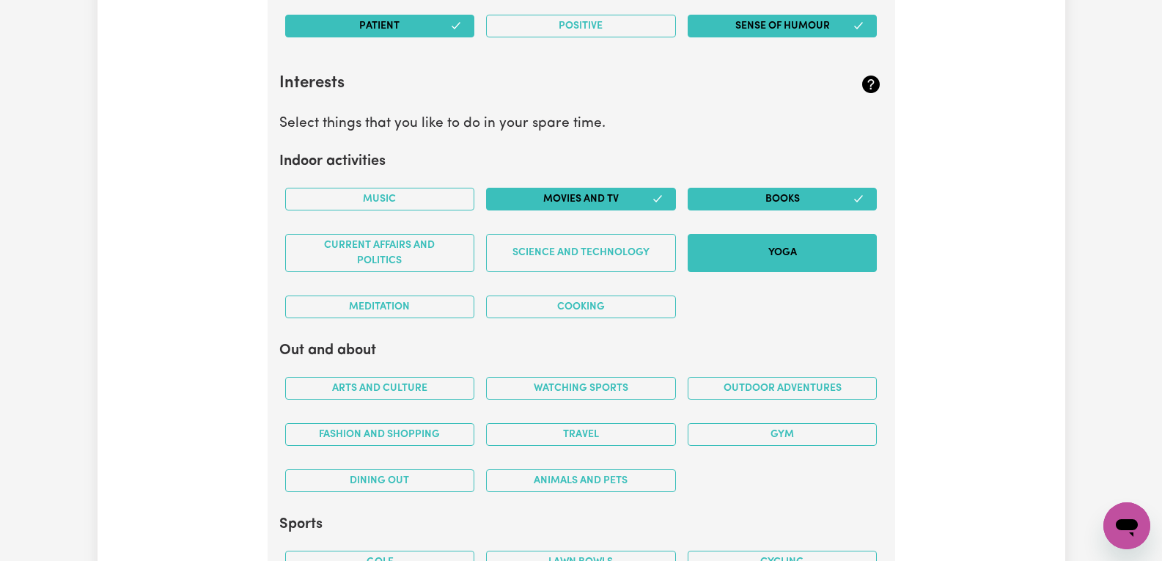
click at [770, 255] on button "Yoga" at bounding box center [783, 253] width 190 height 38
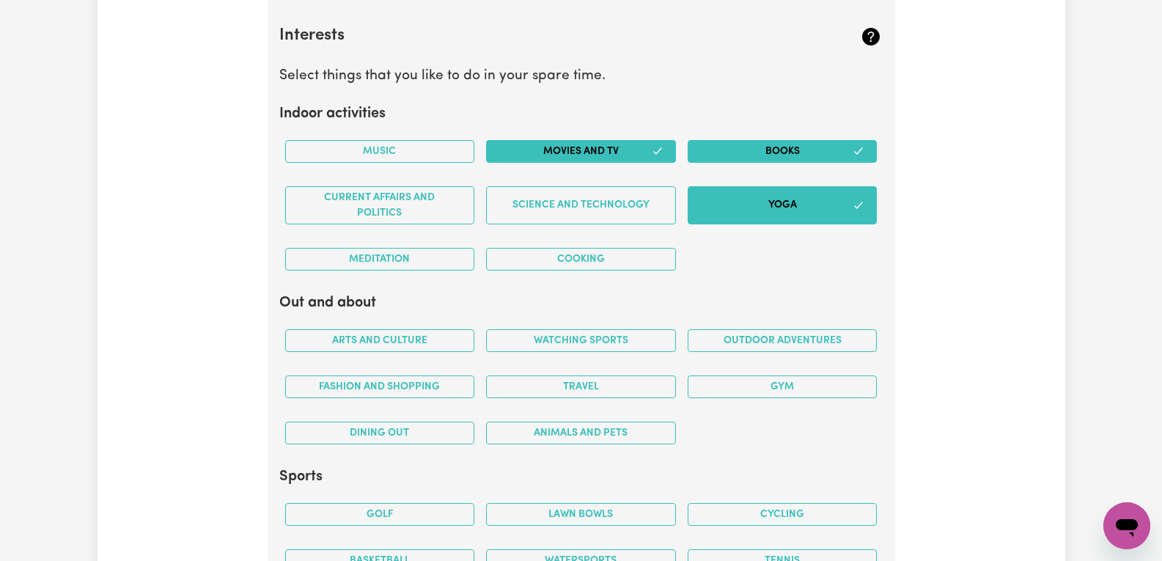
scroll to position [2956, 0]
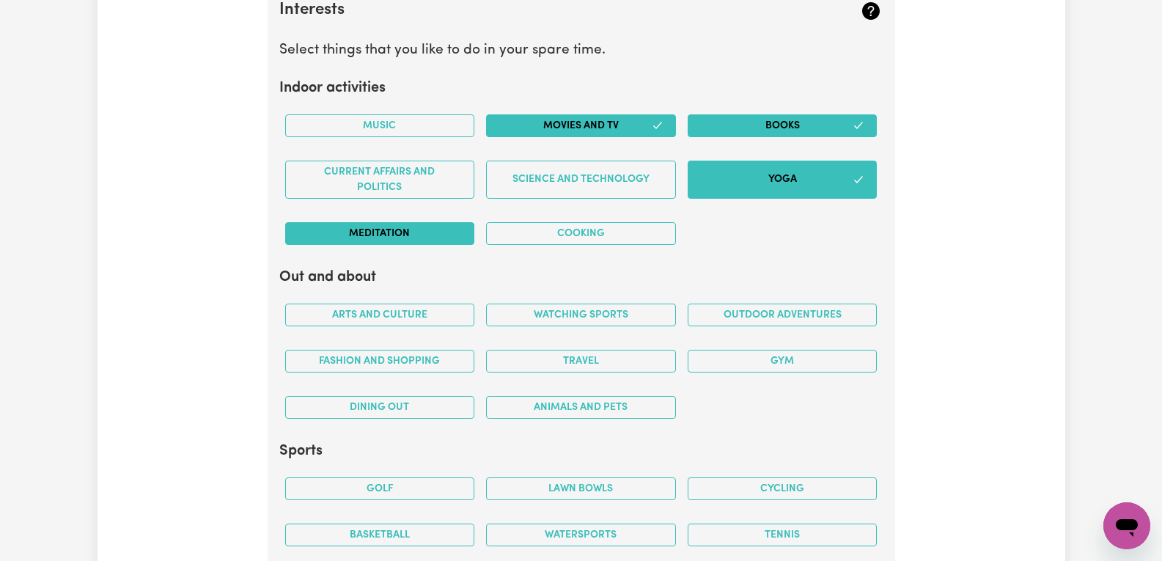
click at [436, 236] on button "Meditation" at bounding box center [380, 233] width 190 height 23
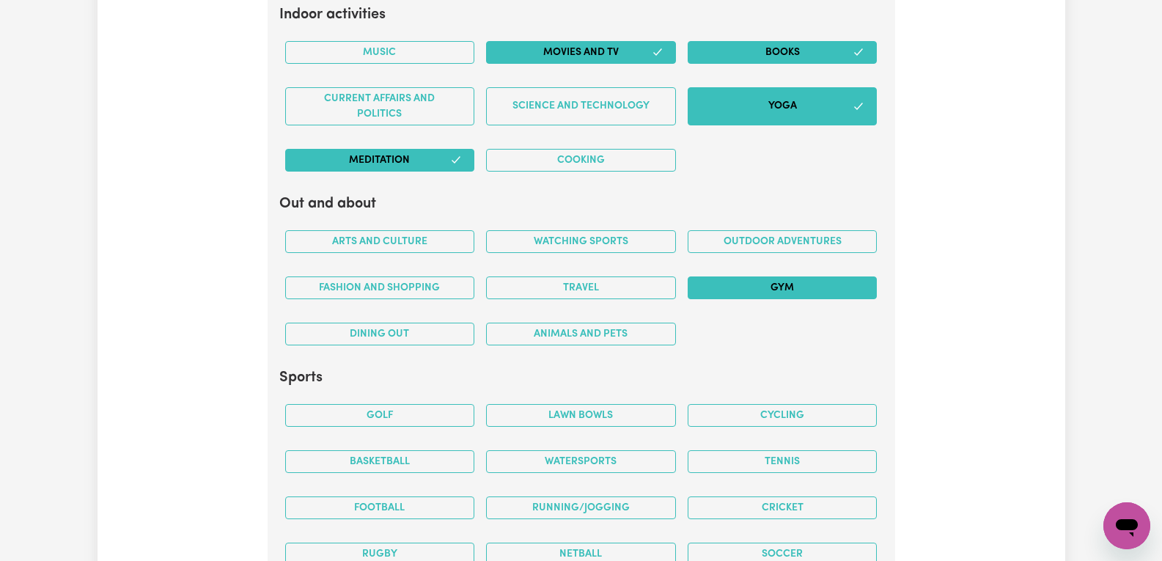
click at [836, 295] on button "Gym" at bounding box center [783, 287] width 190 height 23
click at [565, 287] on button "Travel" at bounding box center [581, 287] width 190 height 23
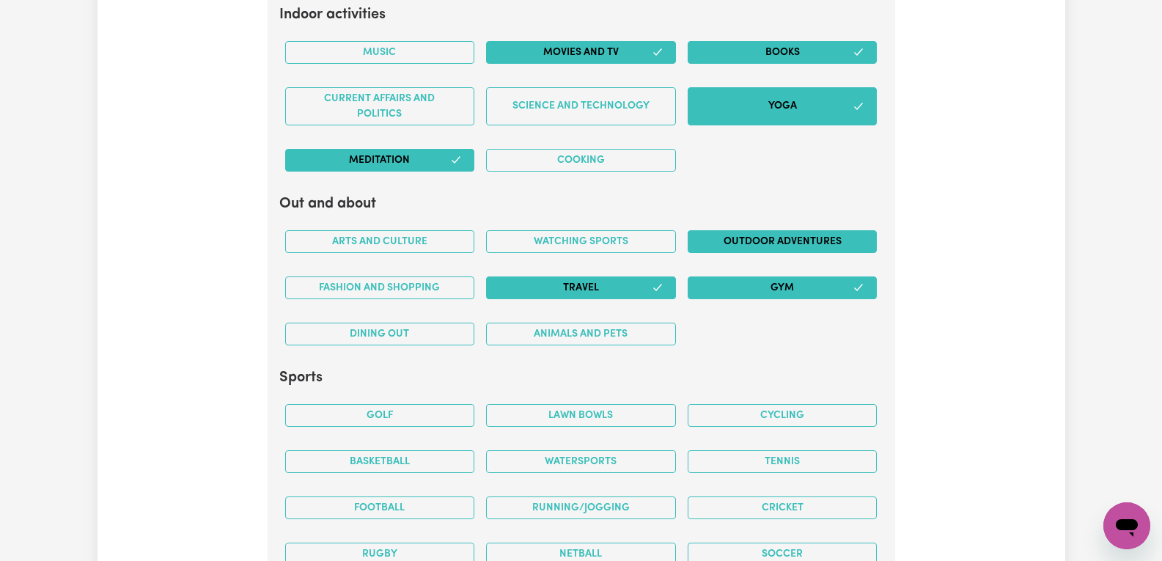
drag, startPoint x: 816, startPoint y: 244, endPoint x: 801, endPoint y: 251, distance: 16.1
click at [815, 243] on button "Outdoor adventures" at bounding box center [783, 241] width 190 height 23
click at [588, 284] on button "Travel" at bounding box center [581, 287] width 190 height 23
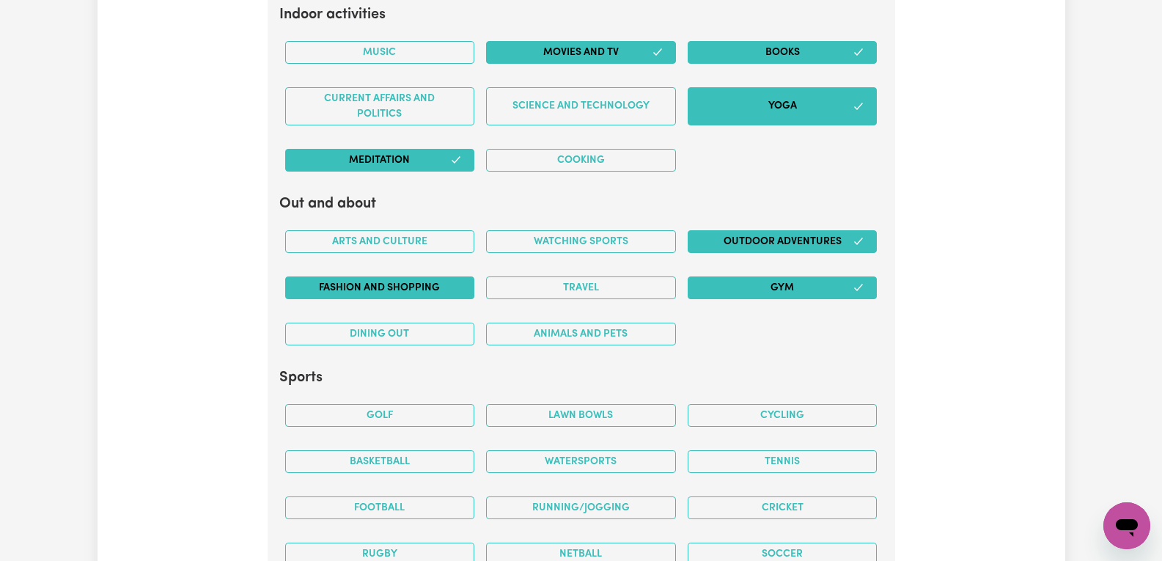
click at [390, 283] on button "Fashion and shopping" at bounding box center [380, 287] width 190 height 23
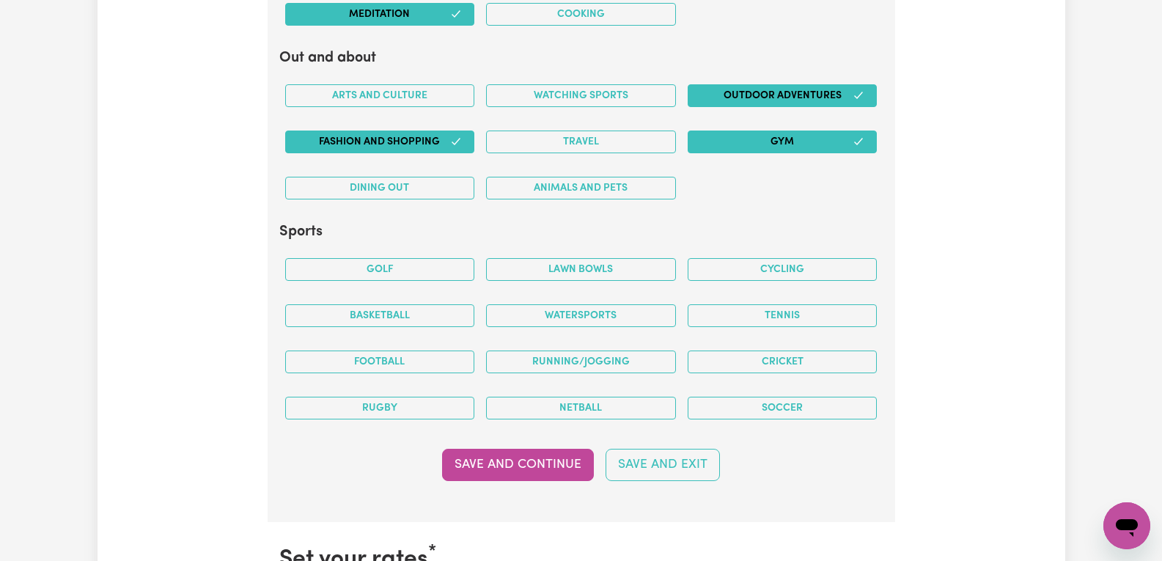
scroll to position [3176, 0]
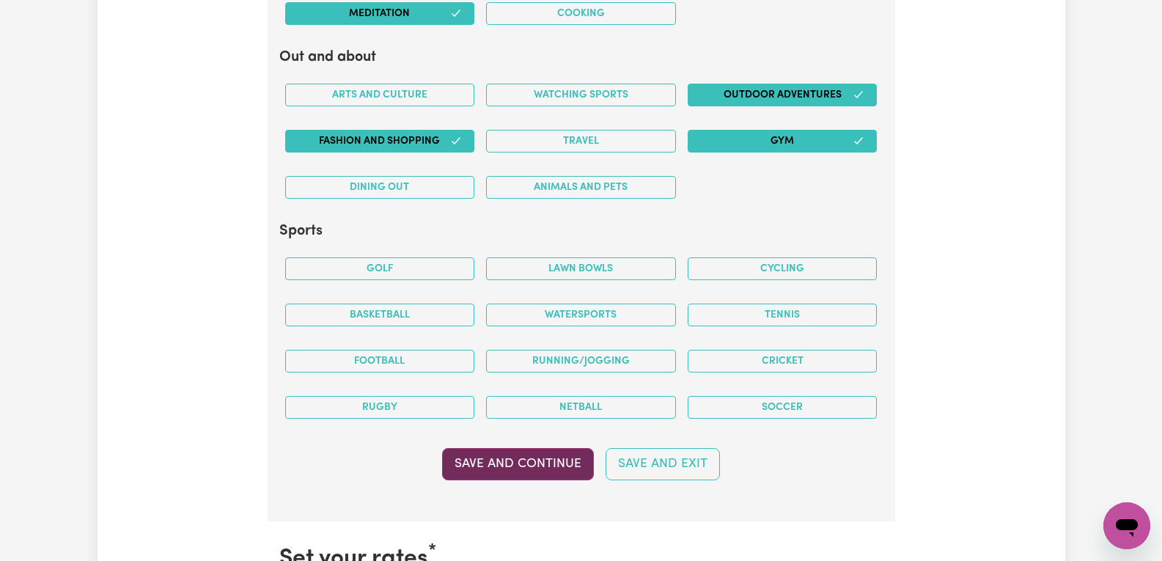
click at [518, 458] on button "Save and Continue" at bounding box center [518, 464] width 152 height 32
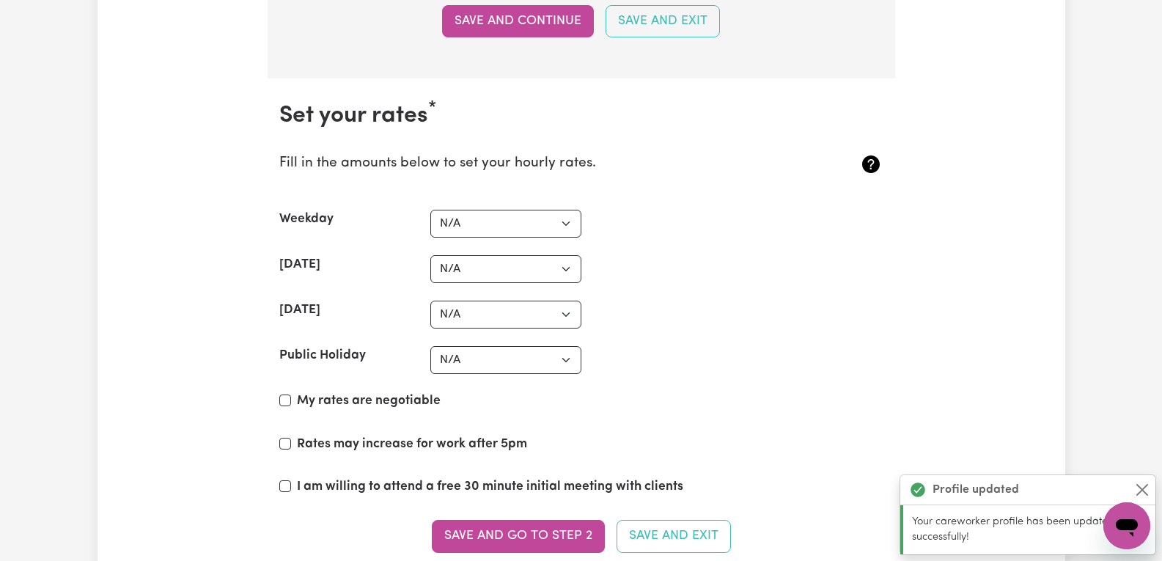
scroll to position [3697, 0]
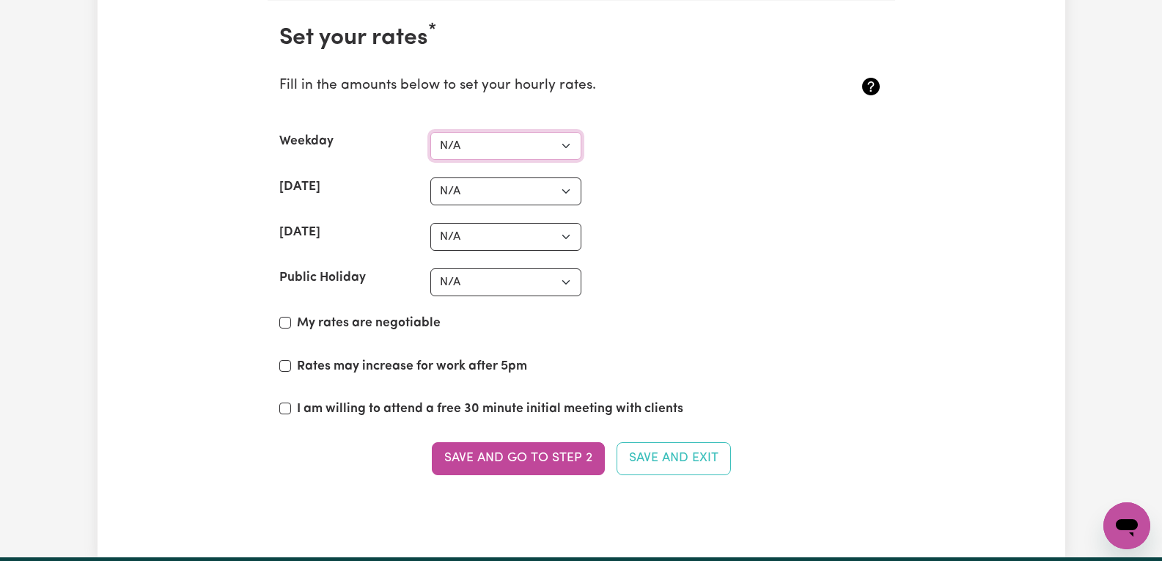
click at [566, 147] on select "N/A $37 $38 $39 $40 $41 $42 $43 $44 $45 $46 $47 $48 $49 $50 $51 $52 $53 $54 $55…" at bounding box center [505, 146] width 151 height 28
select select "65"
click at [430, 132] on select "N/A $37 $38 $39 $40 $41 $42 $43 $44 $45 $46 $47 $48 $49 $50 $51 $52 $53 $54 $55…" at bounding box center [505, 146] width 151 height 28
click at [545, 195] on select "N/A $37 $38 $39 $40 $41 $42 $43 $44 $45 $46 $47 $48 $49 $50 $51 $52 $53 $54 $55…" at bounding box center [505, 191] width 151 height 28
select select "70"
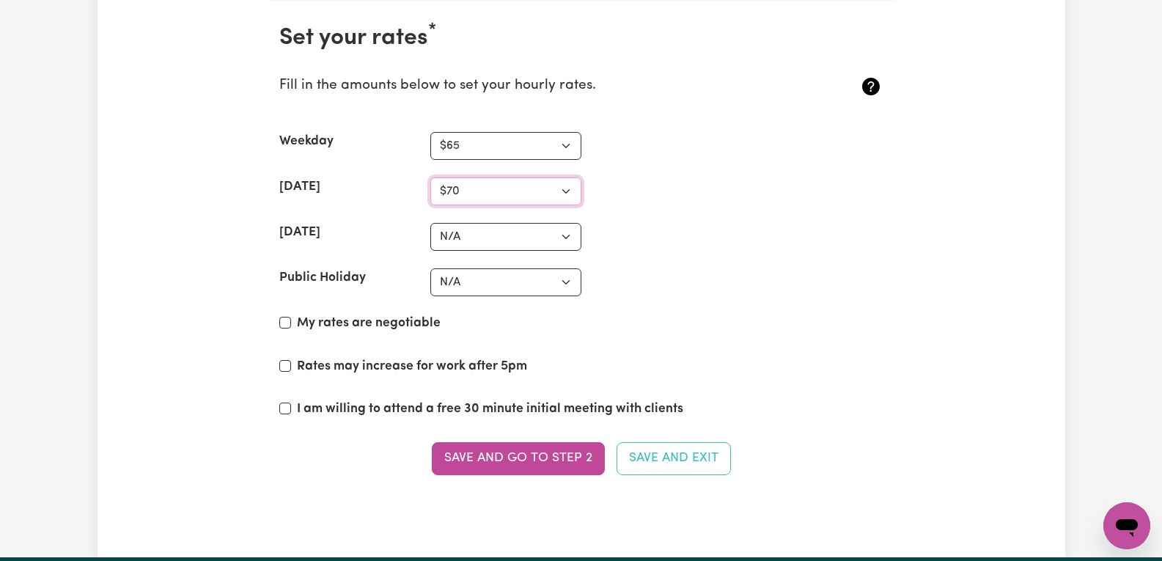
click at [430, 177] on select "N/A $37 $38 $39 $40 $41 $42 $43 $44 $45 $46 $47 $48 $49 $50 $51 $52 $53 $54 $55…" at bounding box center [505, 191] width 151 height 28
click at [562, 247] on select "N/A $37 $38 $39 $40 $41 $42 $43 $44 $45 $46 $47 $48 $49 $50 $51 $52 $53 $54 $55…" at bounding box center [505, 237] width 151 height 28
select select "85"
click at [430, 223] on select "N/A $37 $38 $39 $40 $41 $42 $43 $44 $45 $46 $47 $48 $49 $50 $51 $52 $53 $54 $55…" at bounding box center [505, 237] width 151 height 28
click at [642, 275] on div "Public Holiday N/A $37 $38 $39 $40 $41 $42 $43 $44 $45 $46 $47 $48 $49 $50 $51 …" at bounding box center [581, 282] width 604 height 28
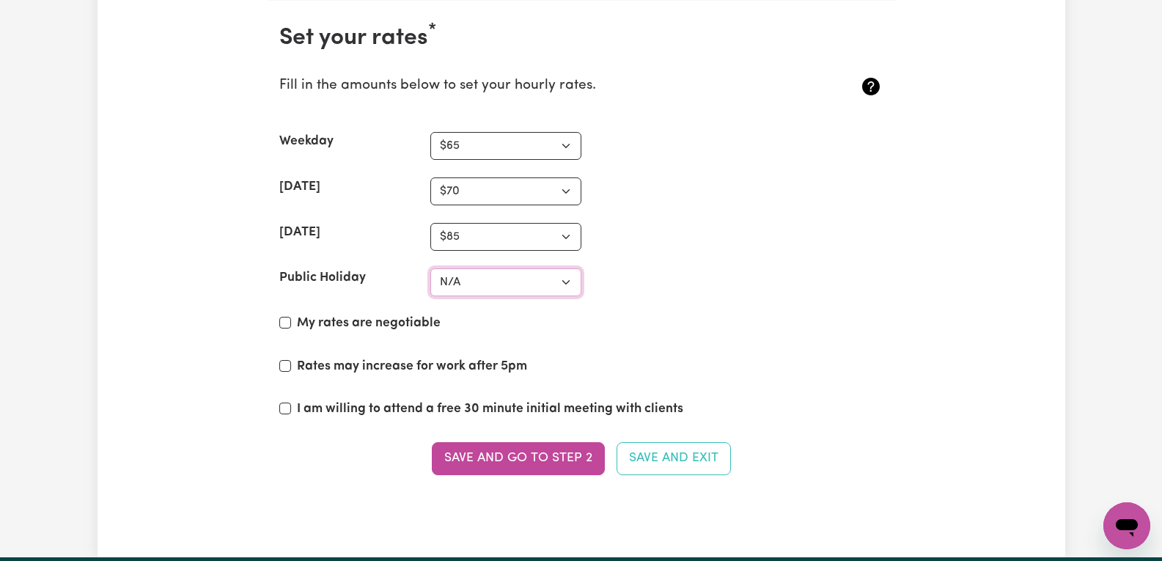
click at [543, 284] on select "N/A $37 $38 $39 $40 $41 $42 $43 $44 $45 $46 $47 $48 $49 $50 $51 $52 $53 $54 $55…" at bounding box center [505, 282] width 151 height 28
click at [732, 213] on section "Set your rates * Fill in the amounts below to set your hourly rates. Weekday N/…" at bounding box center [581, 258] width 627 height 515
click at [288, 367] on input "Rates may increase for work after 5pm" at bounding box center [285, 366] width 12 height 12
checkbox input "true"
click at [287, 411] on input "I am willing to attend a free 30 minute initial meeting with clients" at bounding box center [285, 408] width 12 height 12
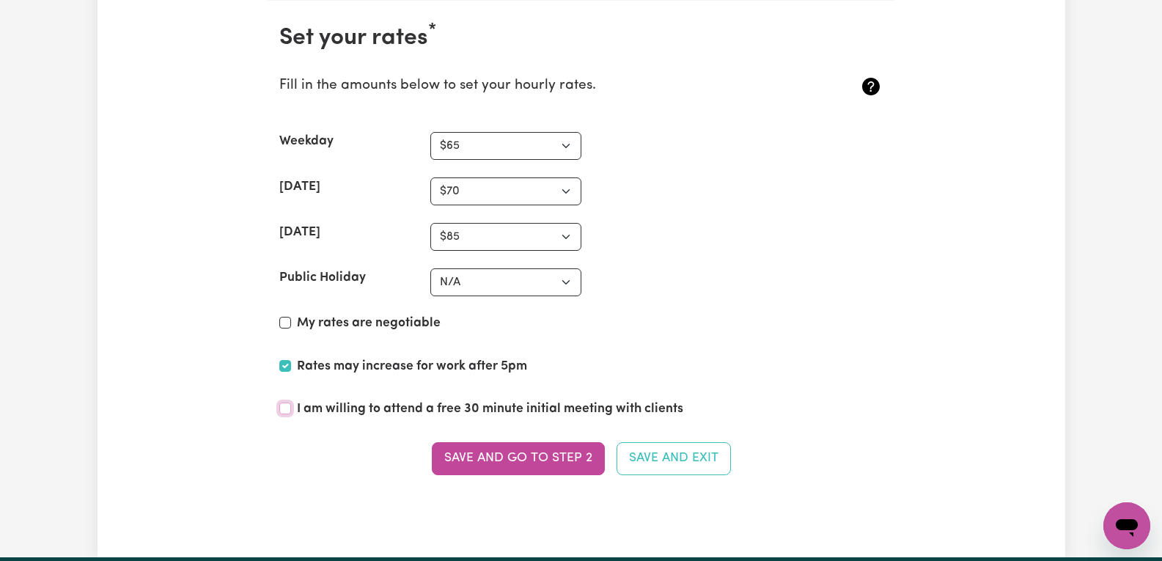
checkbox input "true"
click at [545, 457] on button "Save and go to Step 2" at bounding box center [518, 458] width 173 height 32
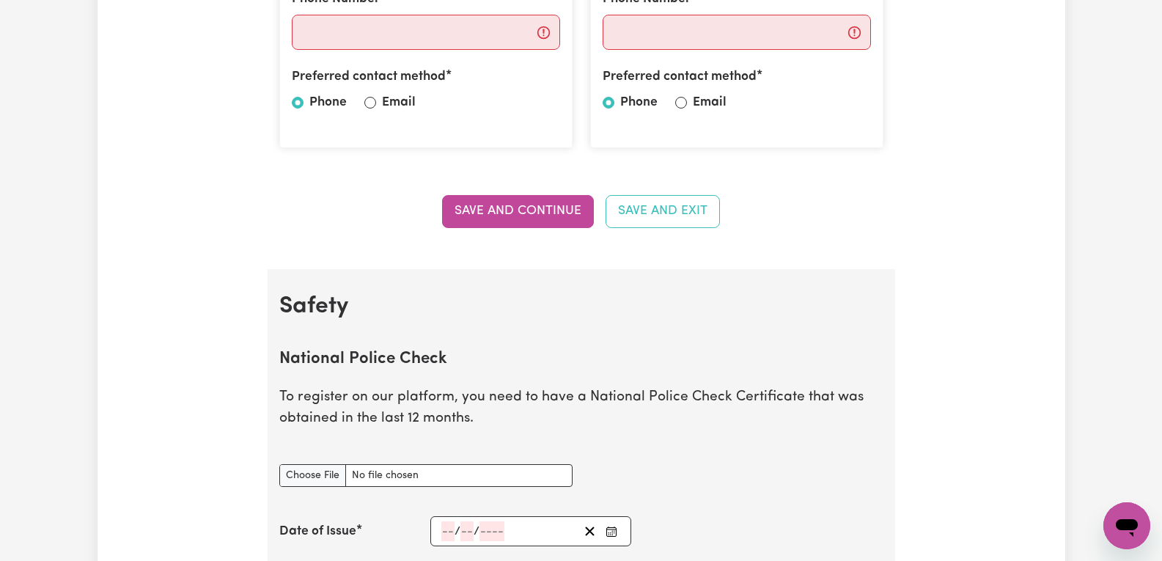
scroll to position [880, 0]
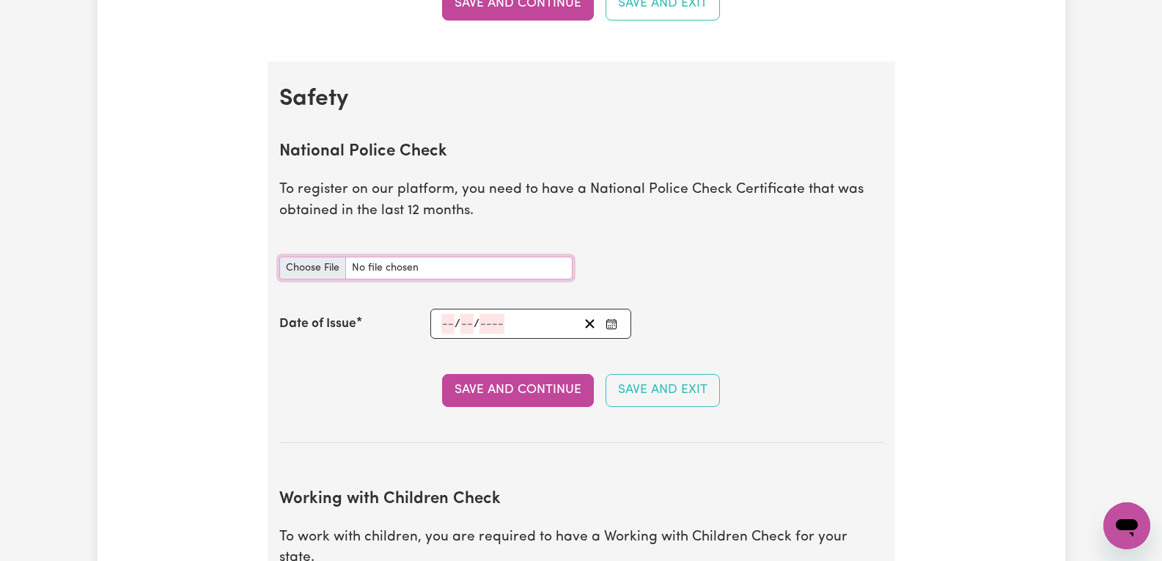
click at [318, 273] on input "National Police Check document" at bounding box center [425, 268] width 293 height 23
type input "C:\fakepath\National_Police_Check-9992296-1752624966-Criminal_History_Certifica…"
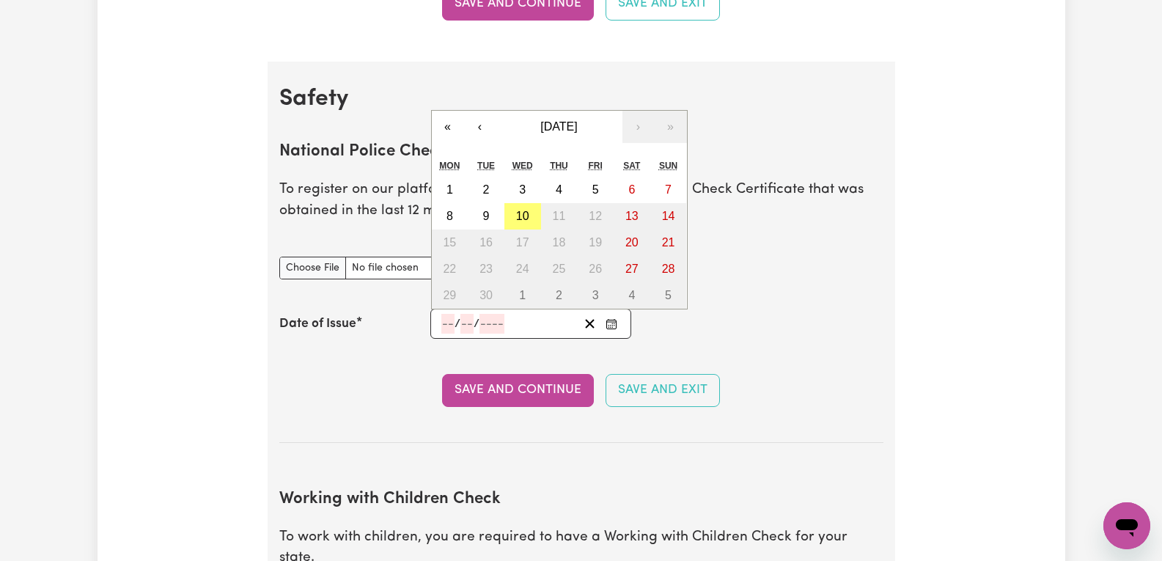
click at [446, 326] on input "number" at bounding box center [447, 324] width 13 height 20
click at [485, 133] on button "‹" at bounding box center [480, 127] width 32 height 32
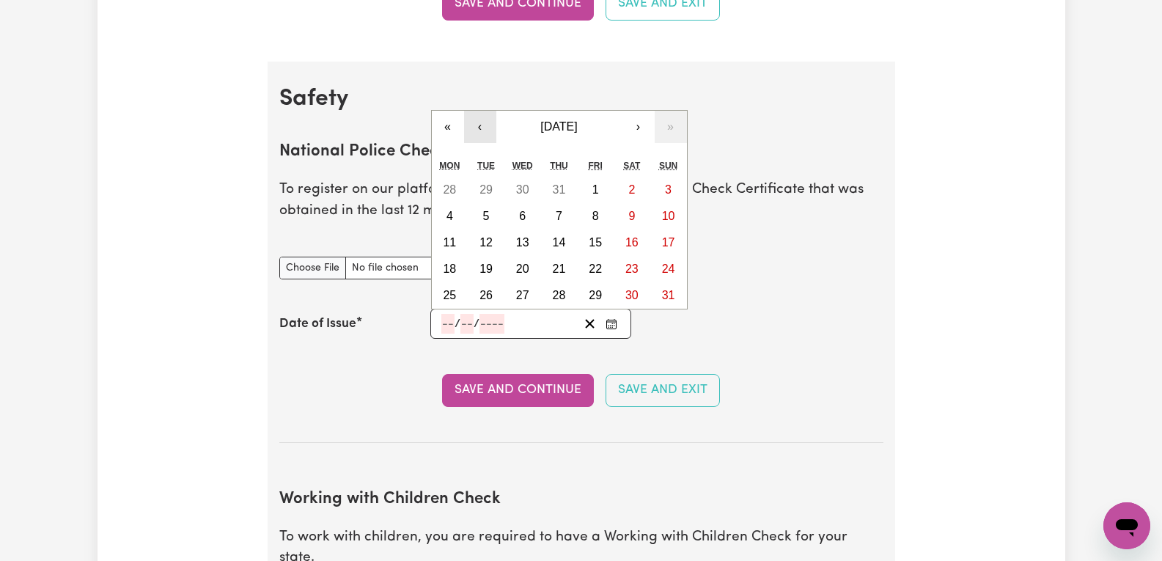
click at [485, 133] on button "‹" at bounding box center [480, 127] width 32 height 32
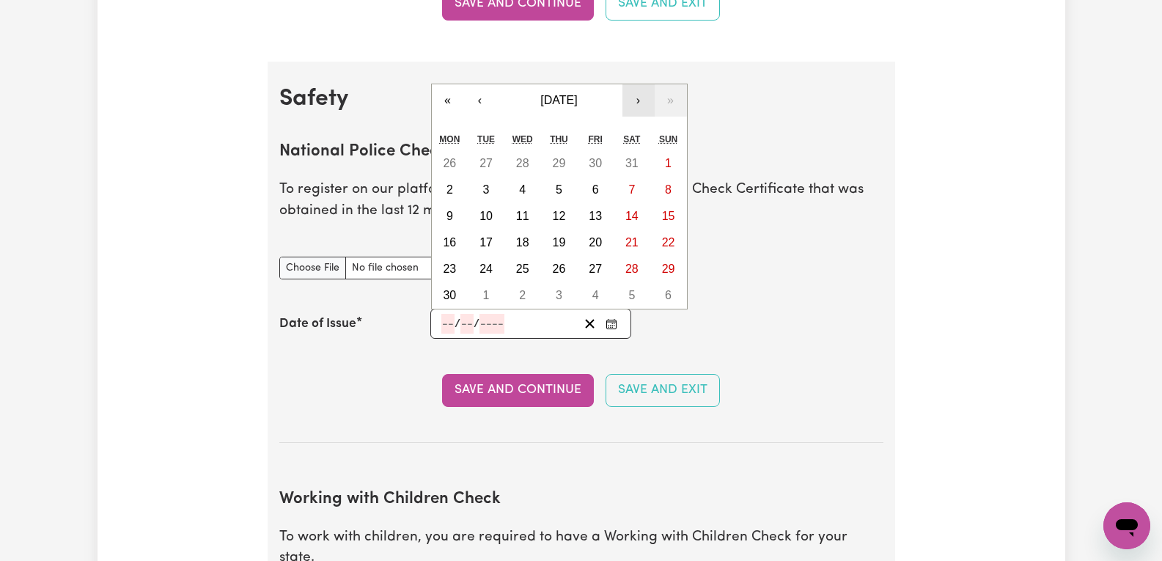
click at [635, 103] on button "›" at bounding box center [638, 100] width 32 height 32
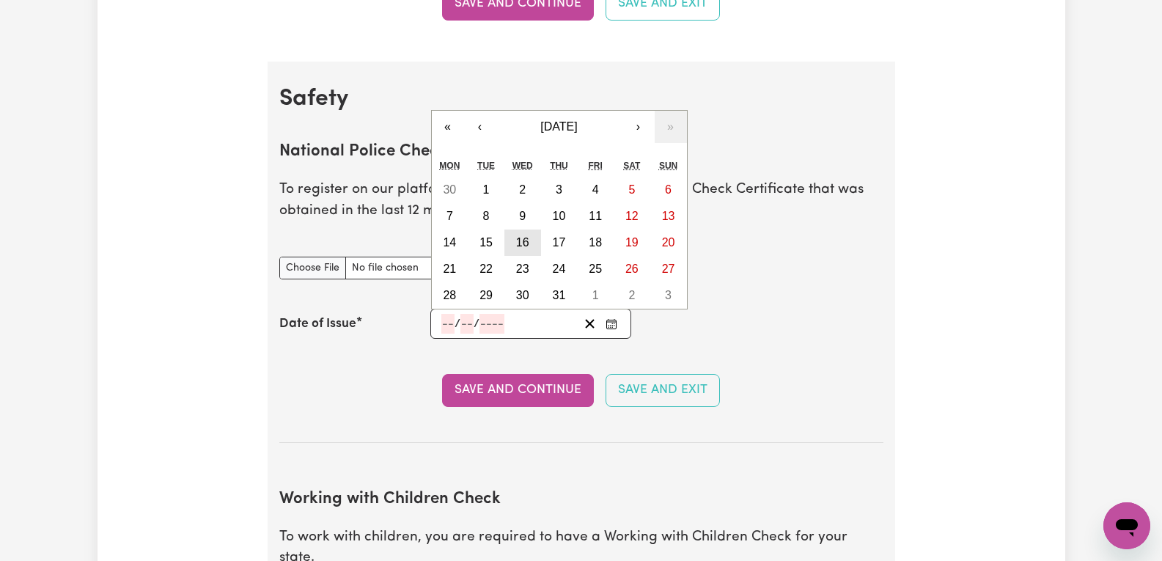
click at [527, 246] on abbr "16" at bounding box center [522, 242] width 13 height 12
type input "[DATE]"
type input "16"
type input "7"
type input "2025"
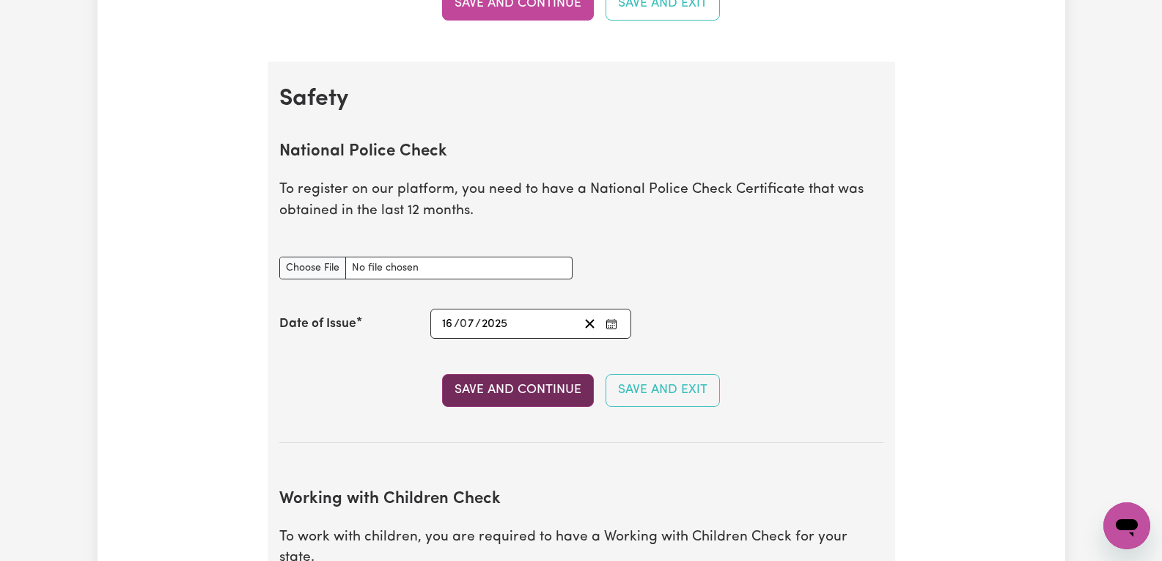
click at [565, 390] on button "Save and Continue" at bounding box center [518, 390] width 152 height 32
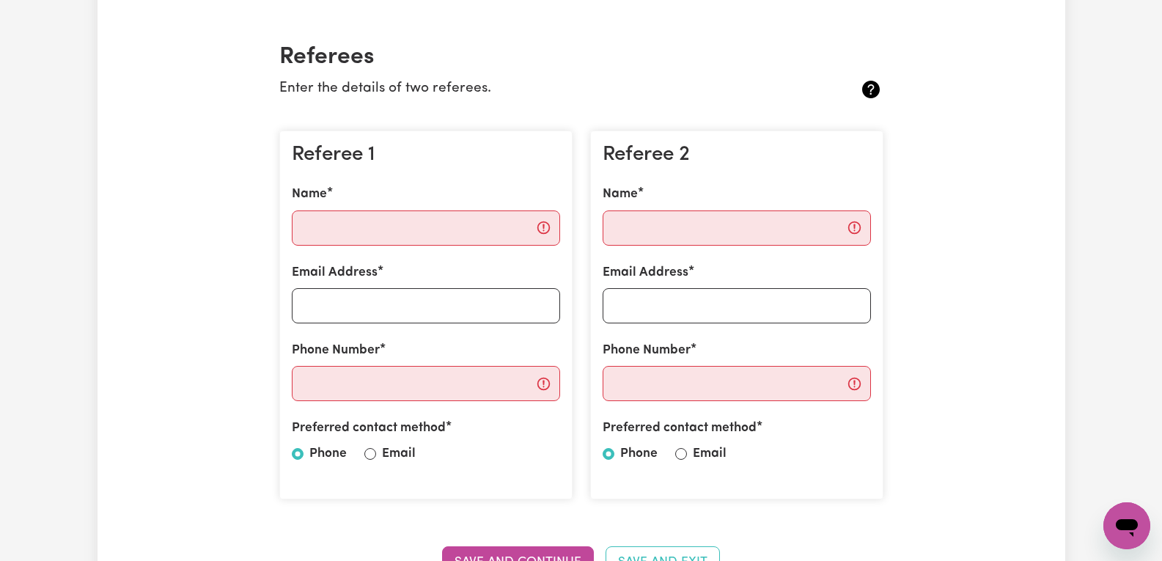
scroll to position [320, 0]
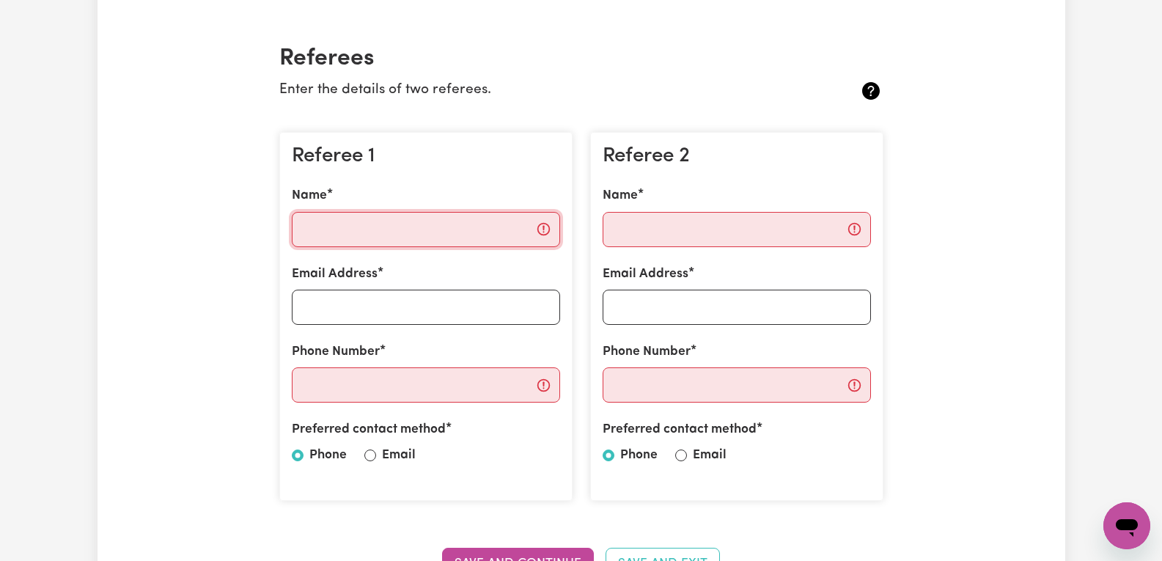
click at [543, 229] on input "Name" at bounding box center [426, 229] width 268 height 35
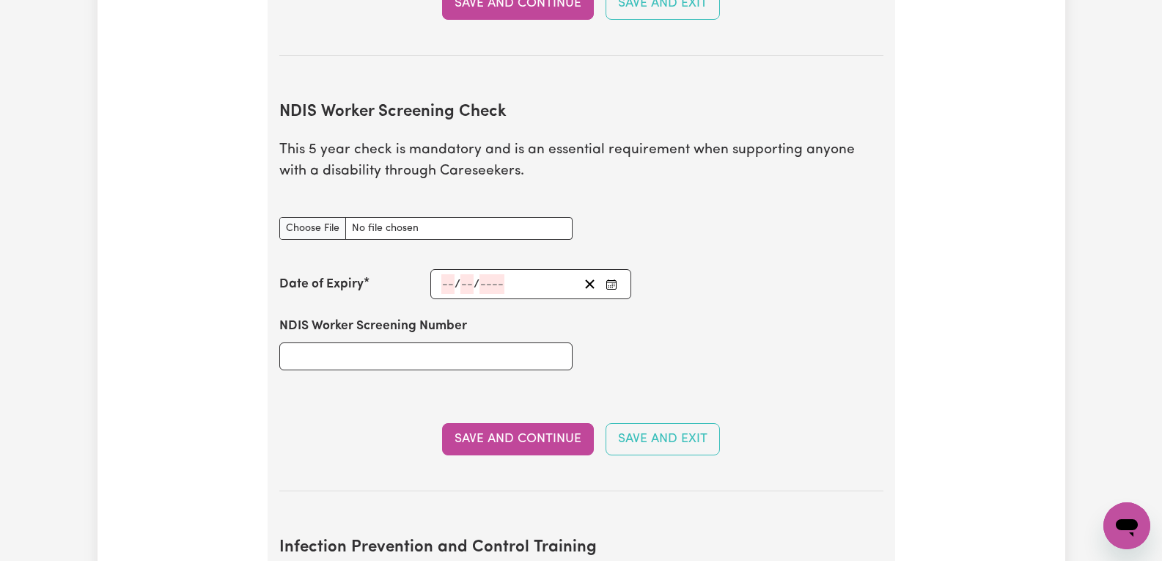
scroll to position [1786, 0]
click at [520, 273] on div "/ /" at bounding box center [509, 283] width 139 height 20
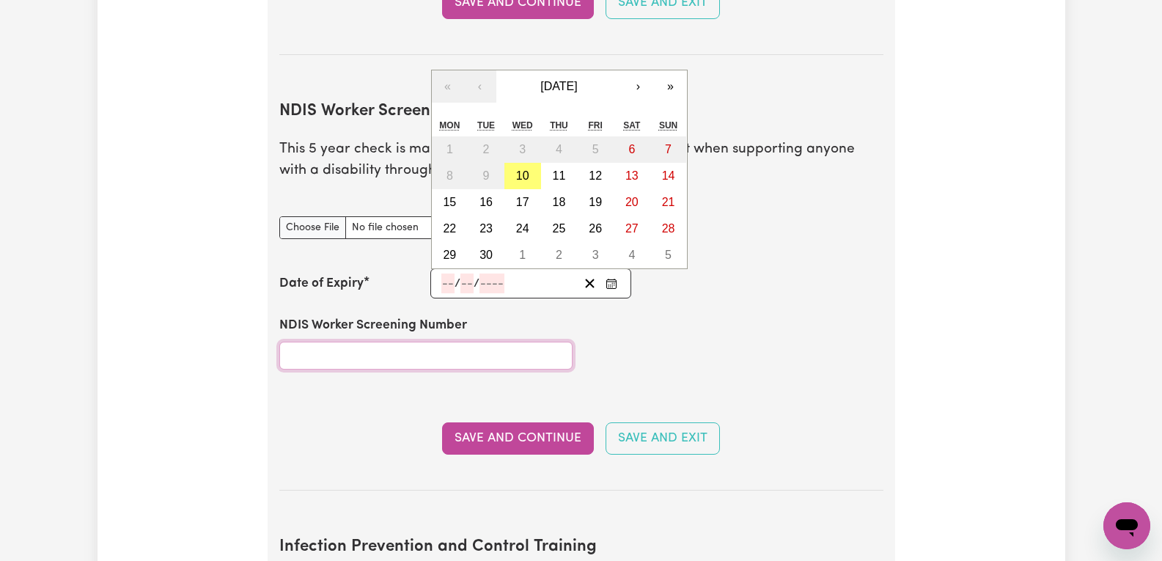
click at [363, 342] on input "NDIS Worker Screening Number" at bounding box center [425, 356] width 293 height 28
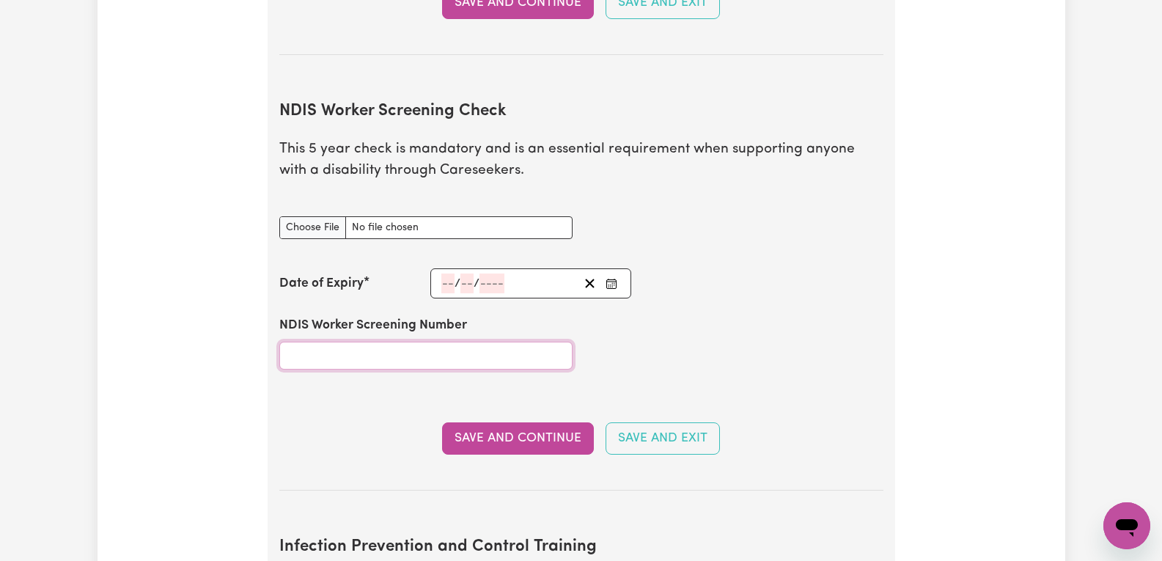
paste input "NDISWC number: 66060060"
type input "NDISWC number: 66060060"
click at [448, 273] on input "number" at bounding box center [447, 283] width 13 height 20
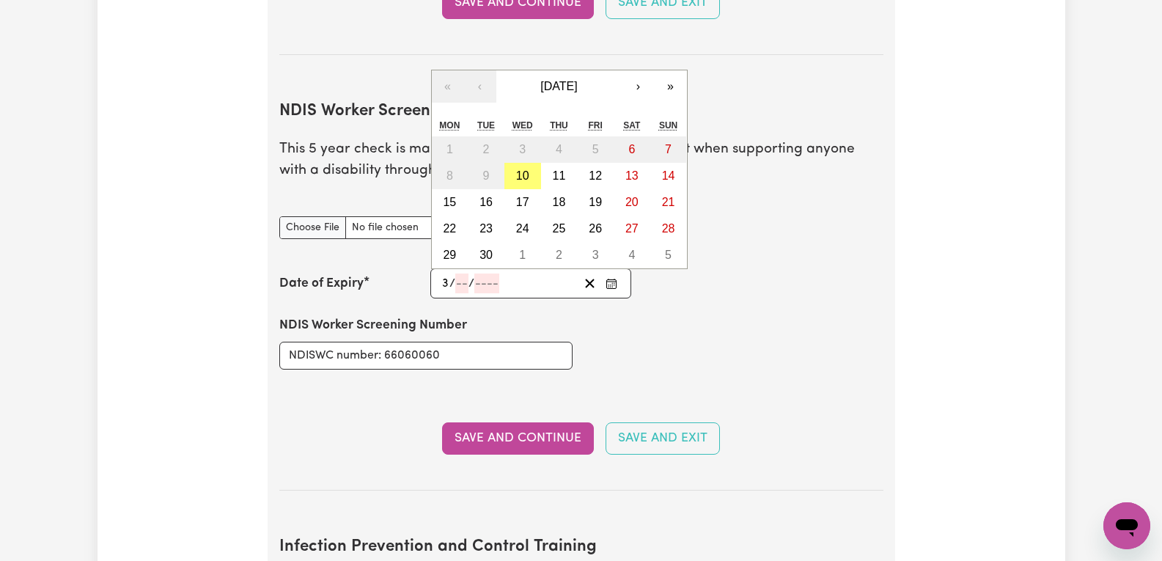
type input "30"
type input "07"
type input "203"
type input "[DATE]"
type input "7"
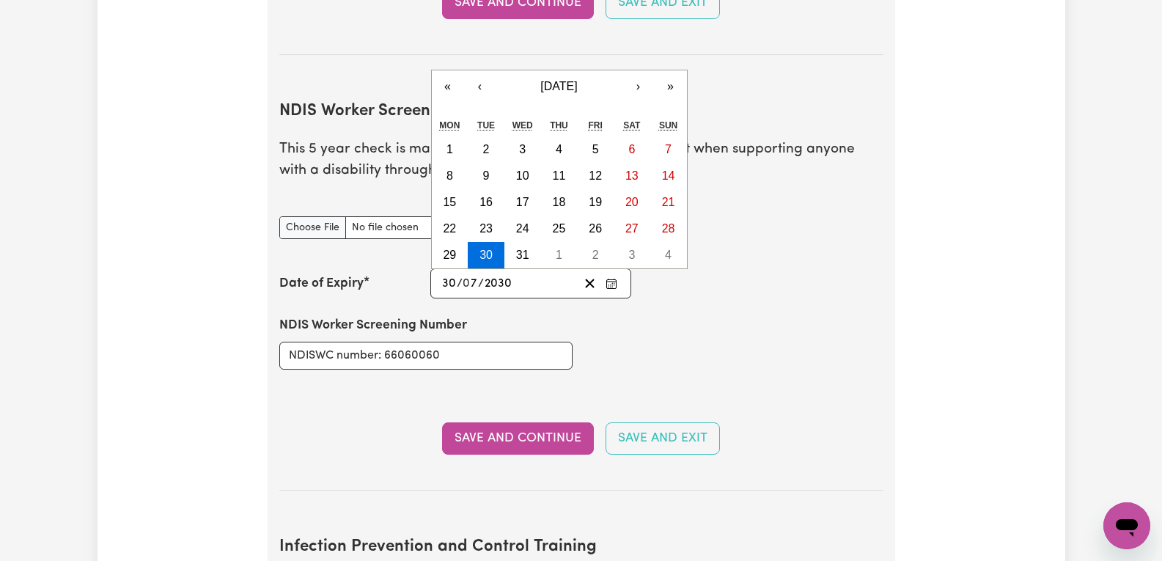
type input "2030"
click at [753, 377] on section "NDIS Worker Screening Check This 5 year check is mandatory and is an essential …" at bounding box center [581, 284] width 604 height 412
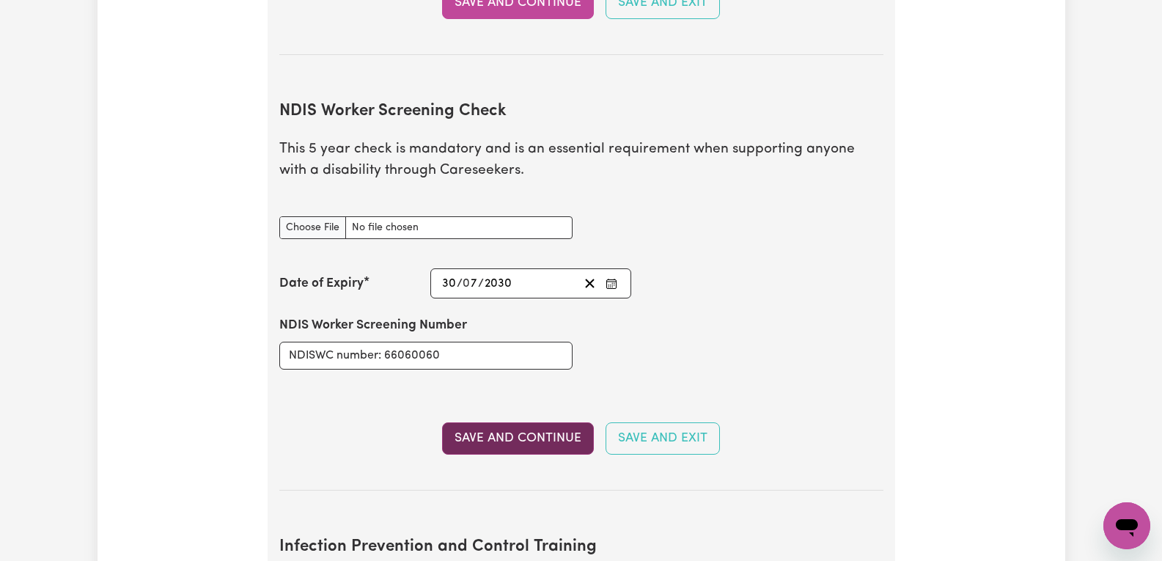
click at [551, 422] on button "Save and Continue" at bounding box center [518, 438] width 152 height 32
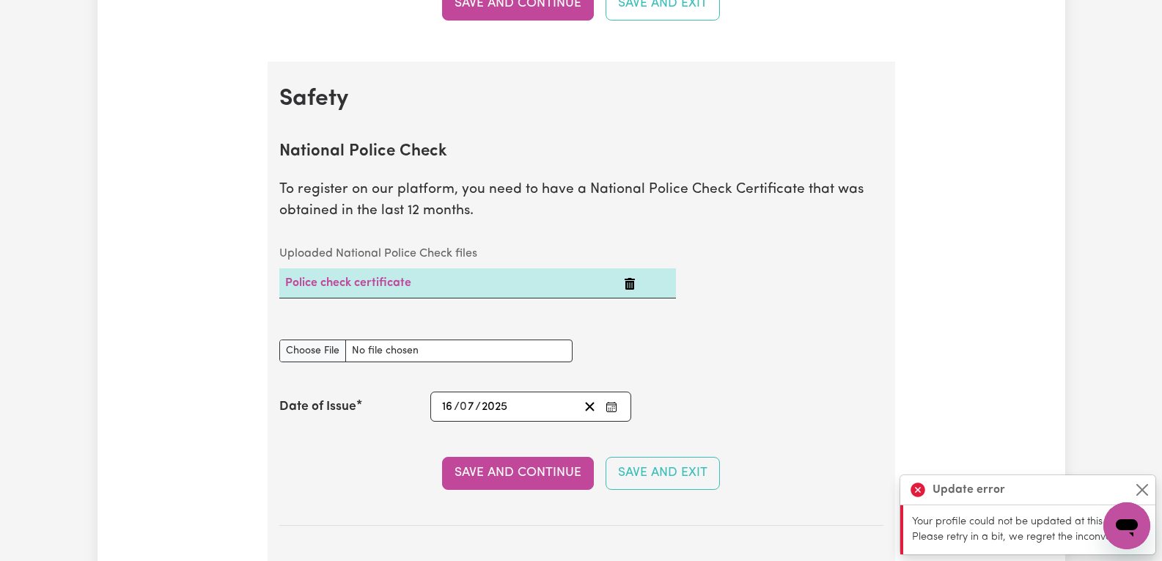
scroll to position [1100, 0]
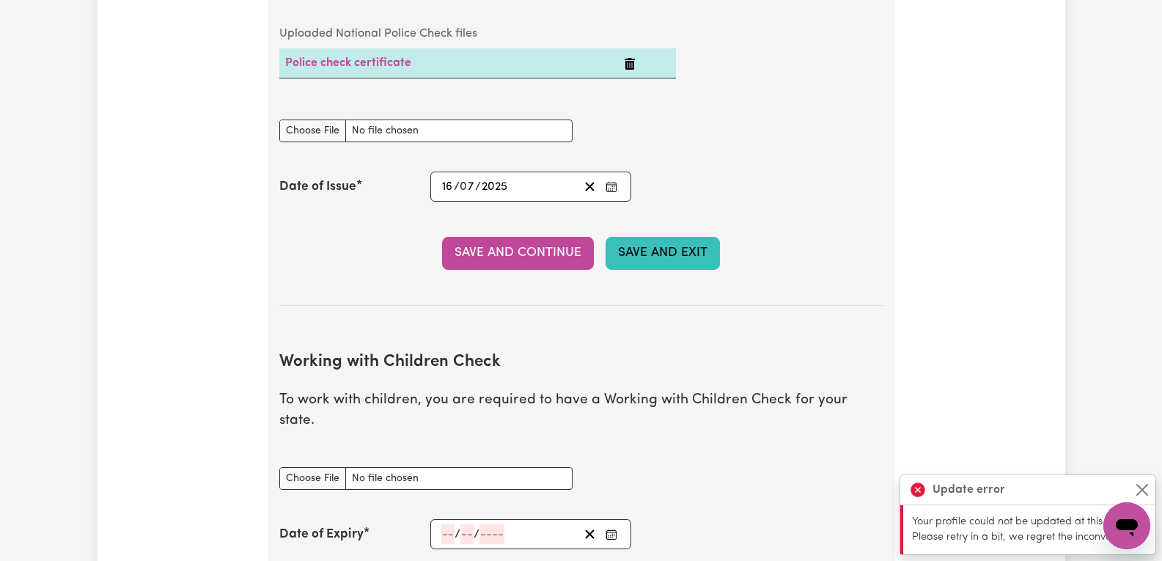
click at [680, 248] on button "Save and Exit" at bounding box center [662, 253] width 114 height 32
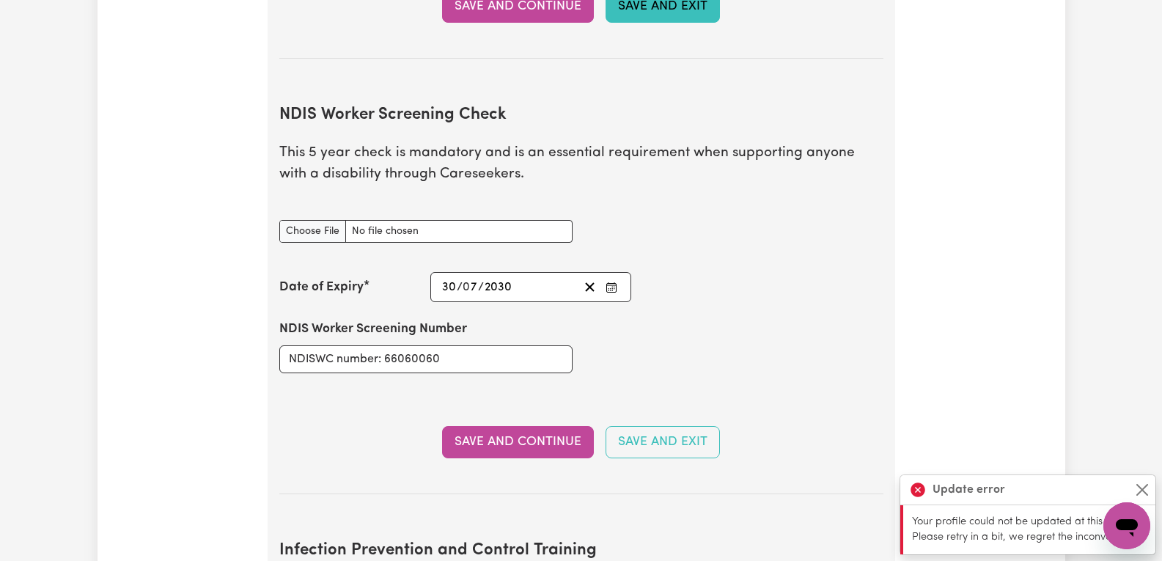
scroll to position [1906, 0]
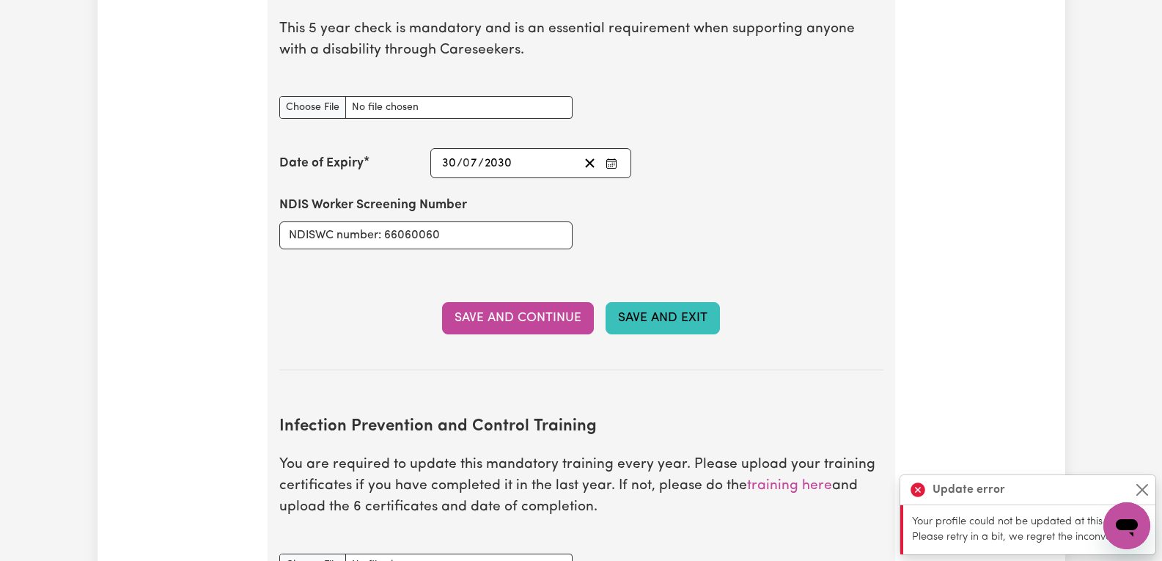
click at [677, 309] on button "Save and Exit" at bounding box center [662, 318] width 114 height 32
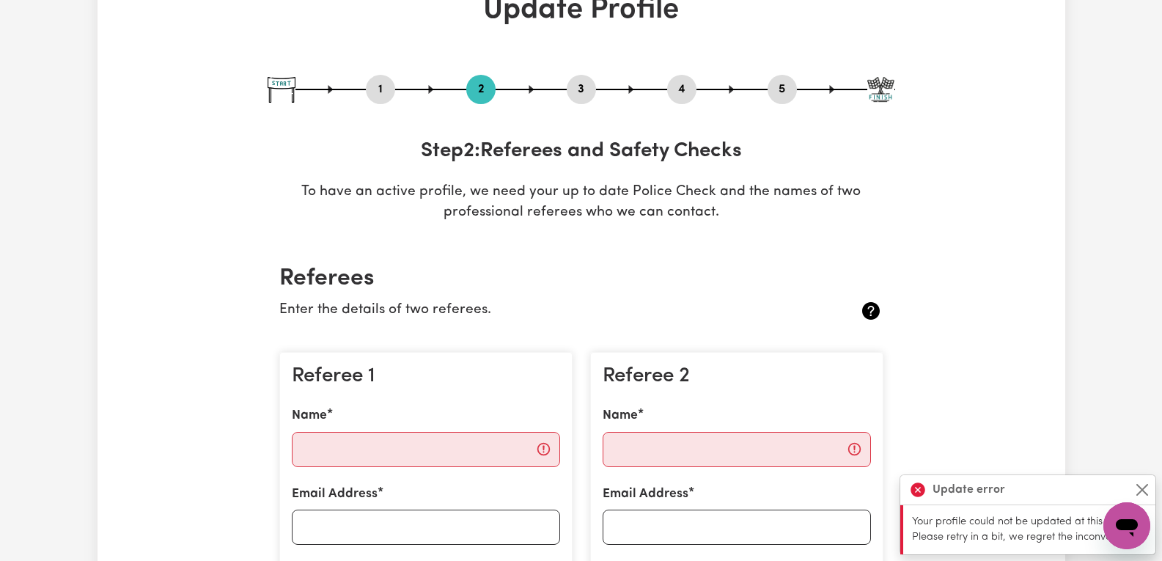
scroll to position [0, 0]
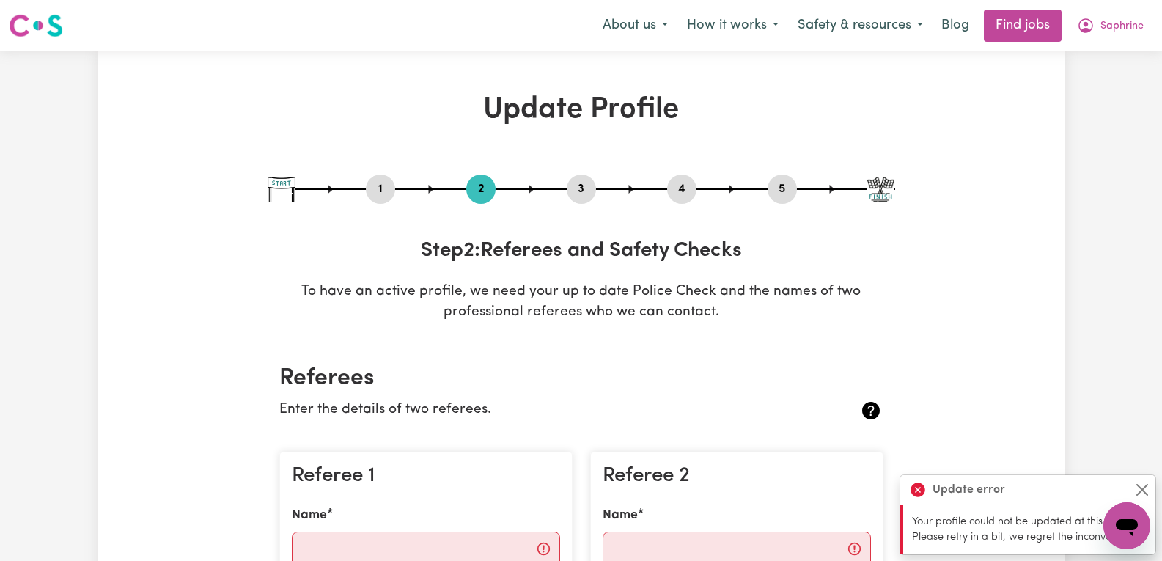
click at [580, 192] on button "3" at bounding box center [581, 189] width 29 height 19
select select "Certificate III (Individual Support)"
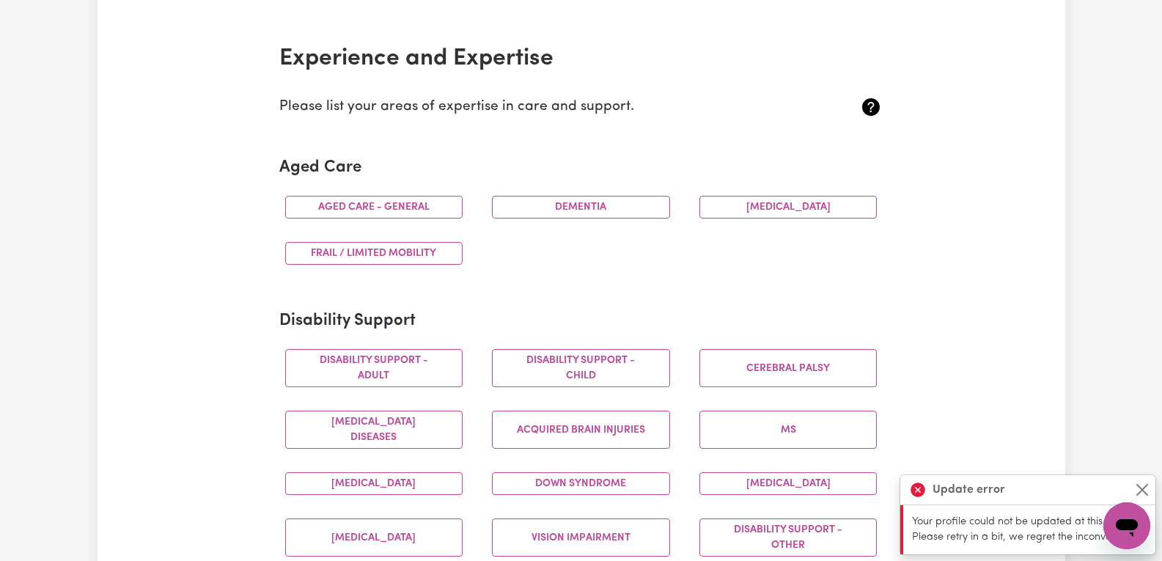
scroll to position [367, 0]
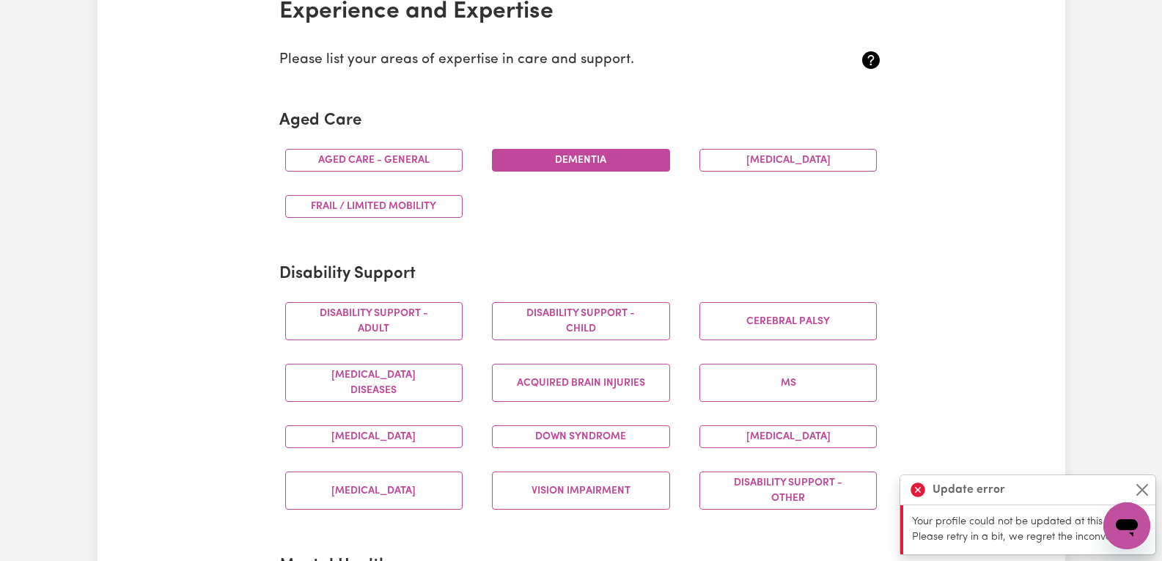
click at [573, 161] on button "Dementia" at bounding box center [581, 160] width 178 height 23
drag, startPoint x: 419, startPoint y: 153, endPoint x: 453, endPoint y: 191, distance: 51.4
click at [419, 152] on button "Aged care - General" at bounding box center [374, 160] width 178 height 23
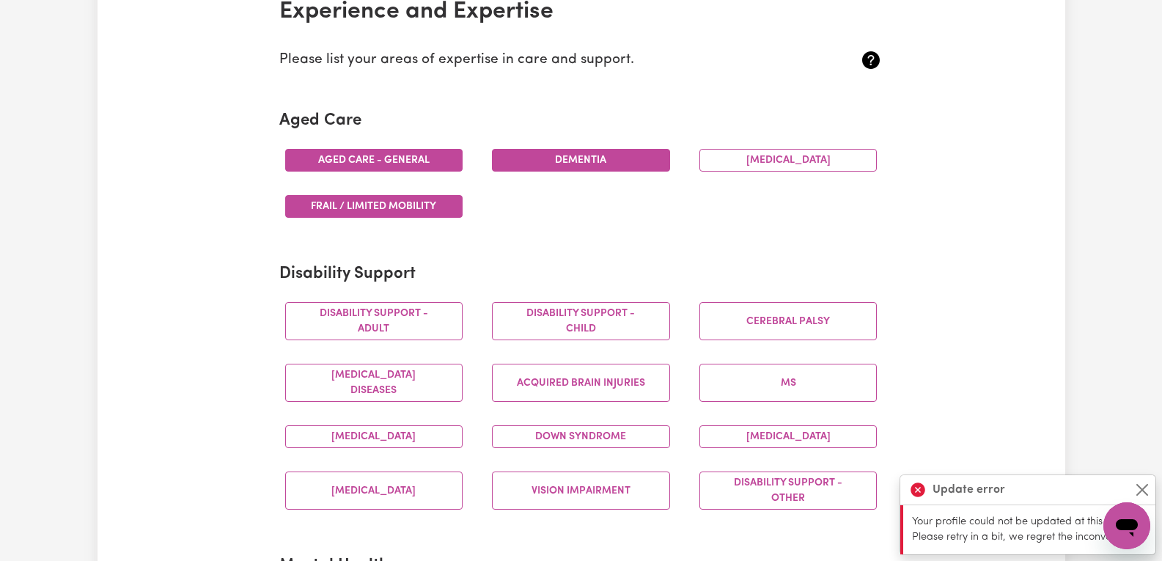
click at [447, 207] on button "Frail / limited mobility" at bounding box center [374, 206] width 178 height 23
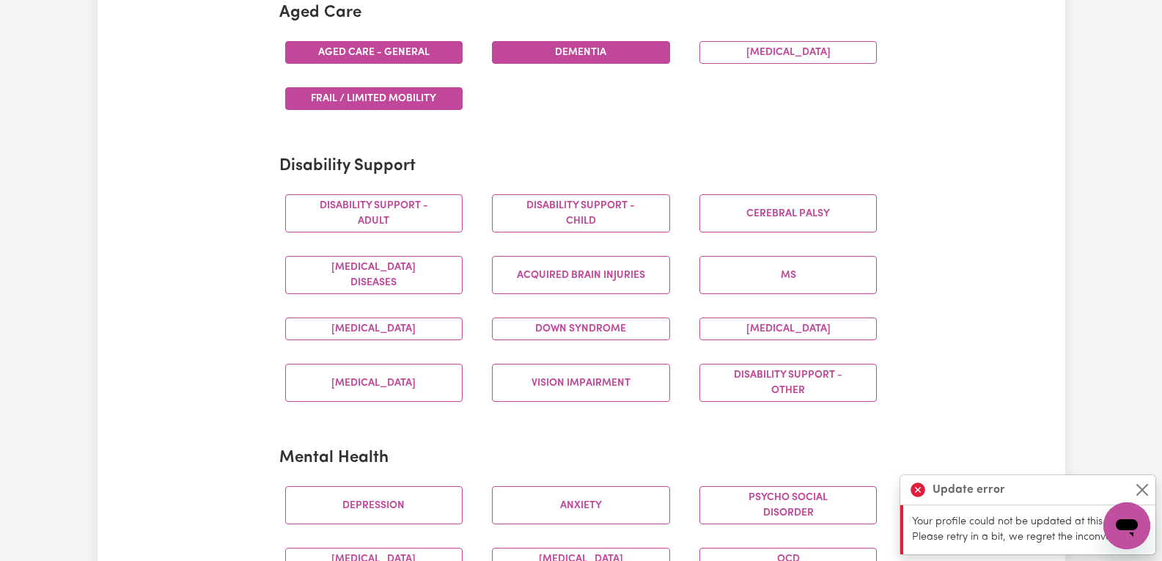
scroll to position [513, 0]
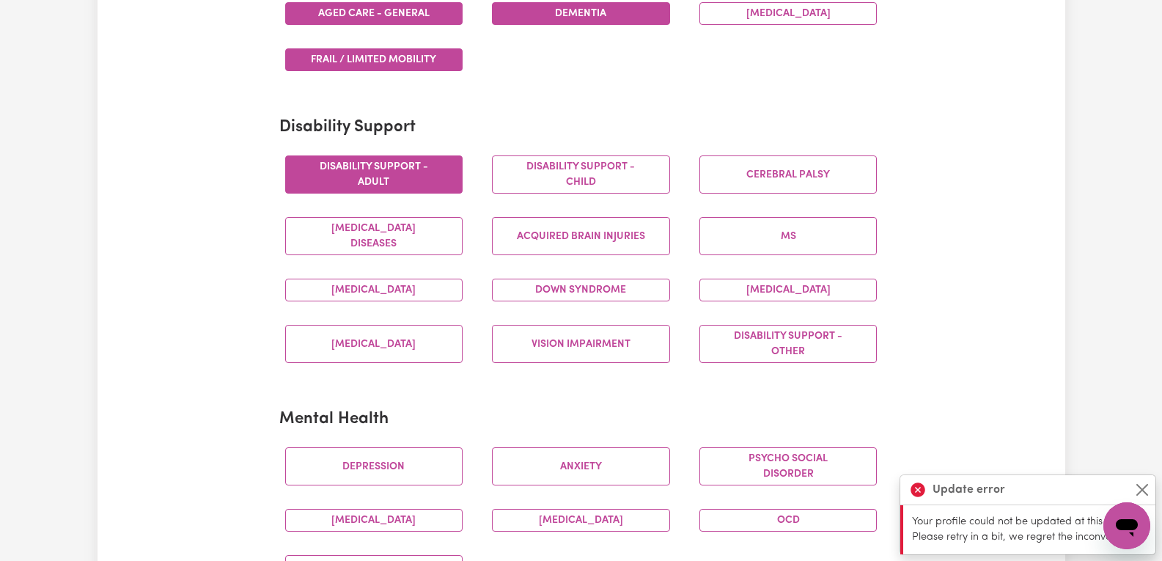
click at [430, 184] on button "Disability support - Adult" at bounding box center [374, 174] width 178 height 38
click at [588, 336] on button "Vision impairment" at bounding box center [581, 344] width 178 height 38
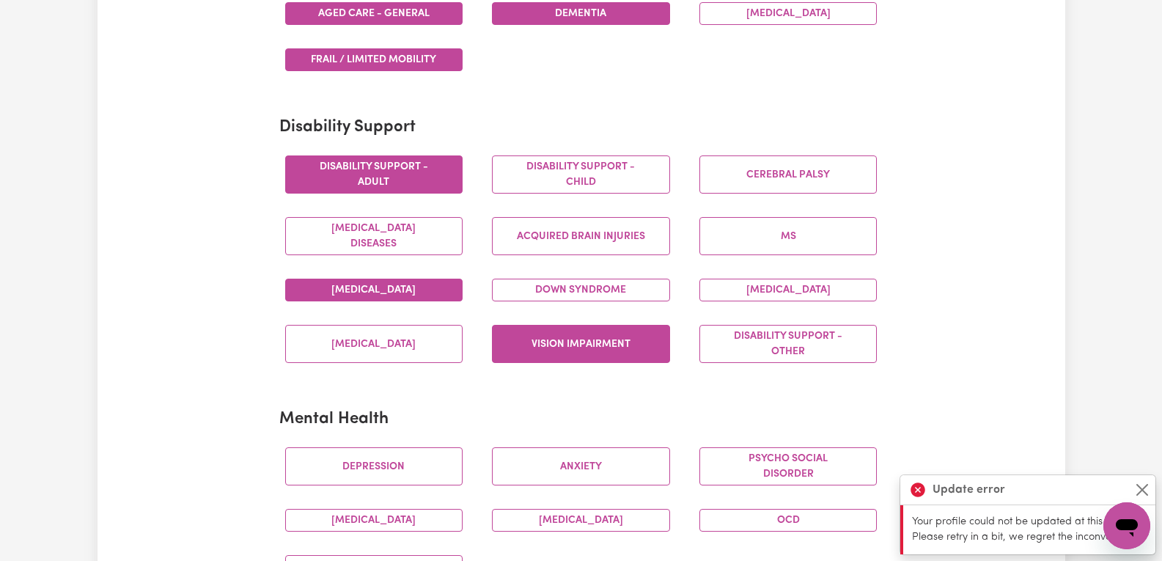
click at [424, 295] on button "[MEDICAL_DATA]" at bounding box center [374, 290] width 178 height 23
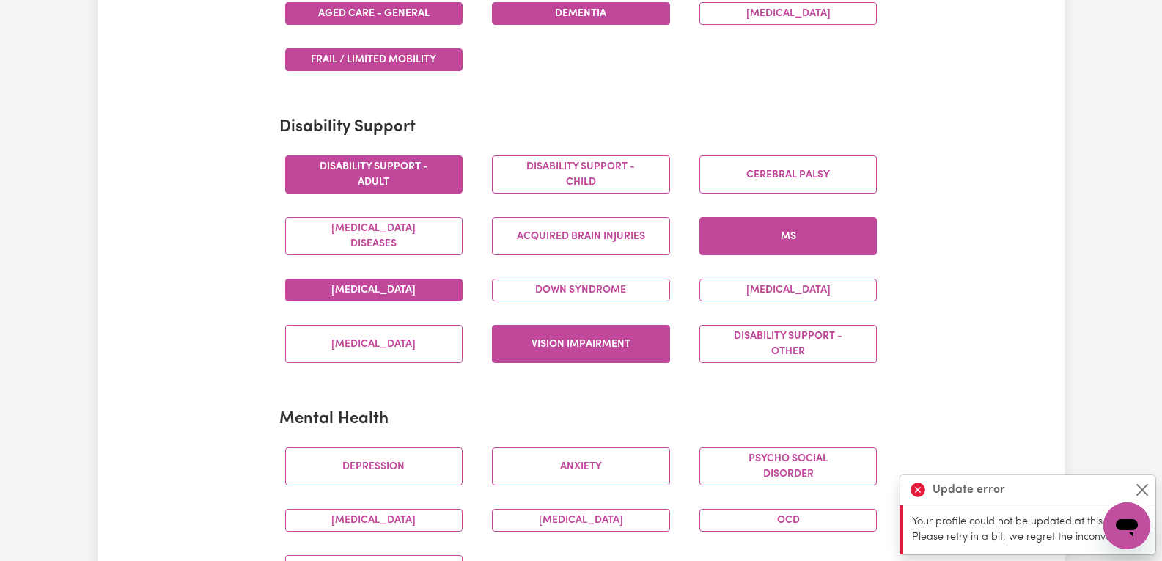
click at [847, 234] on button "MS" at bounding box center [788, 236] width 178 height 38
click at [863, 232] on button "MS" at bounding box center [788, 236] width 178 height 38
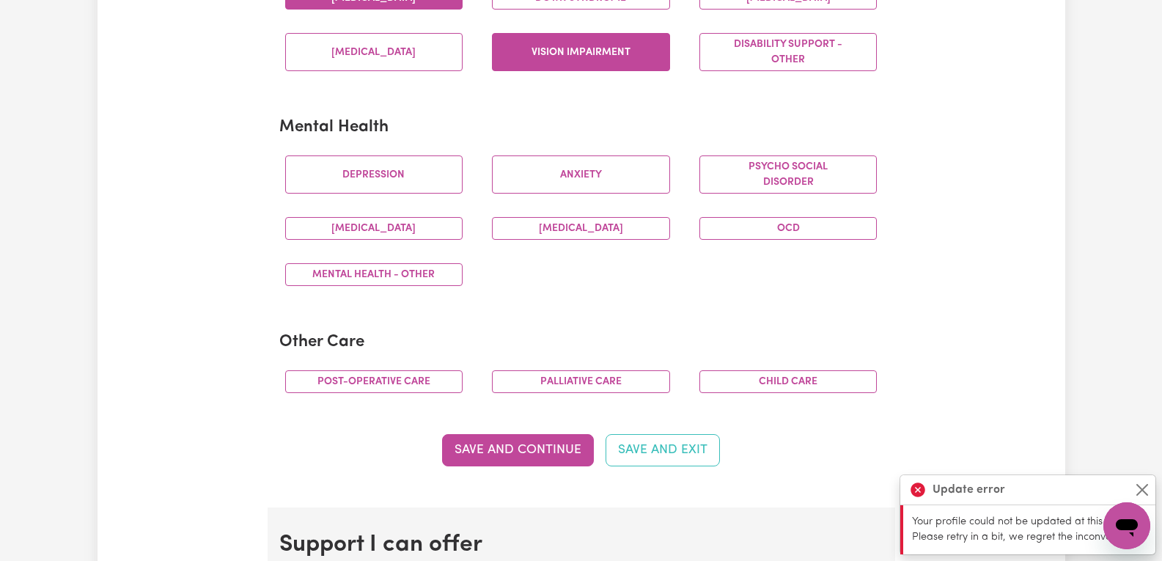
scroll to position [806, 0]
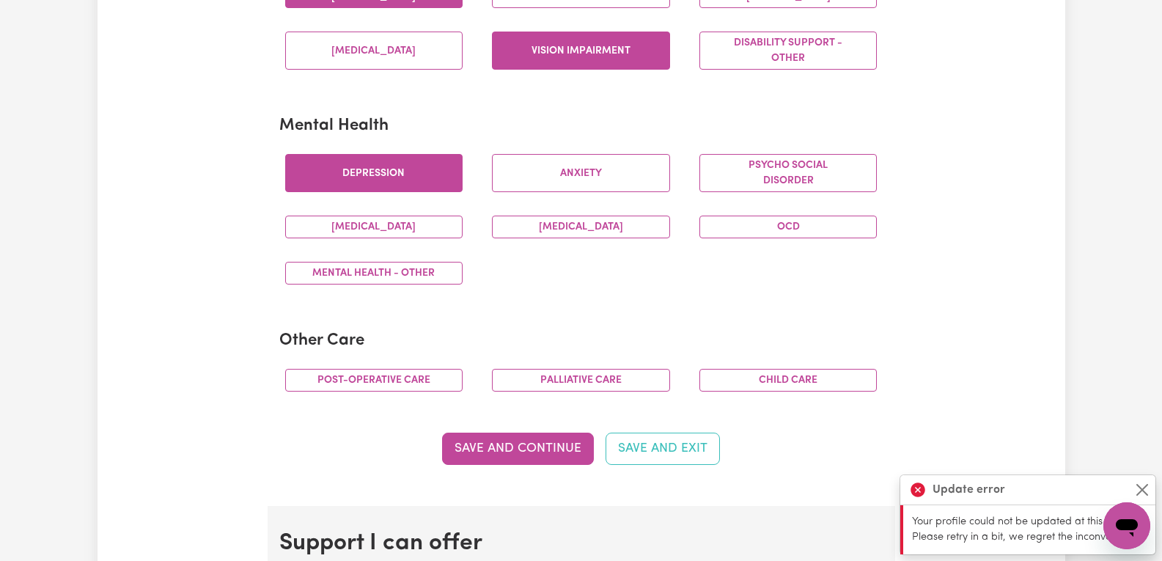
click at [405, 172] on button "Depression" at bounding box center [374, 173] width 178 height 38
click at [598, 186] on button "Anxiety" at bounding box center [581, 173] width 178 height 38
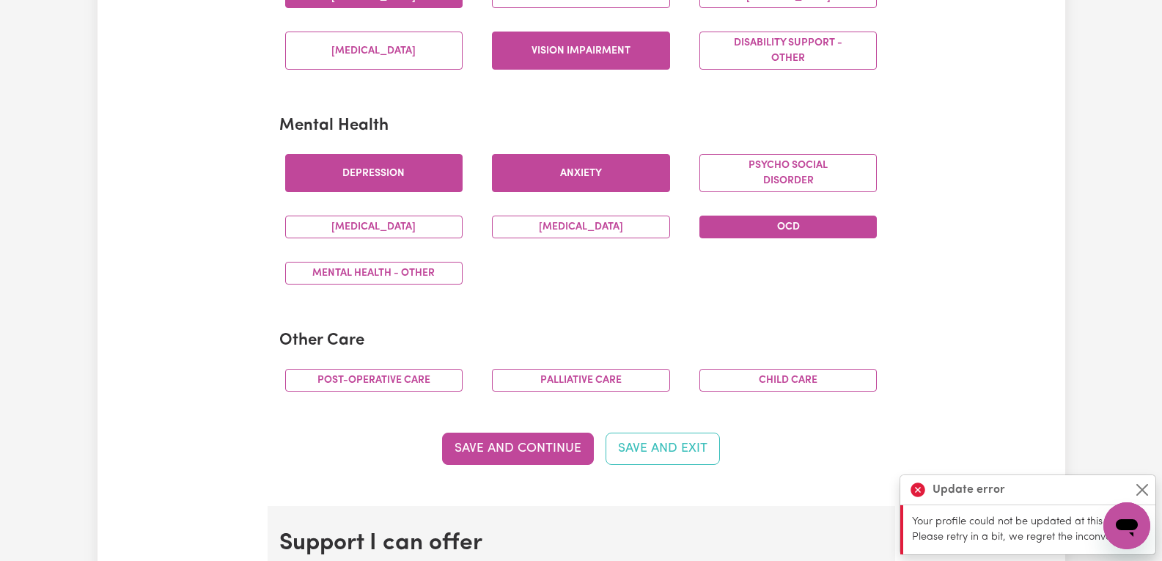
click at [811, 229] on button "OCD" at bounding box center [788, 227] width 178 height 23
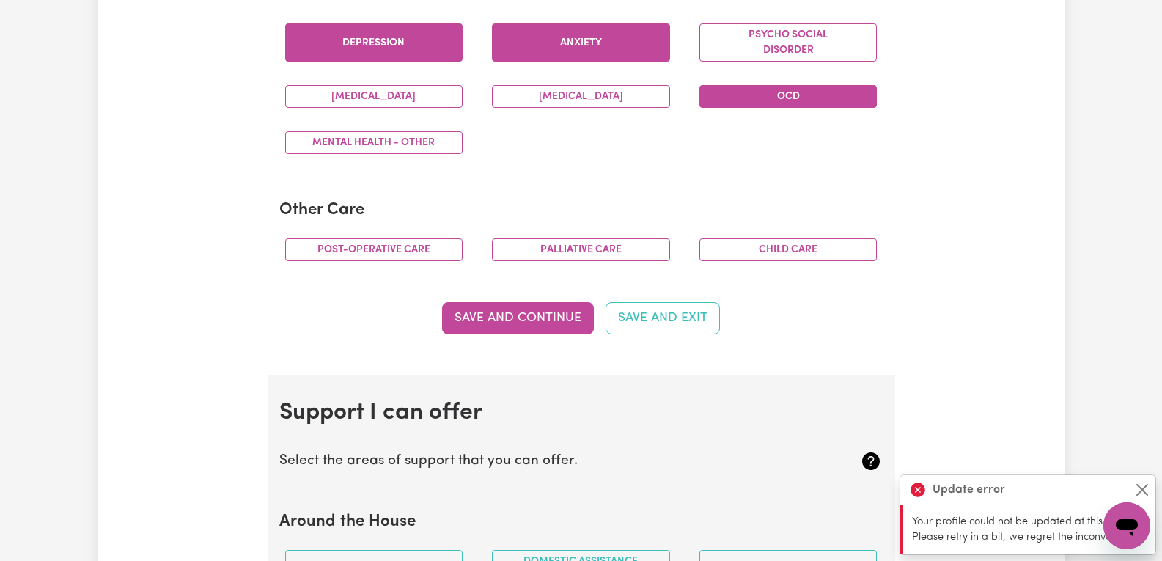
scroll to position [953, 0]
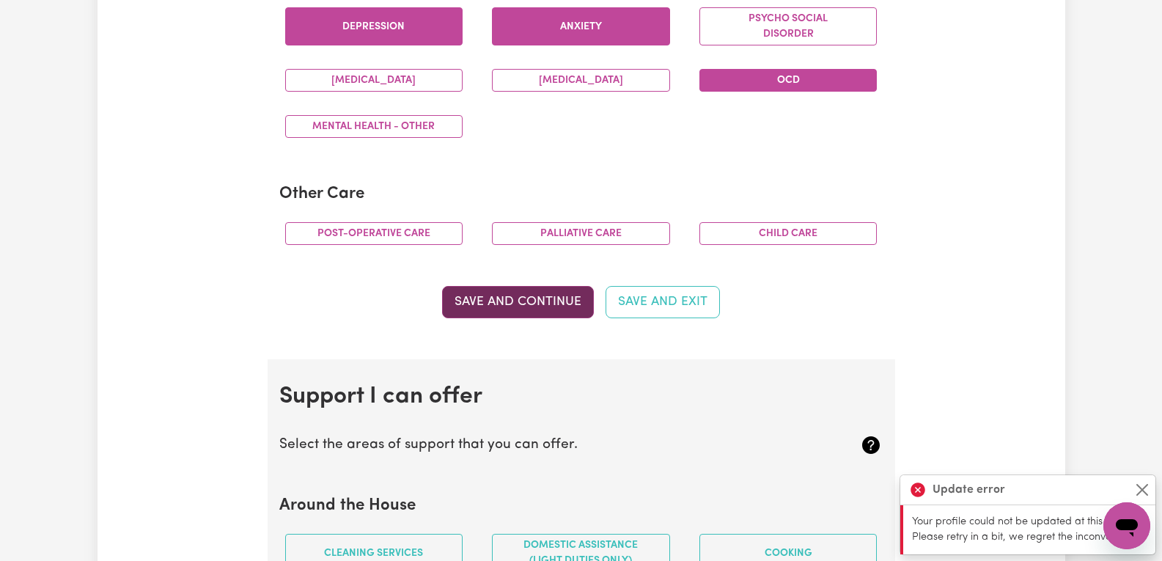
click at [518, 302] on button "Save and Continue" at bounding box center [518, 302] width 152 height 32
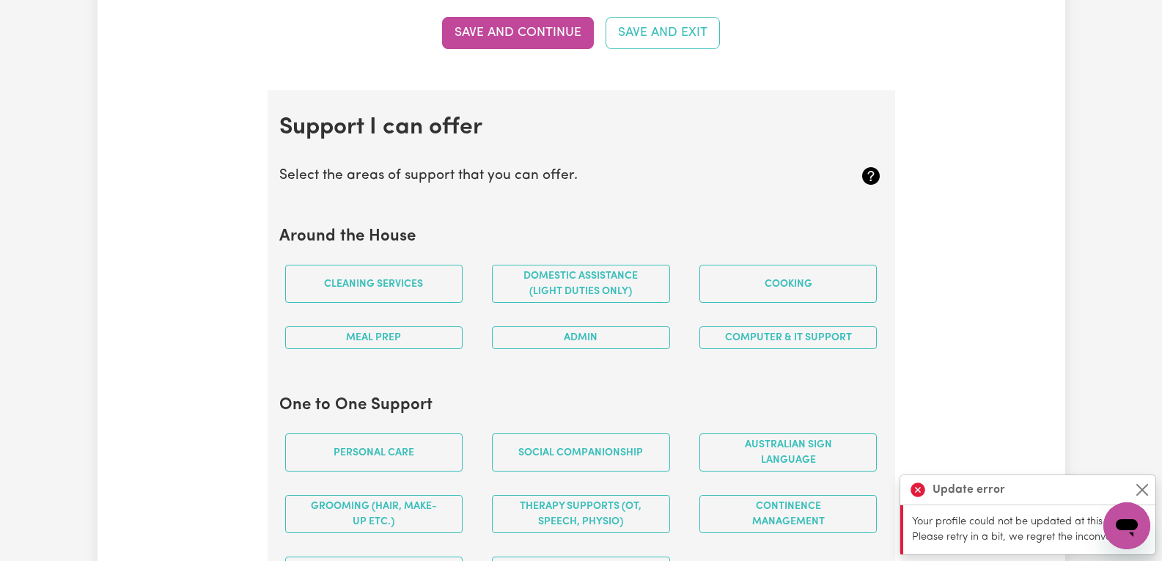
scroll to position [1246, 0]
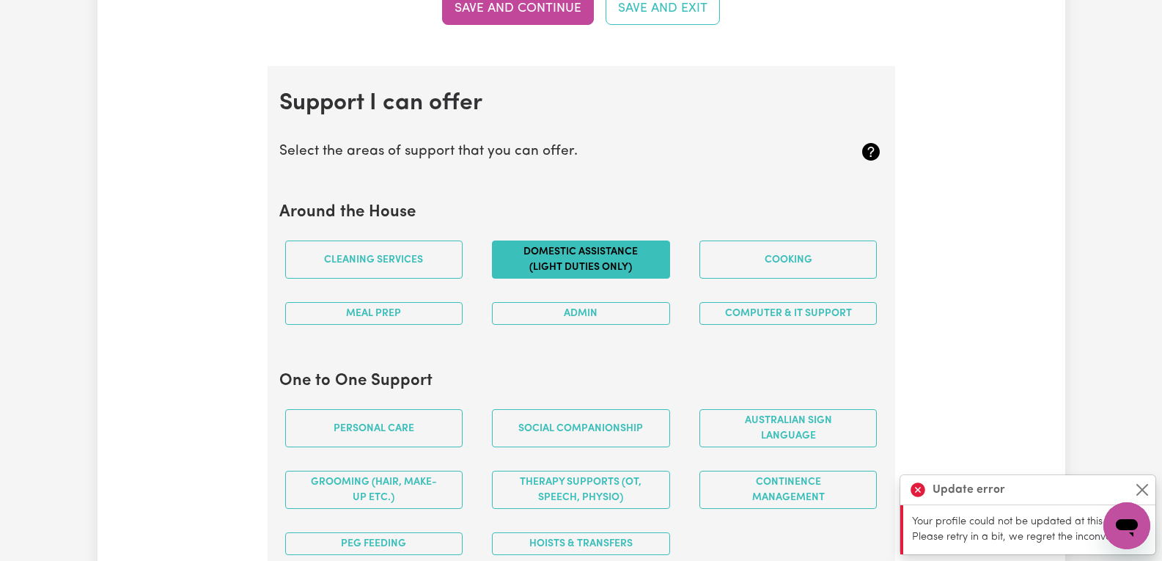
click at [583, 259] on button "Domestic assistance (light duties only)" at bounding box center [581, 259] width 178 height 38
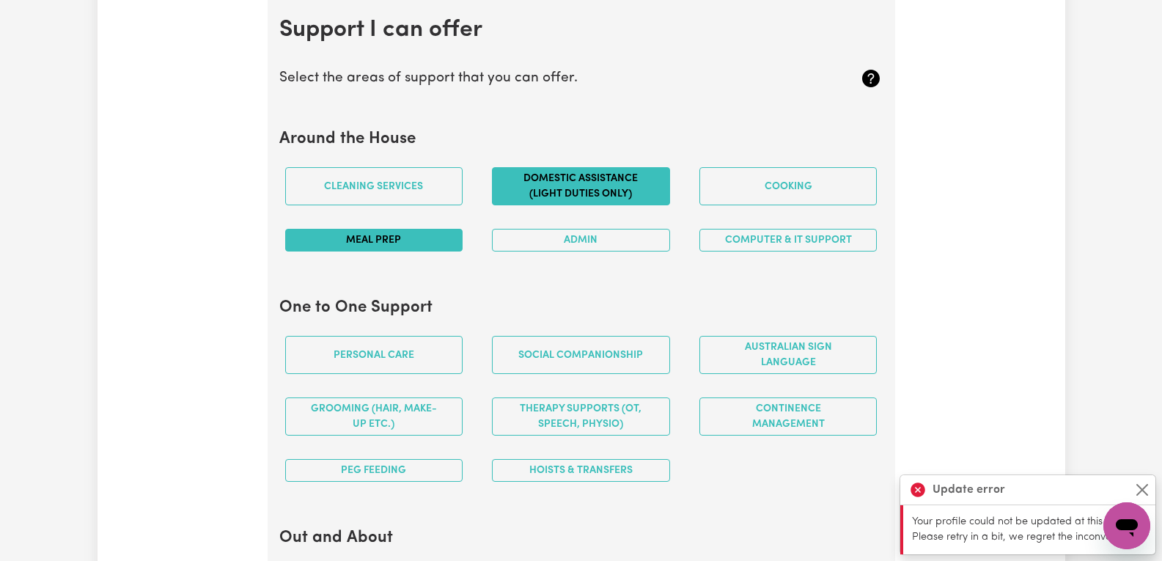
click at [391, 235] on button "Meal prep" at bounding box center [374, 240] width 178 height 23
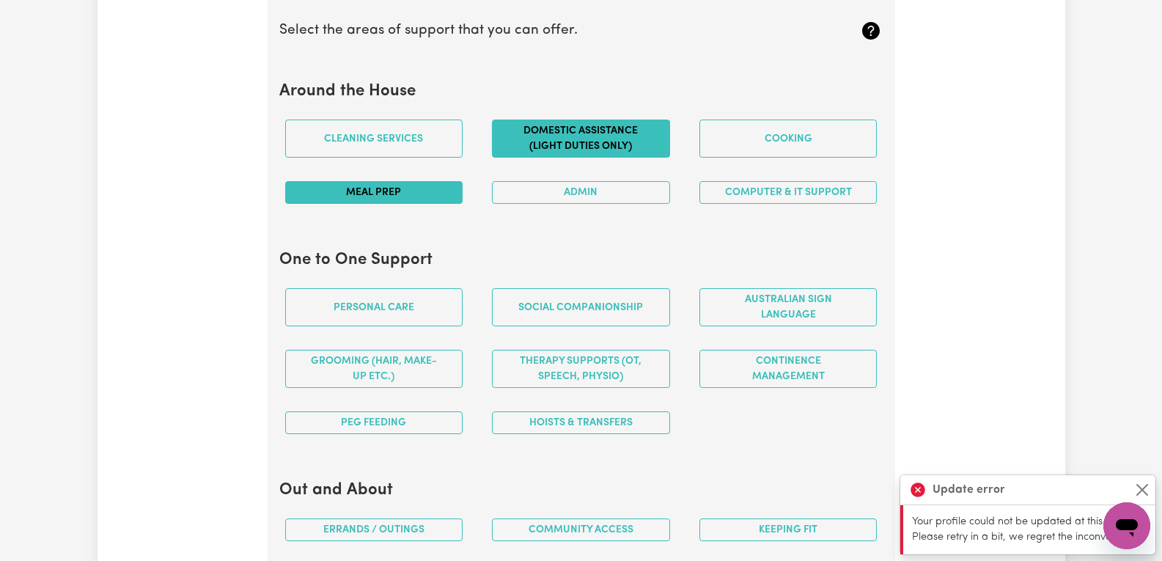
scroll to position [1393, 0]
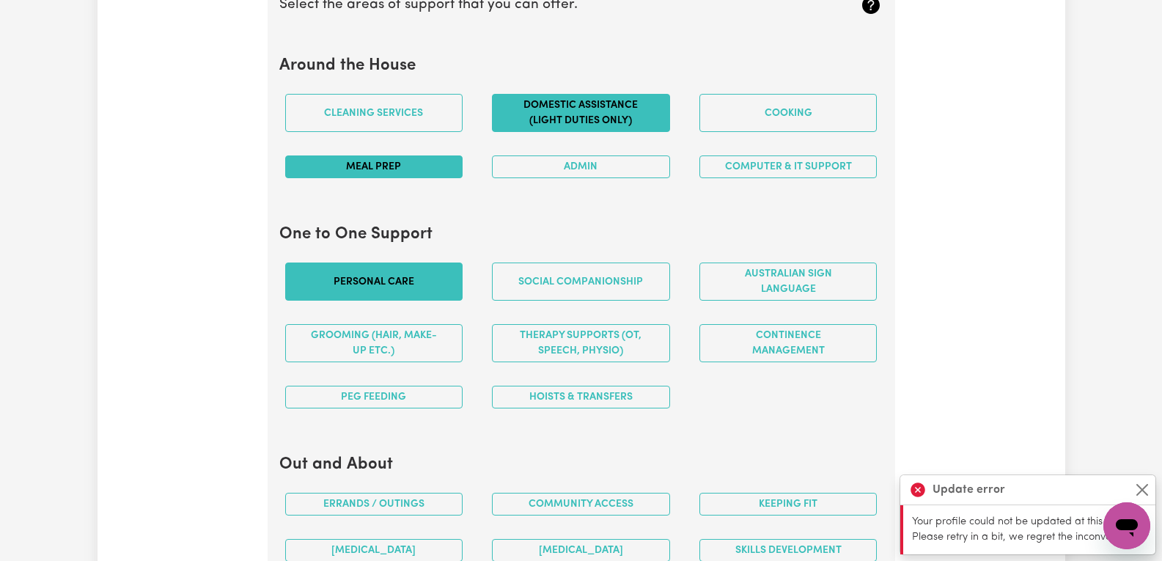
click at [379, 276] on button "Personal care" at bounding box center [374, 281] width 178 height 38
click at [1145, 487] on button "Close" at bounding box center [1142, 490] width 18 height 18
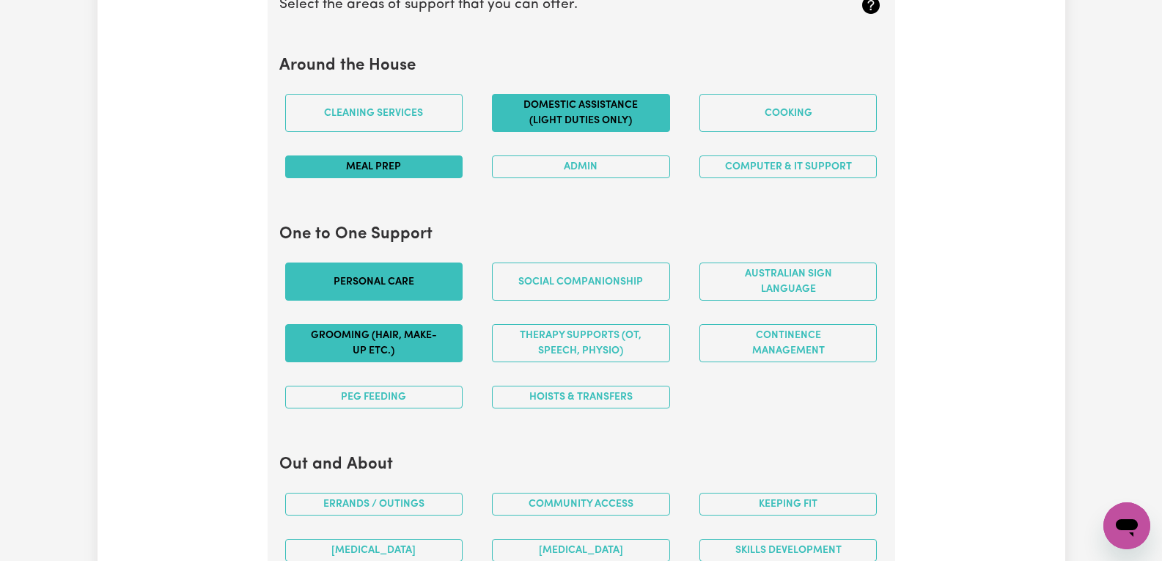
click at [402, 353] on button "Grooming (hair, make-up etc.)" at bounding box center [374, 343] width 178 height 38
click at [619, 287] on button "Social companionship" at bounding box center [581, 281] width 178 height 38
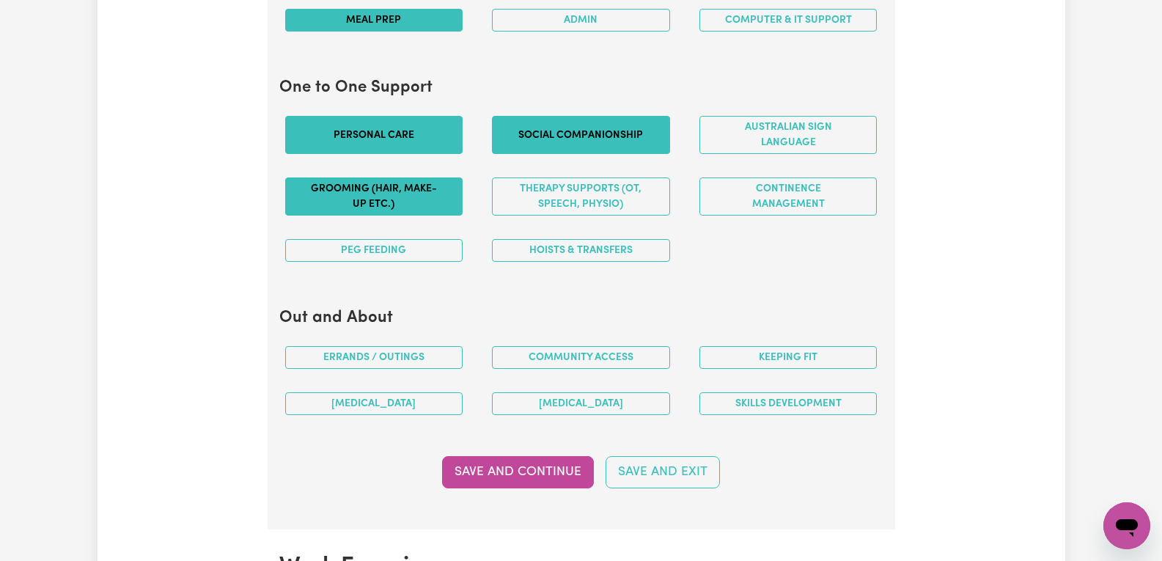
scroll to position [1613, 0]
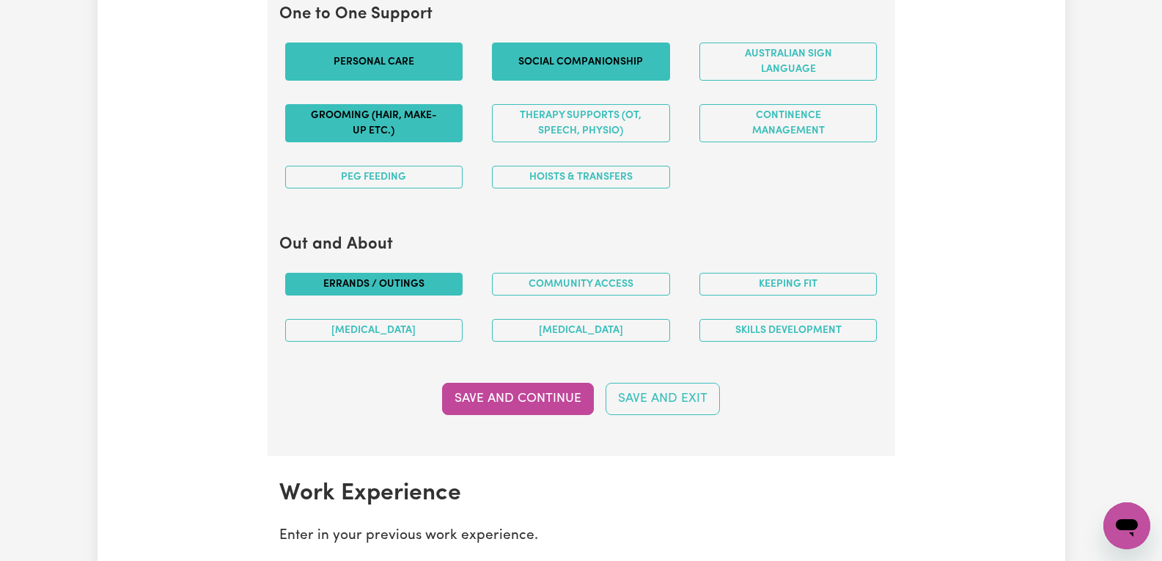
click at [413, 281] on button "Errands / Outings" at bounding box center [374, 284] width 178 height 23
click at [412, 332] on button "[MEDICAL_DATA]" at bounding box center [374, 330] width 178 height 23
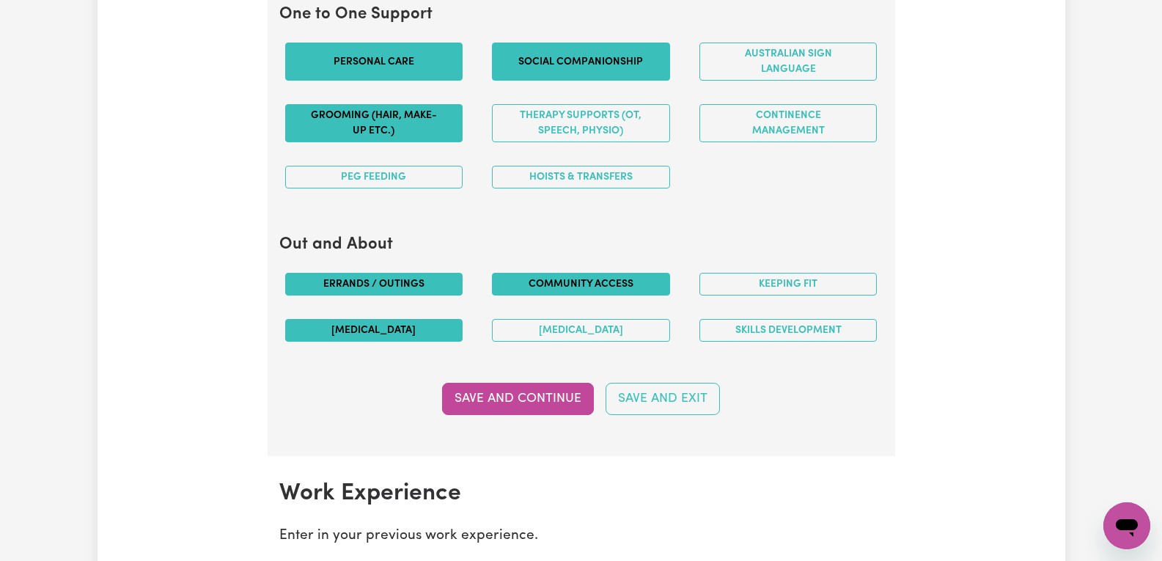
click at [640, 289] on button "Community access" at bounding box center [581, 284] width 178 height 23
click at [765, 287] on button "Keeping fit" at bounding box center [788, 284] width 178 height 23
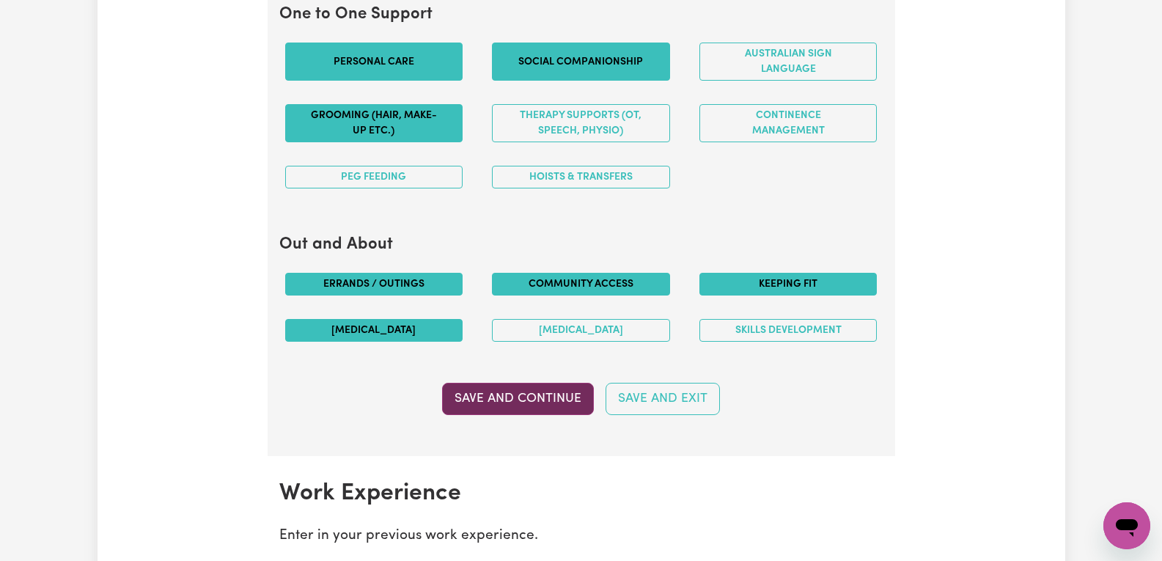
click at [504, 408] on button "Save and Continue" at bounding box center [518, 399] width 152 height 32
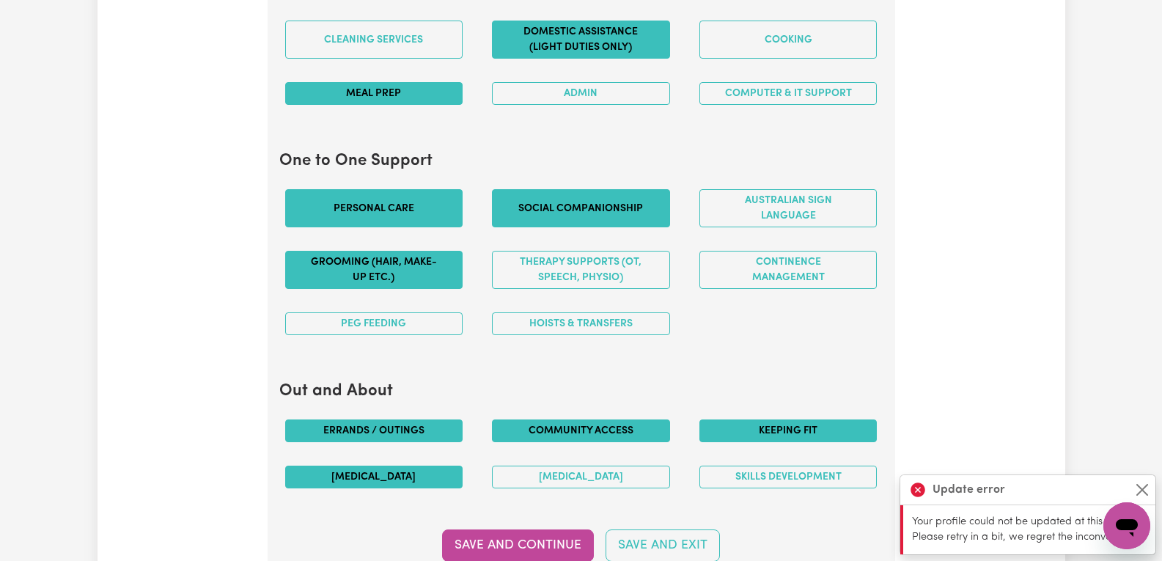
scroll to position [953, 0]
